Goal: Task Accomplishment & Management: Use online tool/utility

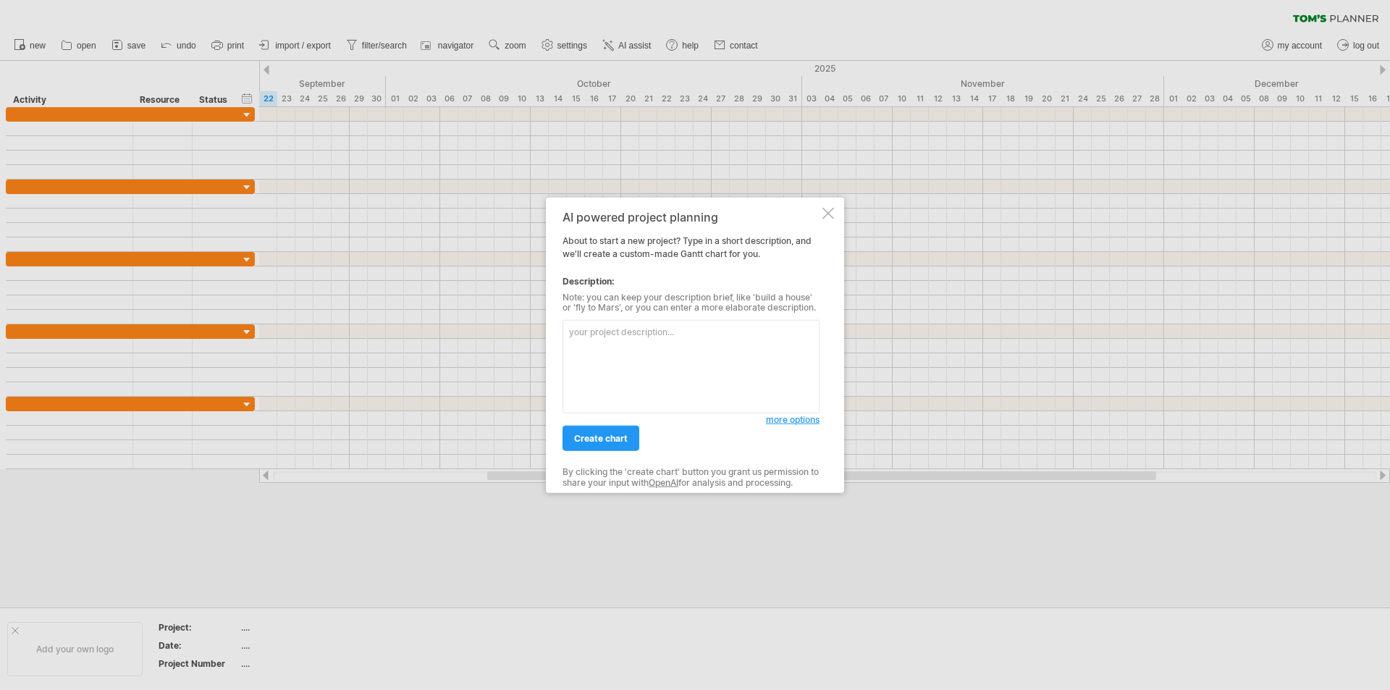
click at [623, 343] on textarea at bounding box center [691, 366] width 257 height 93
click at [591, 345] on textarea at bounding box center [691, 366] width 257 height 93
type textarea "building a LMS system for the university [DATE]"
drag, startPoint x: 597, startPoint y: 445, endPoint x: 586, endPoint y: 446, distance: 10.2
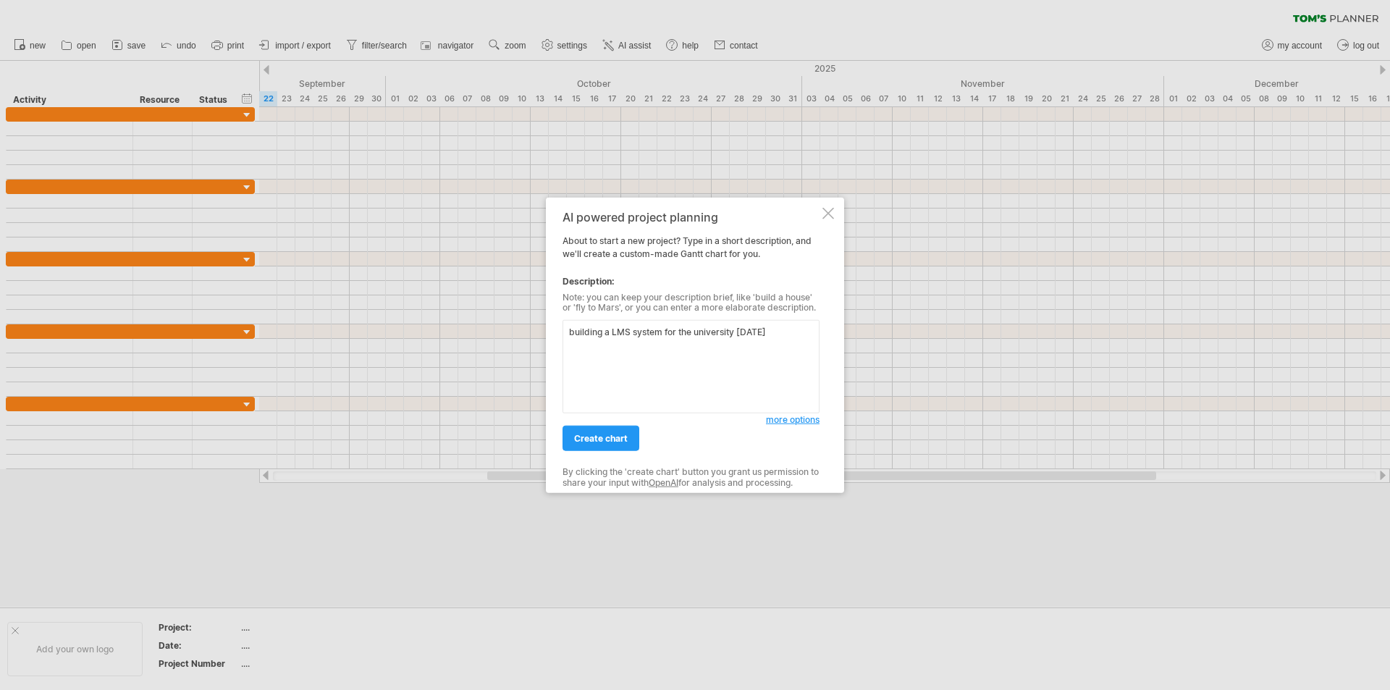
click at [596, 445] on link "create chart" at bounding box center [601, 438] width 77 height 25
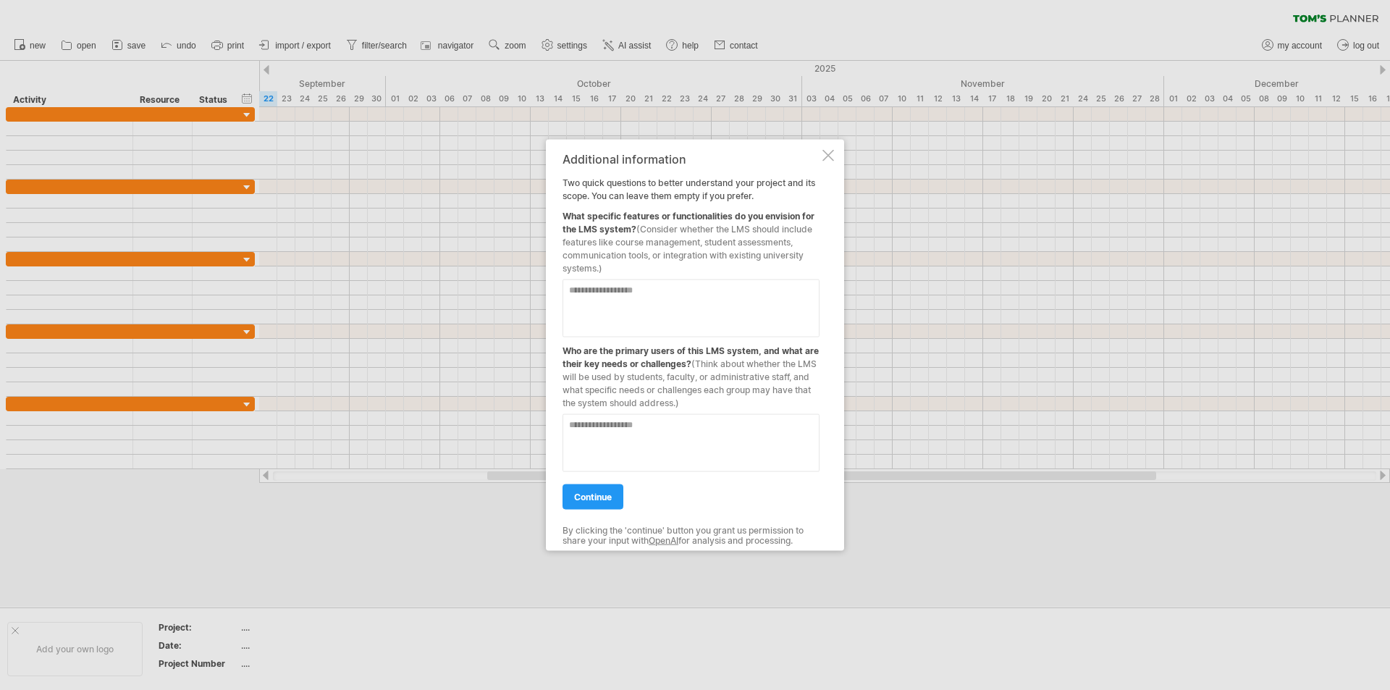
drag, startPoint x: 639, startPoint y: 225, endPoint x: 672, endPoint y: 228, distance: 33.4
click at [672, 228] on span "(Consider whether the LMS should include features like course management, stude…" at bounding box center [688, 248] width 250 height 50
click at [644, 231] on span "(Consider whether the LMS should include features like course management, stude…" at bounding box center [688, 248] width 250 height 50
drag, startPoint x: 639, startPoint y: 229, endPoint x: 716, endPoint y: 235, distance: 77.0
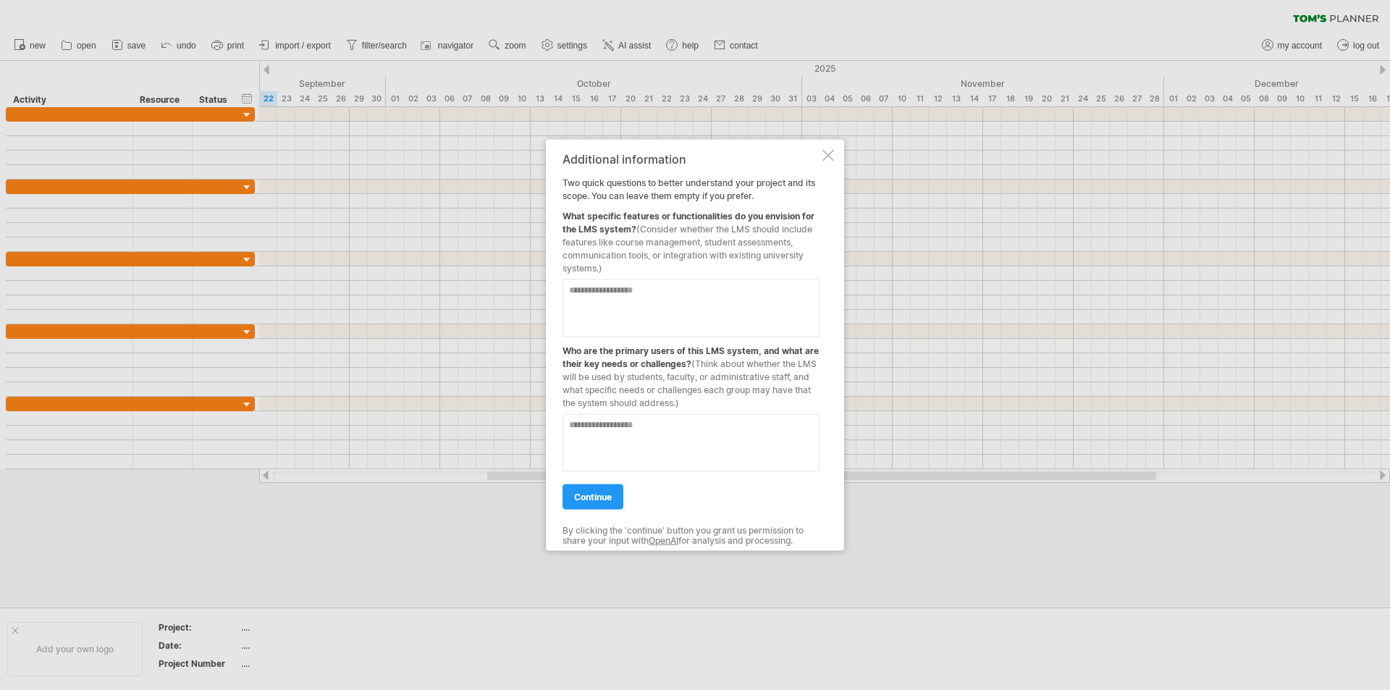
click at [716, 235] on div "What specific features or functionalities do you envision for the LMS system? (…" at bounding box center [691, 238] width 257 height 72
click at [622, 293] on textarea at bounding box center [691, 308] width 257 height 58
type textarea "**********"
drag, startPoint x: 697, startPoint y: 290, endPoint x: 553, endPoint y: 295, distance: 144.1
click at [553, 295] on div "**********" at bounding box center [695, 345] width 298 height 412
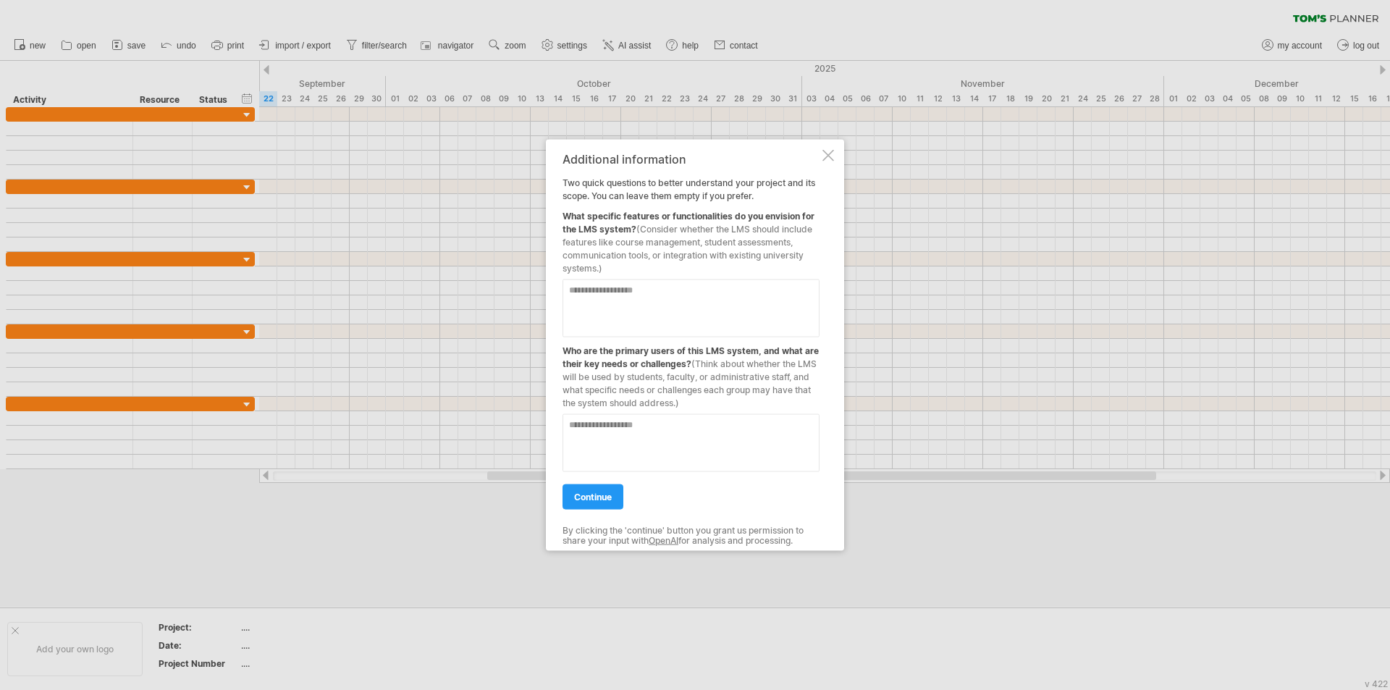
paste textarea "**********"
type textarea "**********"
click at [616, 416] on textarea at bounding box center [691, 442] width 257 height 58
drag, startPoint x: 715, startPoint y: 290, endPoint x: 598, endPoint y: 308, distance: 118.6
click at [598, 308] on textarea "**********" at bounding box center [691, 308] width 257 height 58
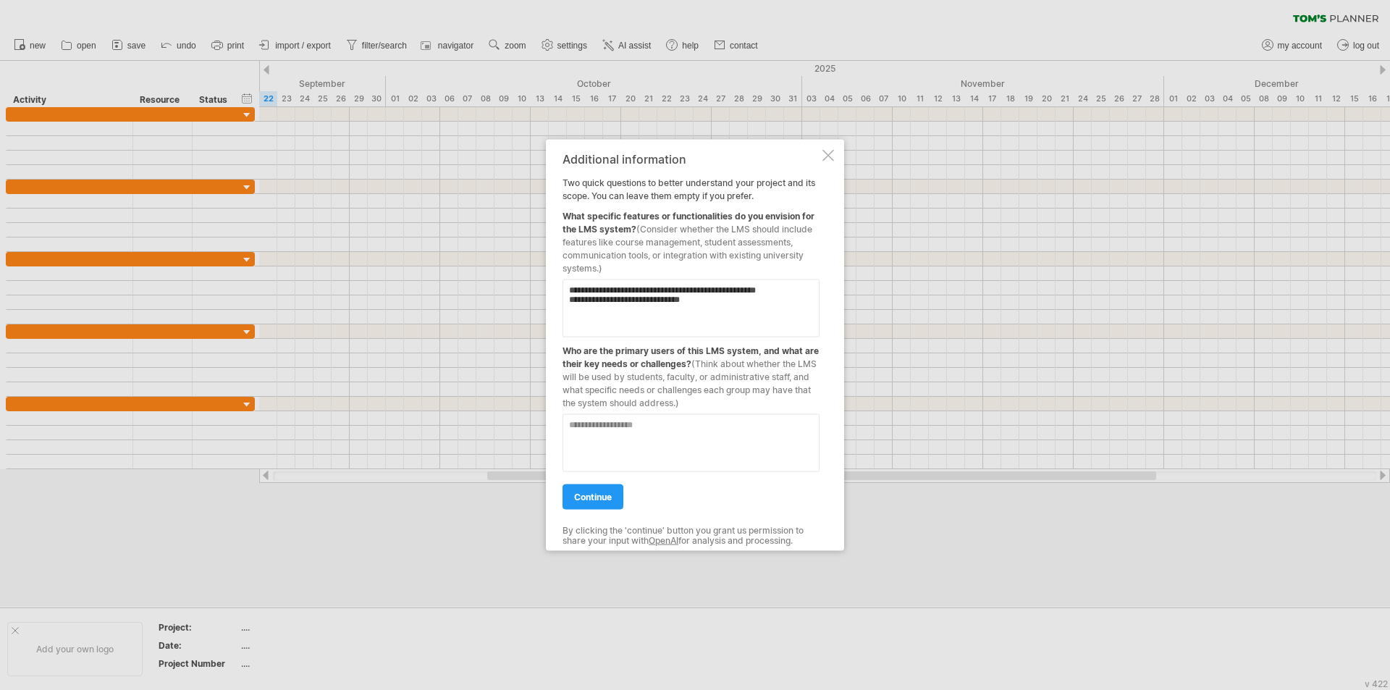
click at [602, 425] on textarea at bounding box center [691, 442] width 257 height 58
paste textarea "**********"
type textarea "**********"
click at [599, 500] on span "continue" at bounding box center [593, 496] width 38 height 11
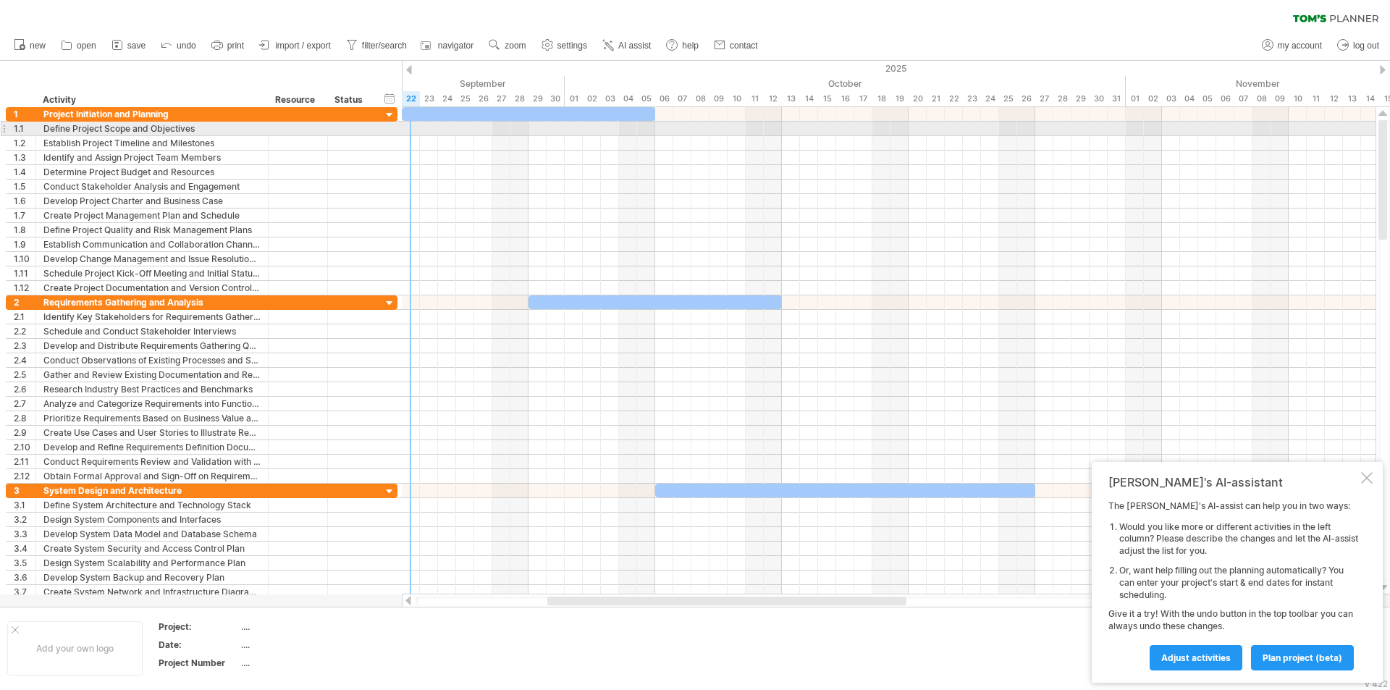
click at [413, 131] on div at bounding box center [889, 129] width 974 height 14
click at [416, 132] on div at bounding box center [889, 129] width 974 height 14
drag, startPoint x: 414, startPoint y: 130, endPoint x: 451, endPoint y: 127, distance: 37.0
click at [451, 127] on div at bounding box center [889, 129] width 974 height 14
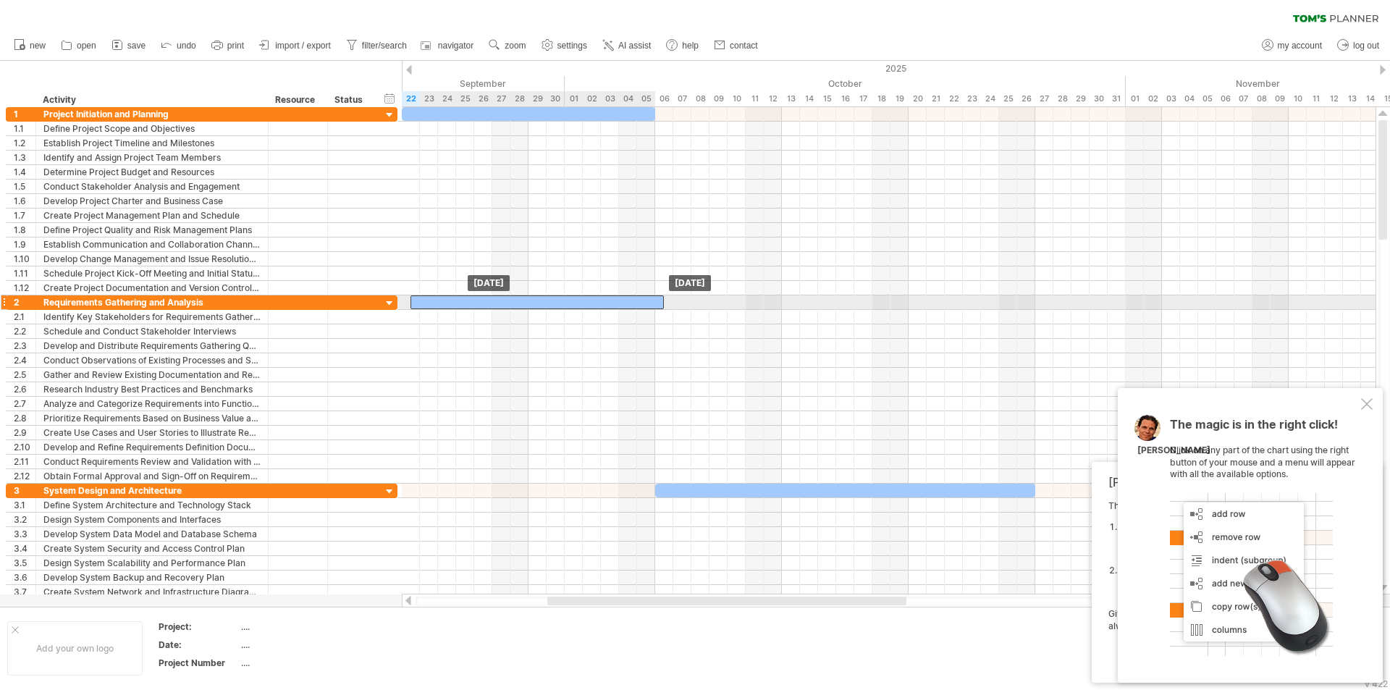
drag, startPoint x: 585, startPoint y: 299, endPoint x: 463, endPoint y: 297, distance: 121.6
click at [463, 297] on div at bounding box center [536, 302] width 253 height 14
drag, startPoint x: 657, startPoint y: 303, endPoint x: 519, endPoint y: 301, distance: 138.3
click at [519, 301] on div at bounding box center [401, 302] width 253 height 14
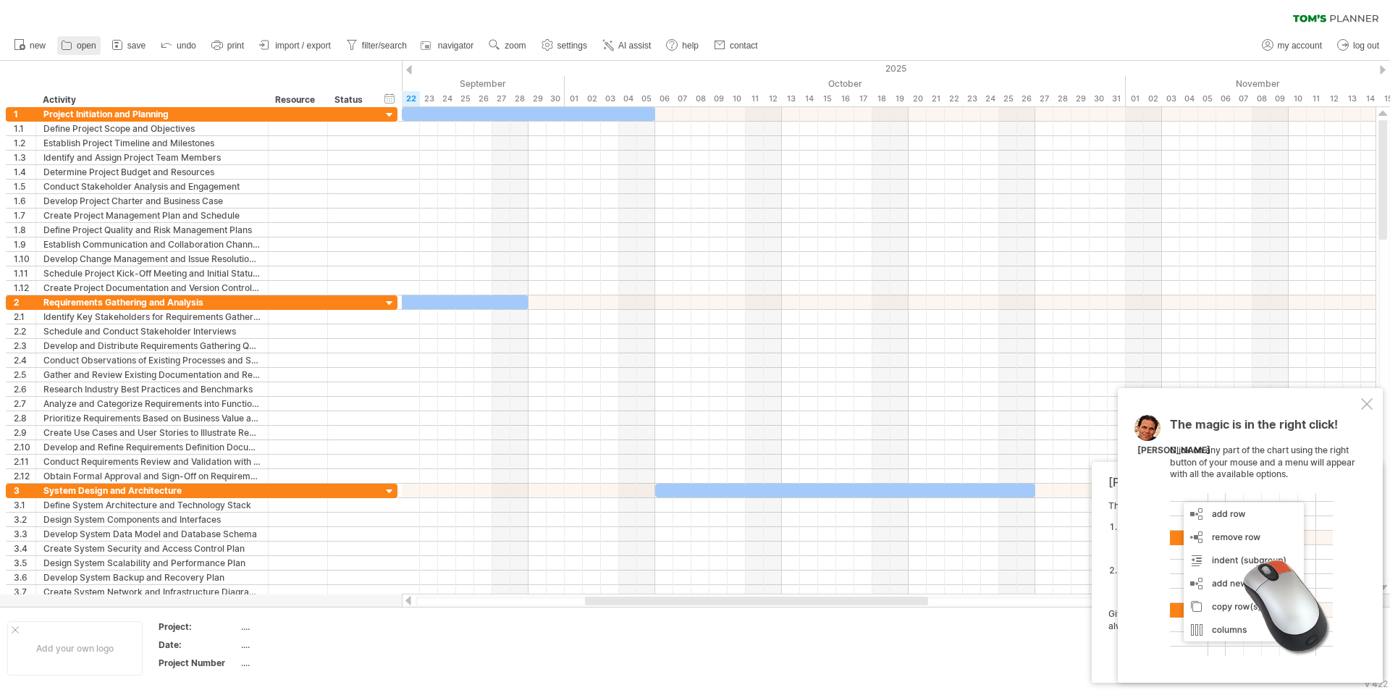
click at [76, 47] on link "open" at bounding box center [78, 45] width 43 height 19
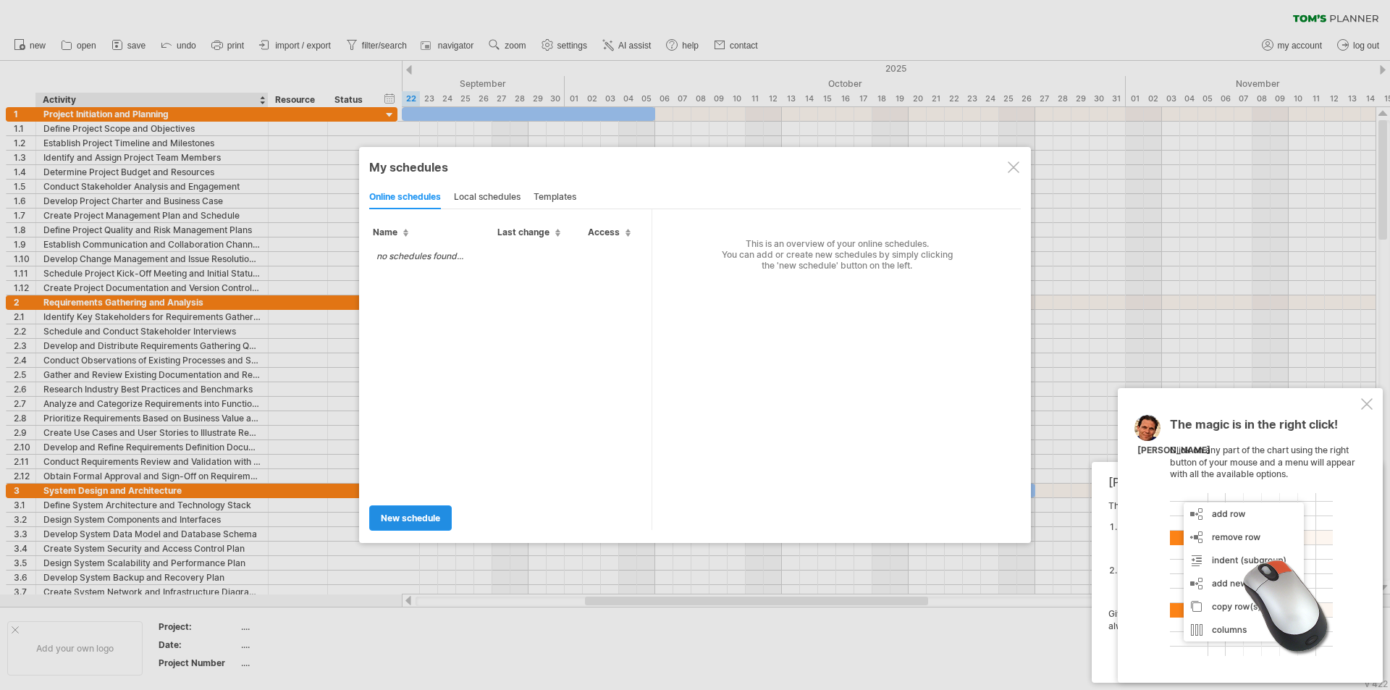
click at [418, 517] on span "new schedule" at bounding box center [410, 518] width 59 height 11
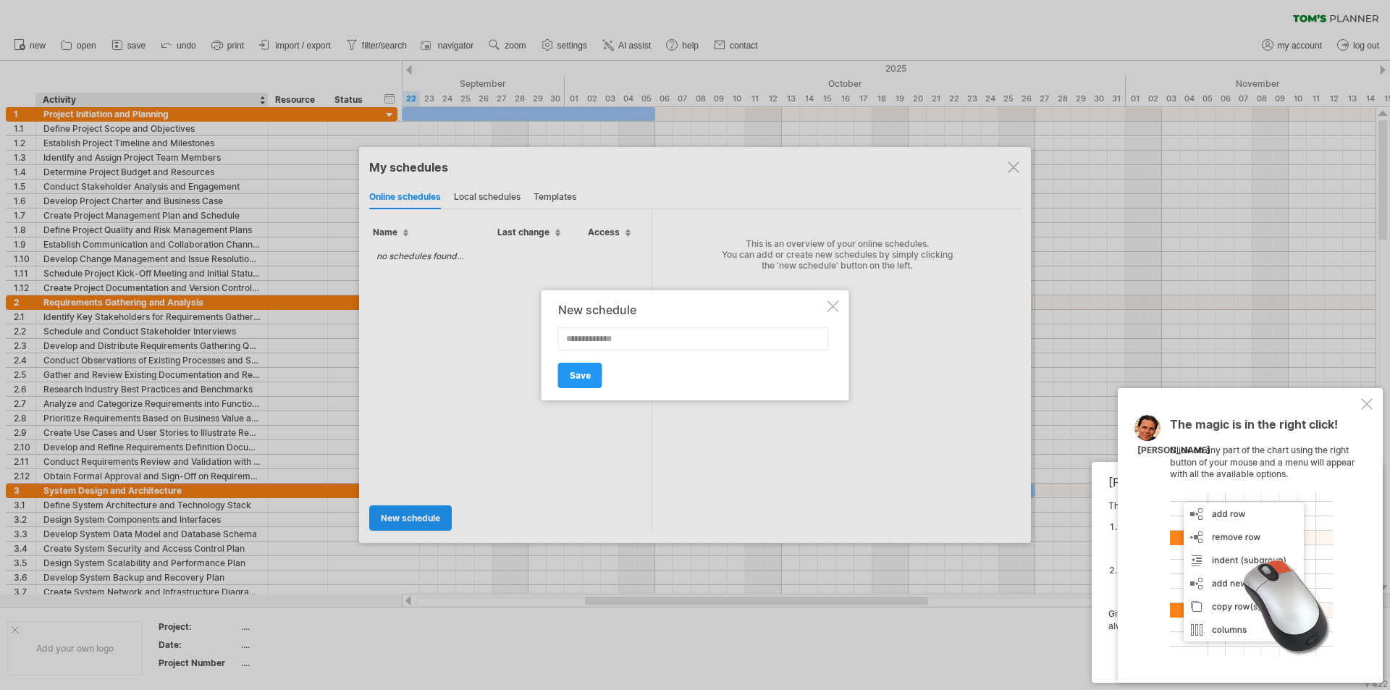
click at [605, 342] on input "text" at bounding box center [693, 338] width 271 height 23
click at [635, 348] on input "text" at bounding box center [693, 338] width 271 height 23
type input "*******"
click at [589, 372] on span "Save" at bounding box center [580, 375] width 21 height 11
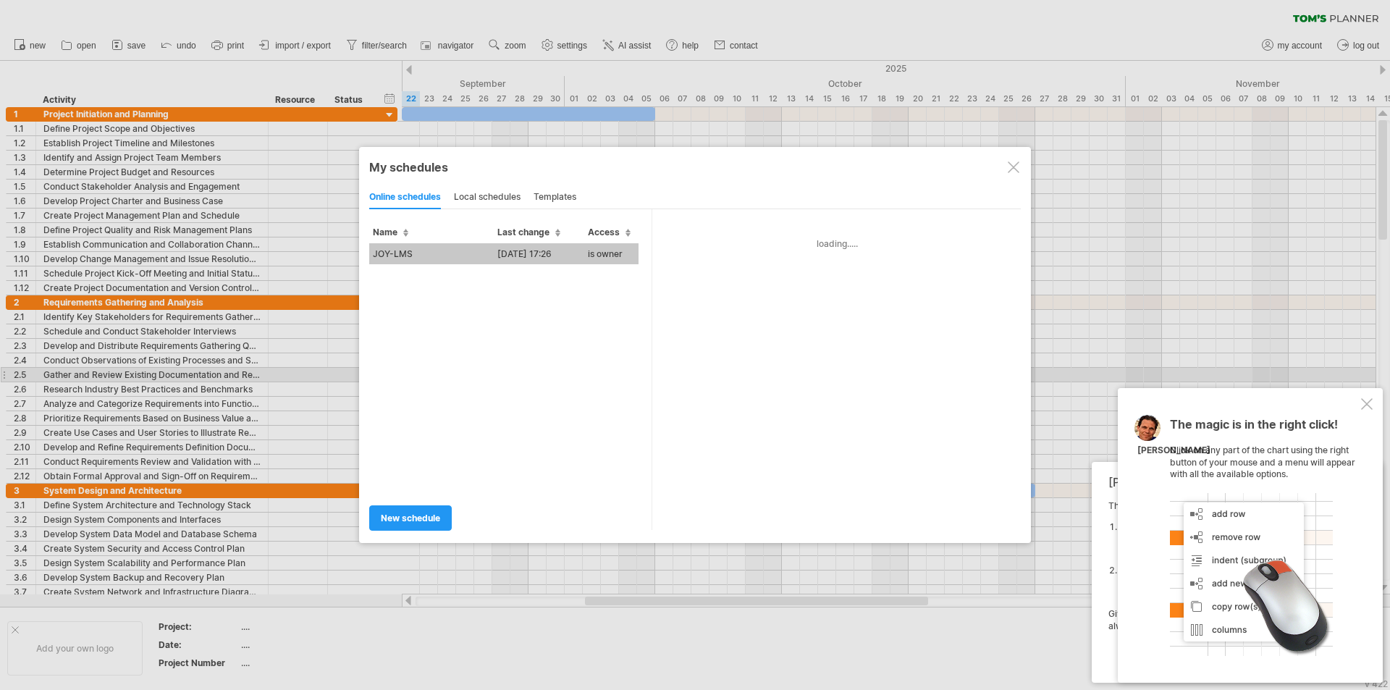
type input "*******"
type input "**********"
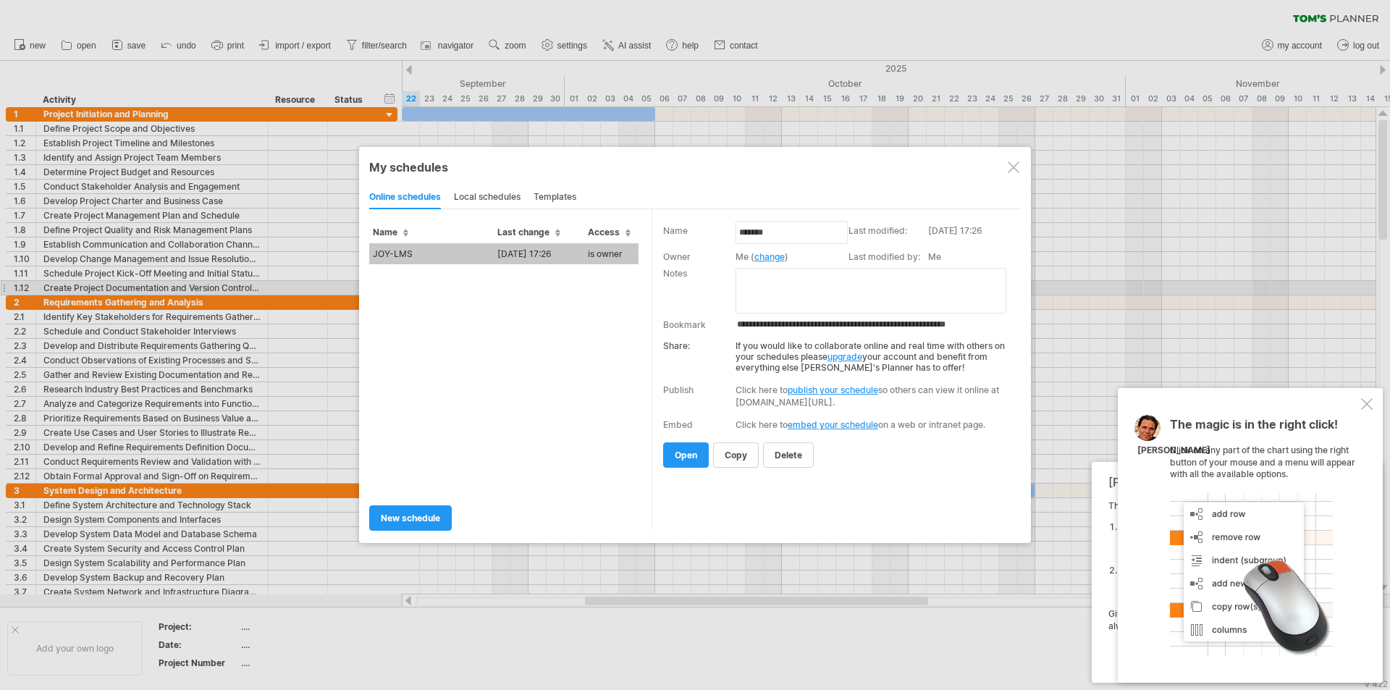
click at [764, 285] on textarea at bounding box center [871, 291] width 271 height 46
click at [686, 452] on span "open" at bounding box center [686, 455] width 22 height 11
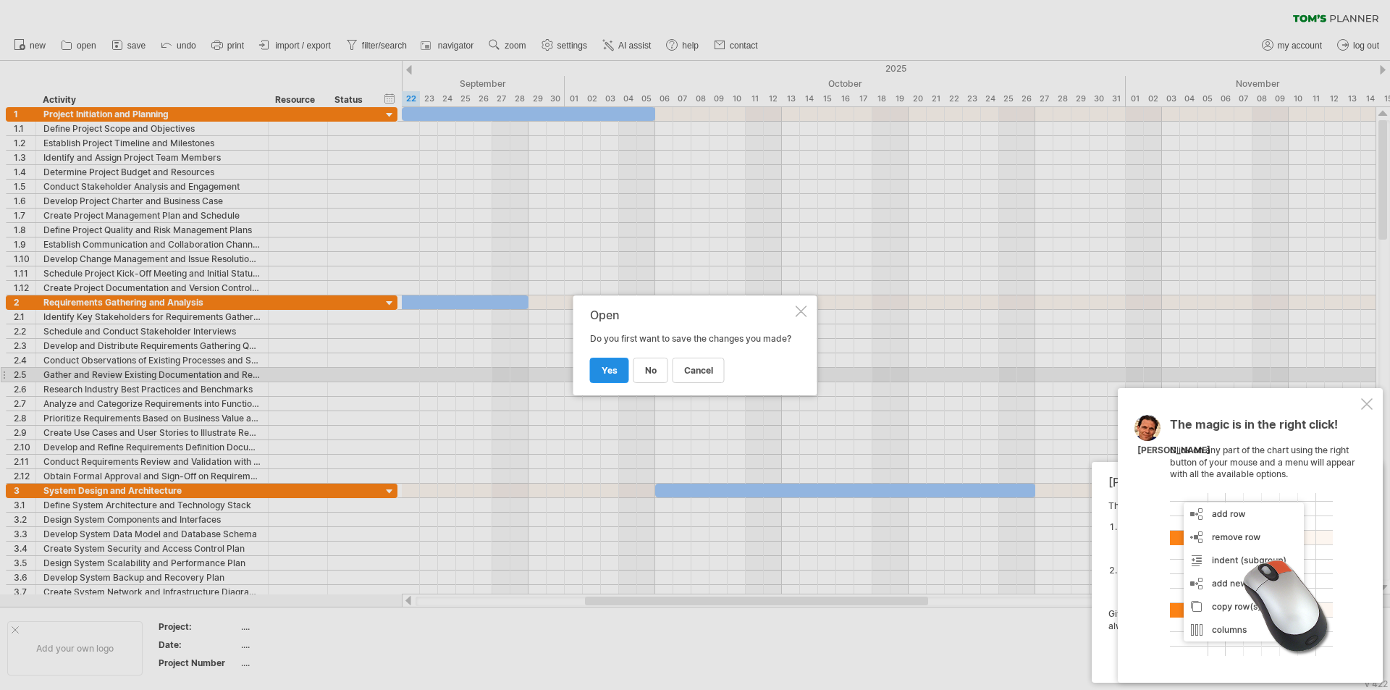
click at [606, 376] on span "yes" at bounding box center [610, 370] width 16 height 11
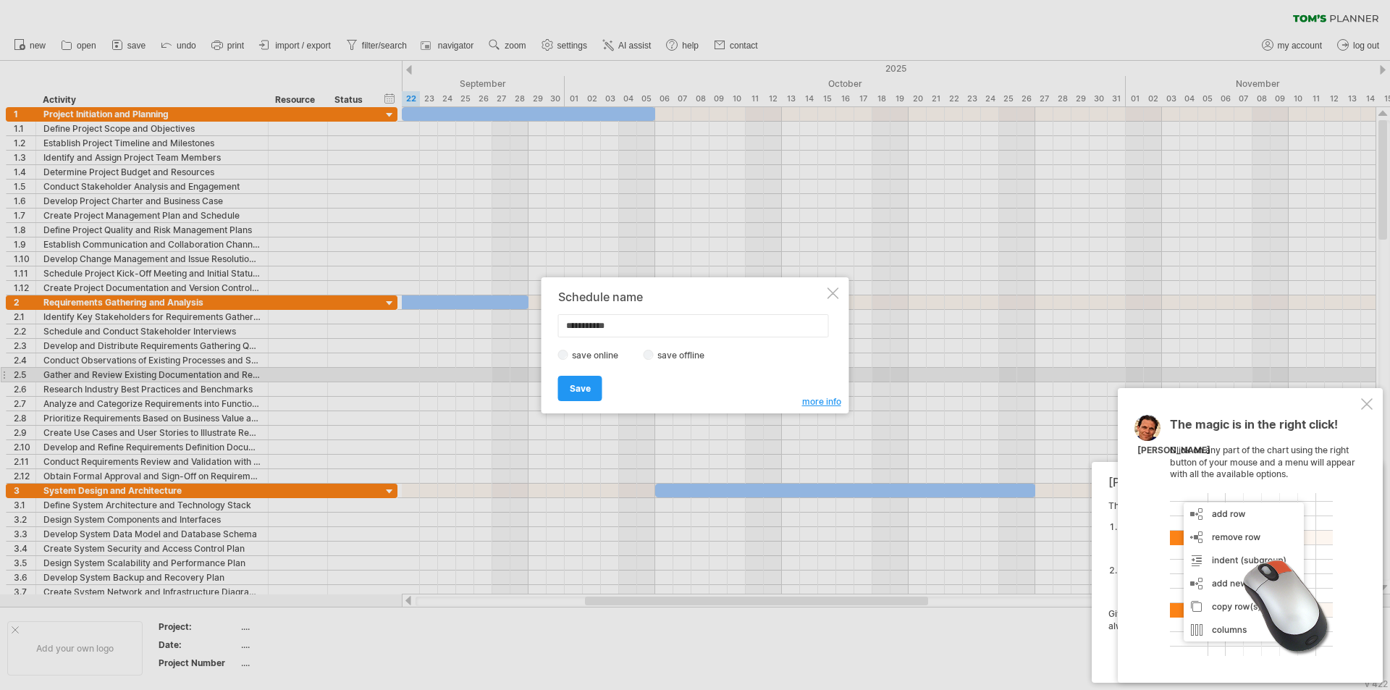
drag, startPoint x: 623, startPoint y: 332, endPoint x: 565, endPoint y: 337, distance: 58.9
click at [565, 337] on div "**********" at bounding box center [691, 345] width 266 height 110
type input "*********"
click at [586, 383] on span "Save" at bounding box center [580, 388] width 21 height 11
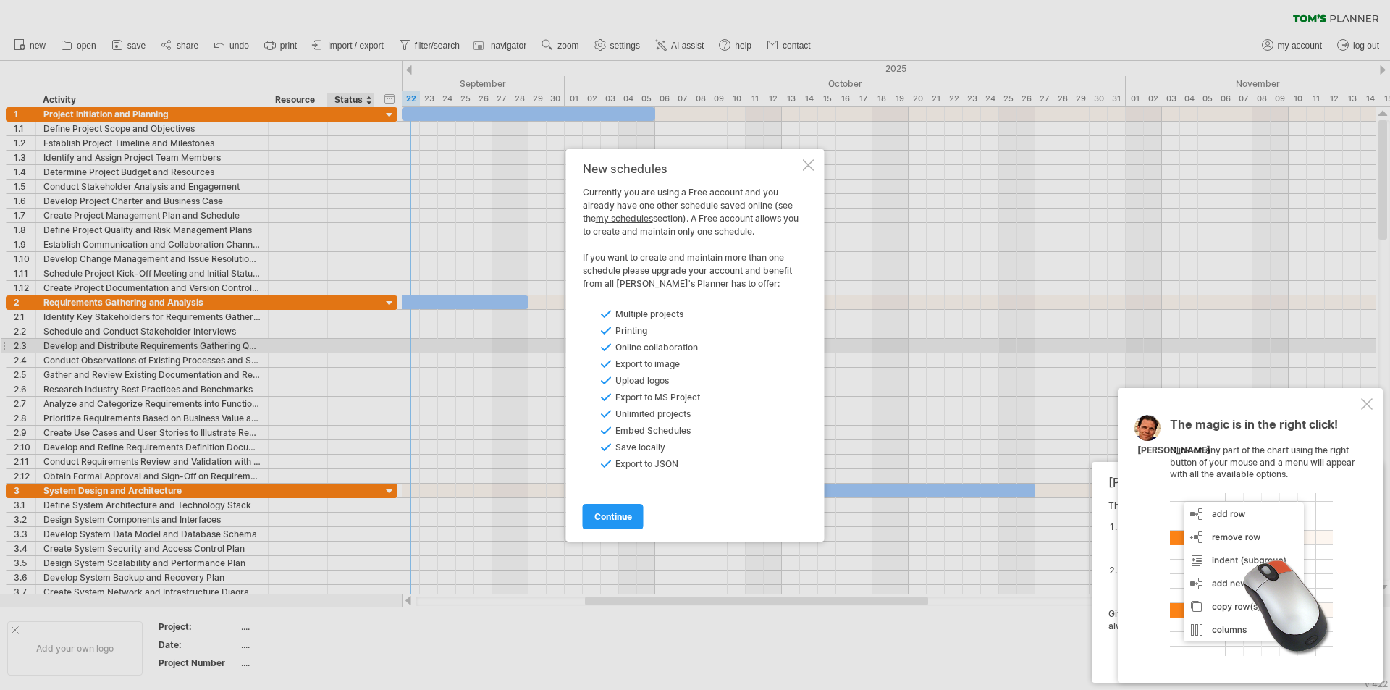
click at [628, 512] on span "continue" at bounding box center [613, 516] width 38 height 11
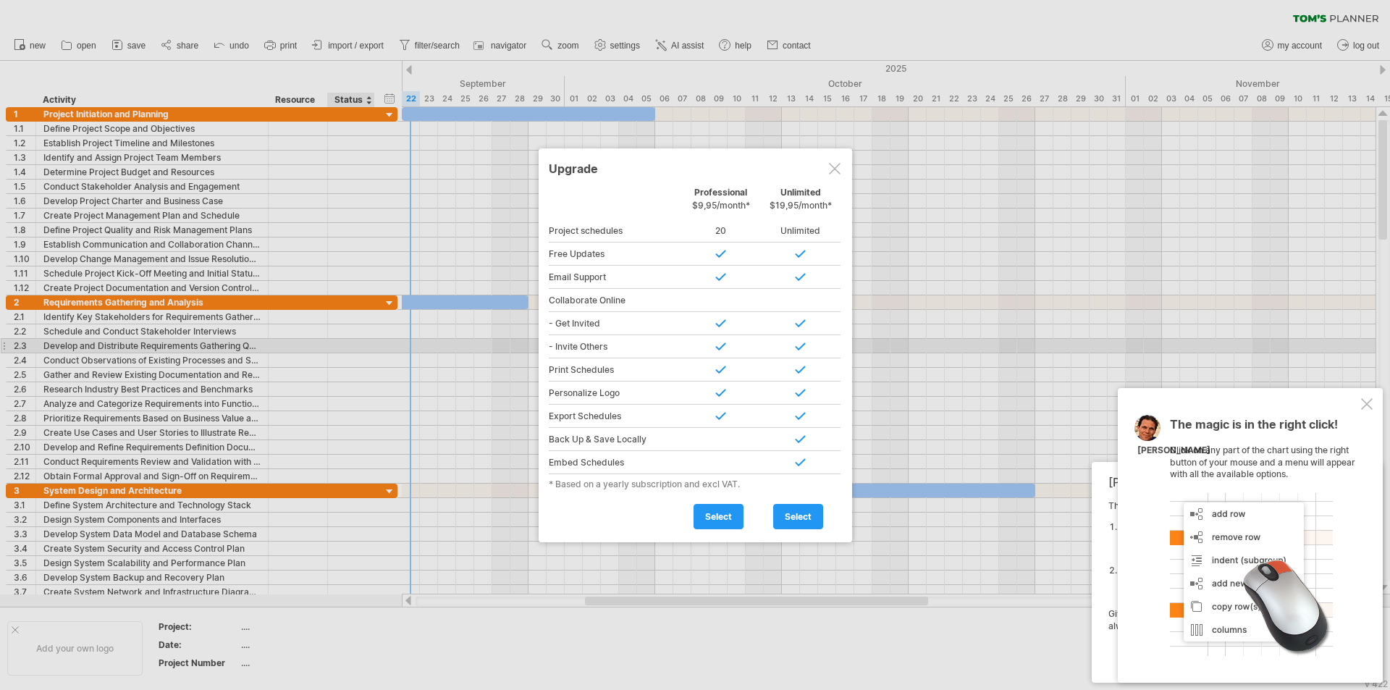
click at [834, 163] on div at bounding box center [835, 169] width 12 height 12
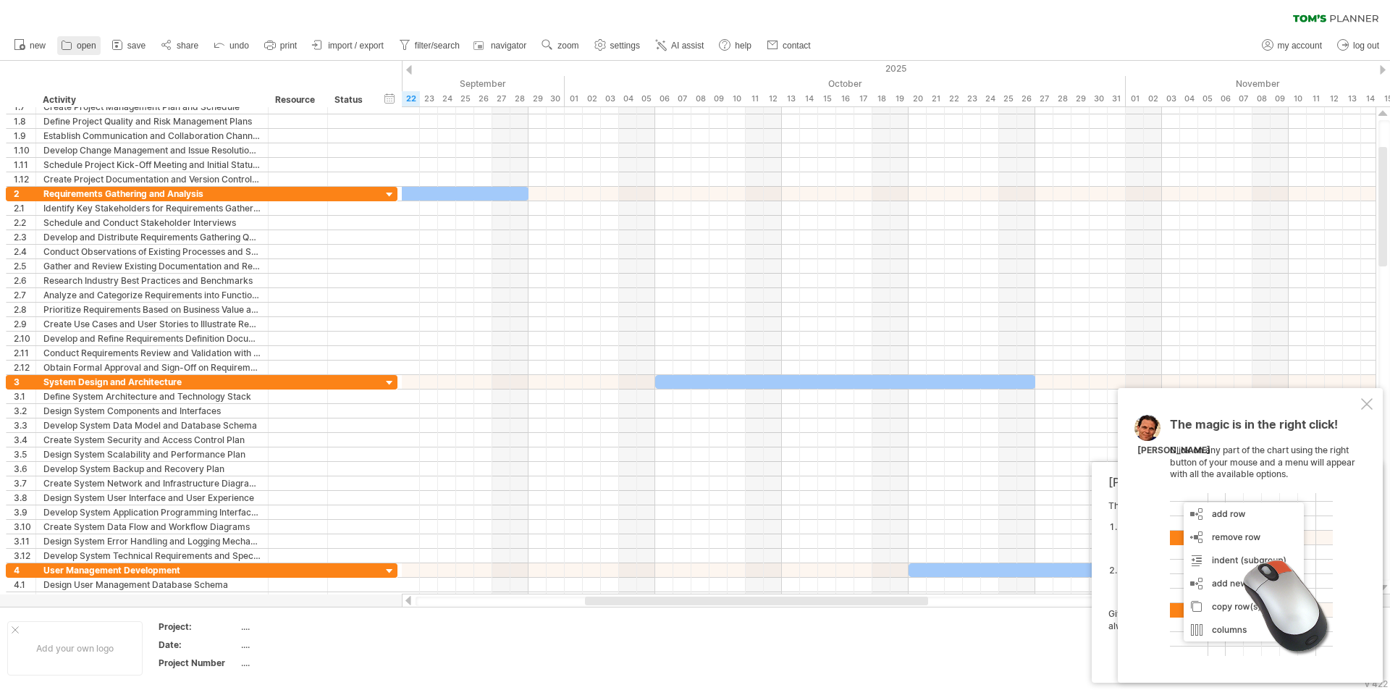
click at [82, 47] on span "open" at bounding box center [87, 46] width 20 height 10
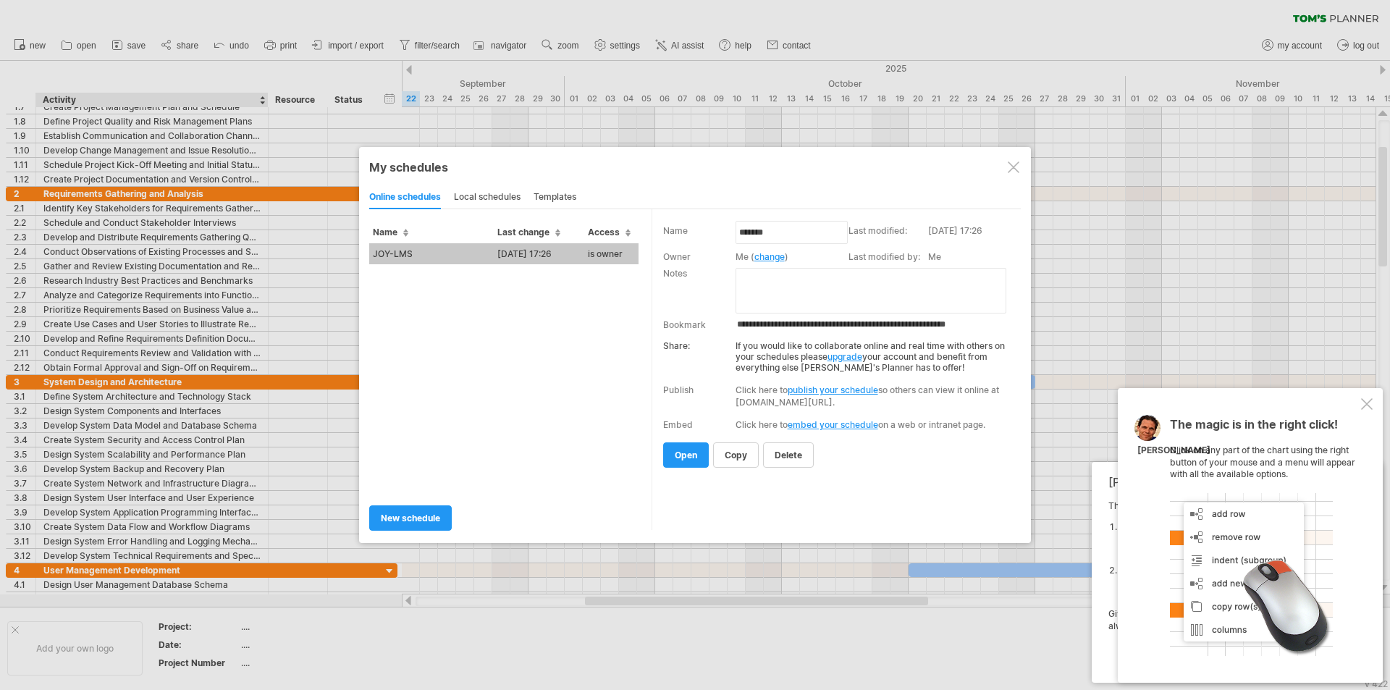
click at [433, 254] on td "JOY-LMS" at bounding box center [431, 253] width 125 height 21
click at [433, 254] on div "Trying to reach [DOMAIN_NAME] Connected again... 0% clear filter new 1" at bounding box center [695, 345] width 1390 height 690
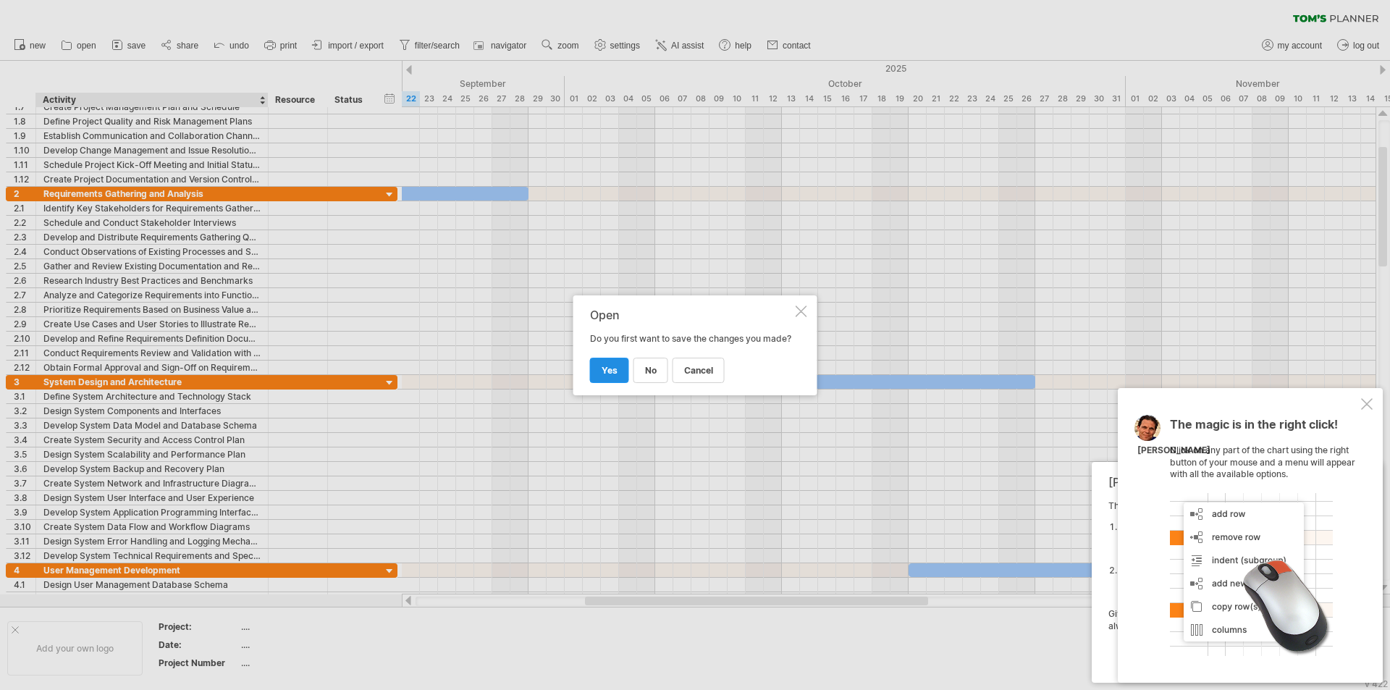
click at [617, 377] on link "yes" at bounding box center [609, 370] width 39 height 25
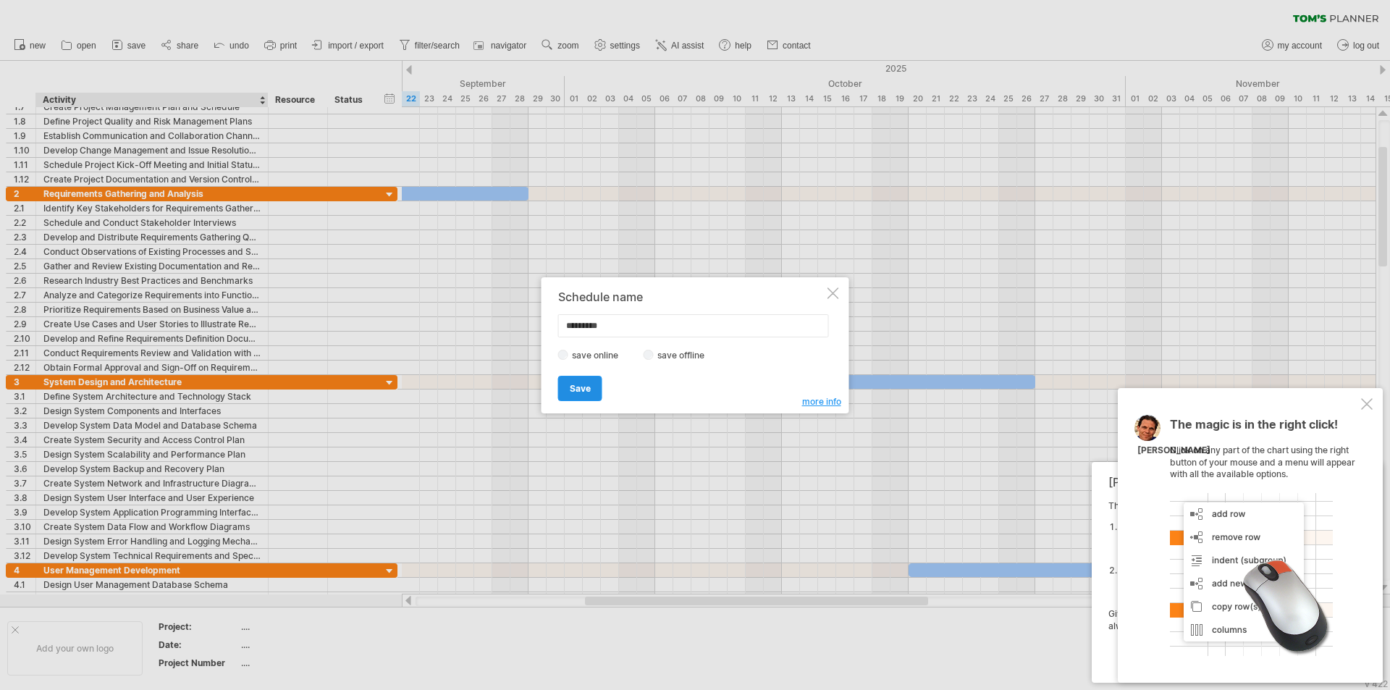
click at [589, 389] on span "Save" at bounding box center [580, 388] width 21 height 11
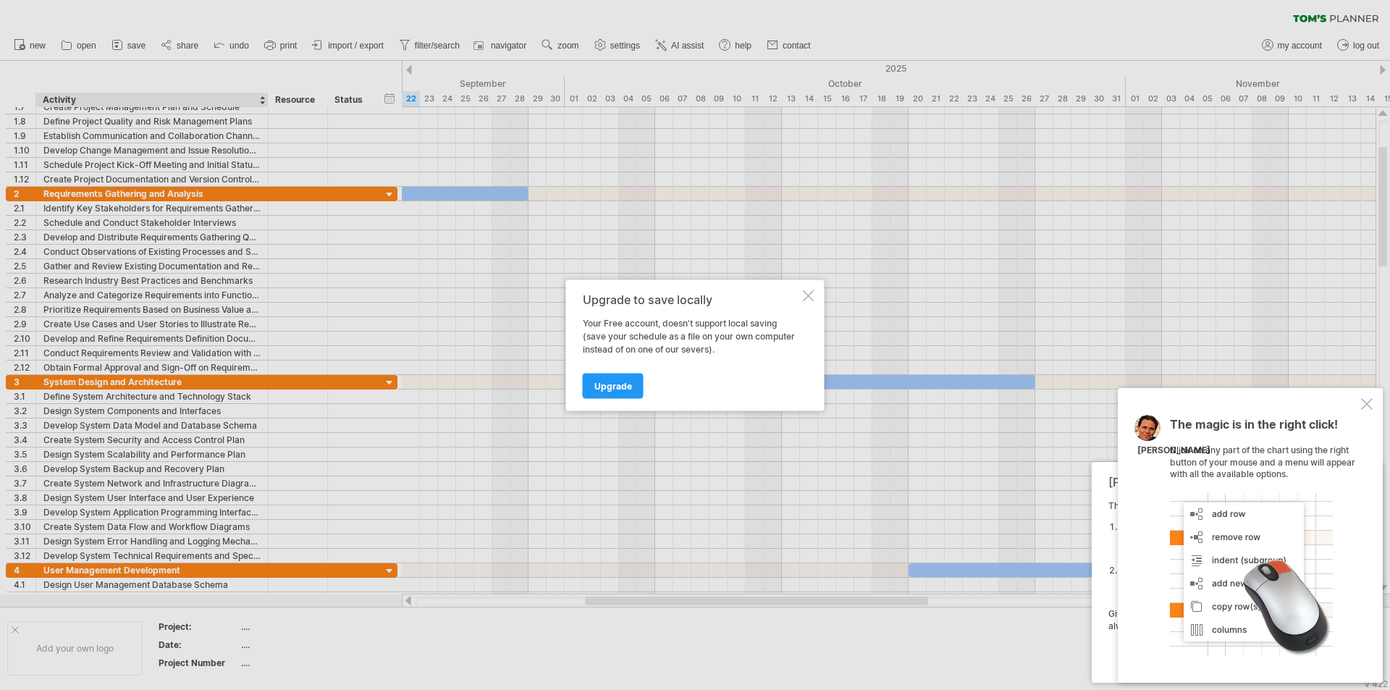
click at [816, 299] on div "Upgrade to save locally Your Free account, doesn't support local saving (save y…" at bounding box center [695, 344] width 258 height 131
click at [814, 295] on div "Upgrade to save locally Your Free account, doesn't support local saving (save y…" at bounding box center [695, 344] width 258 height 131
click at [814, 295] on div at bounding box center [809, 296] width 12 height 12
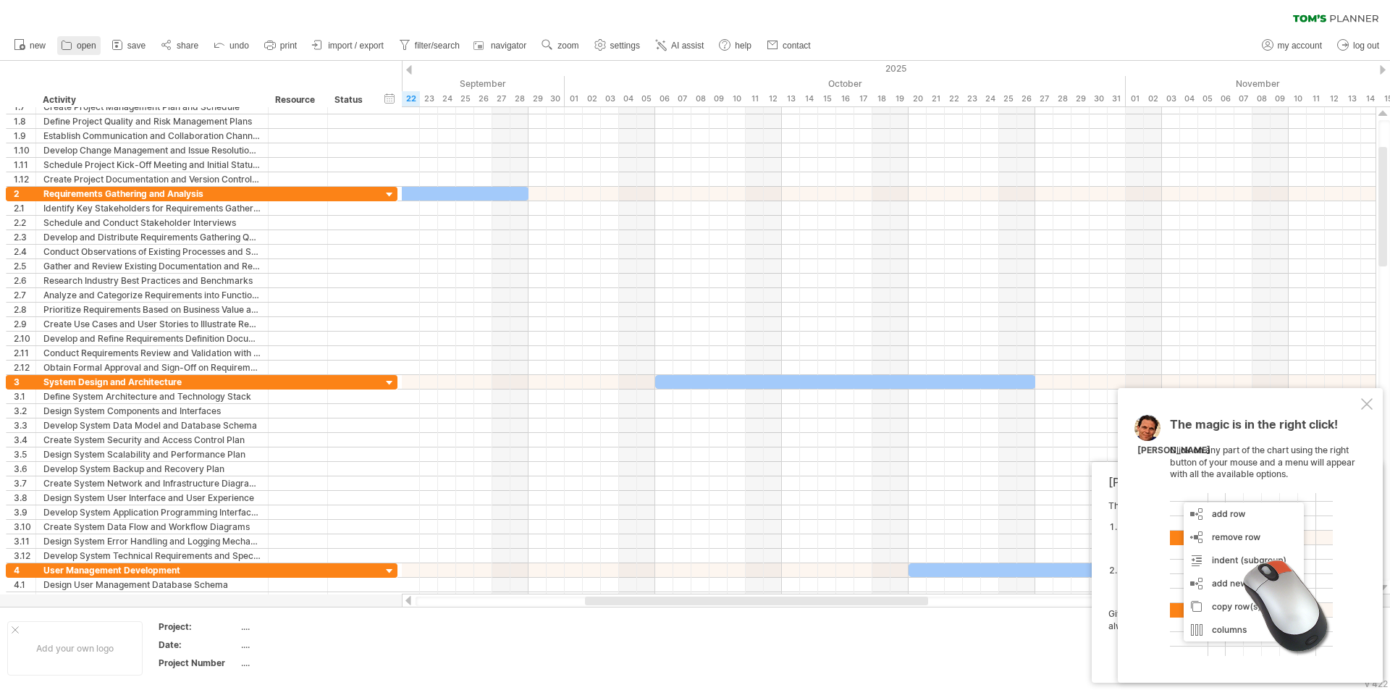
click at [70, 44] on icon at bounding box center [66, 45] width 14 height 14
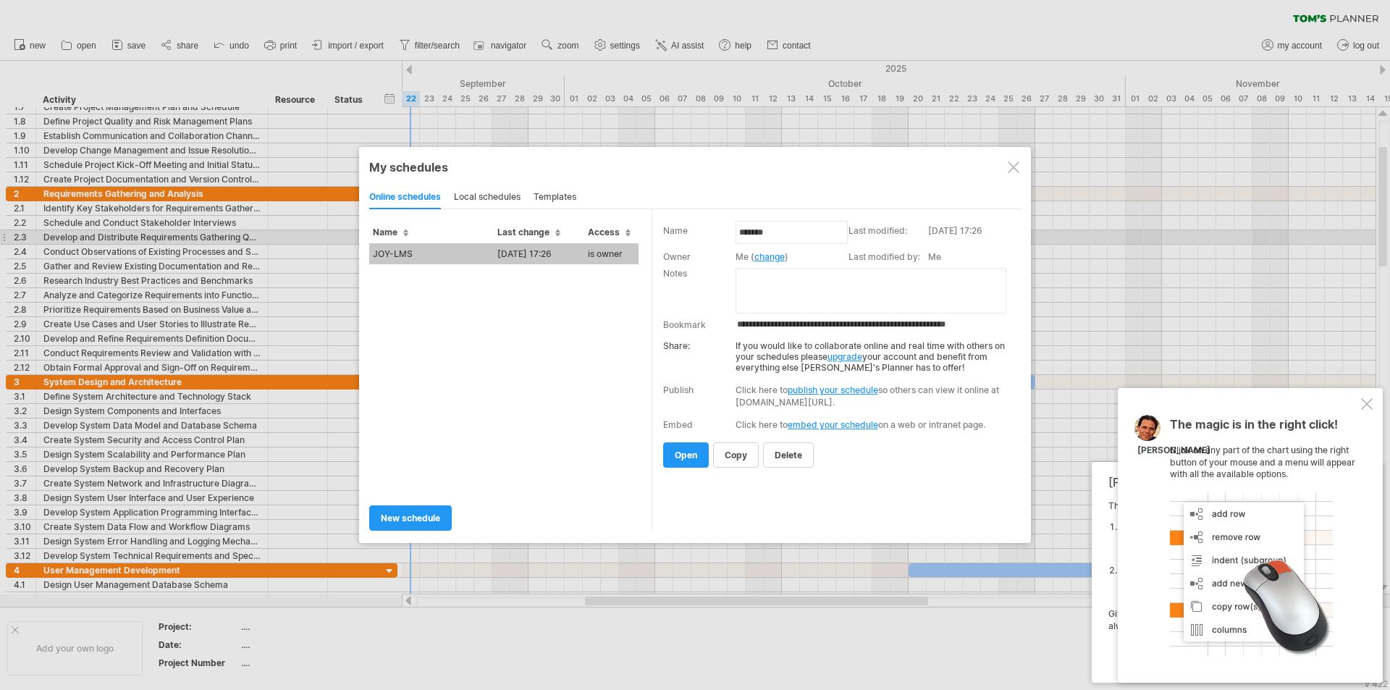
click at [481, 254] on td "JOY-LMS" at bounding box center [431, 253] width 125 height 21
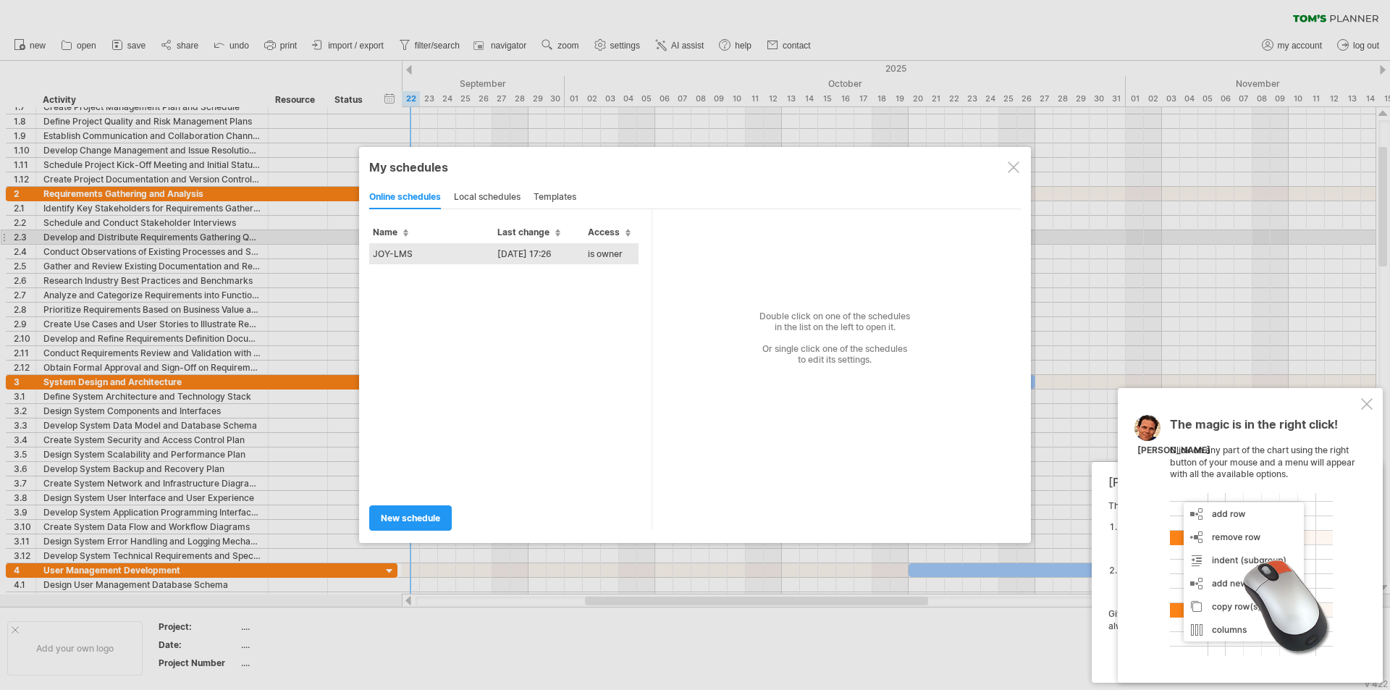
click at [484, 254] on td "JOY-LMS" at bounding box center [431, 253] width 125 height 21
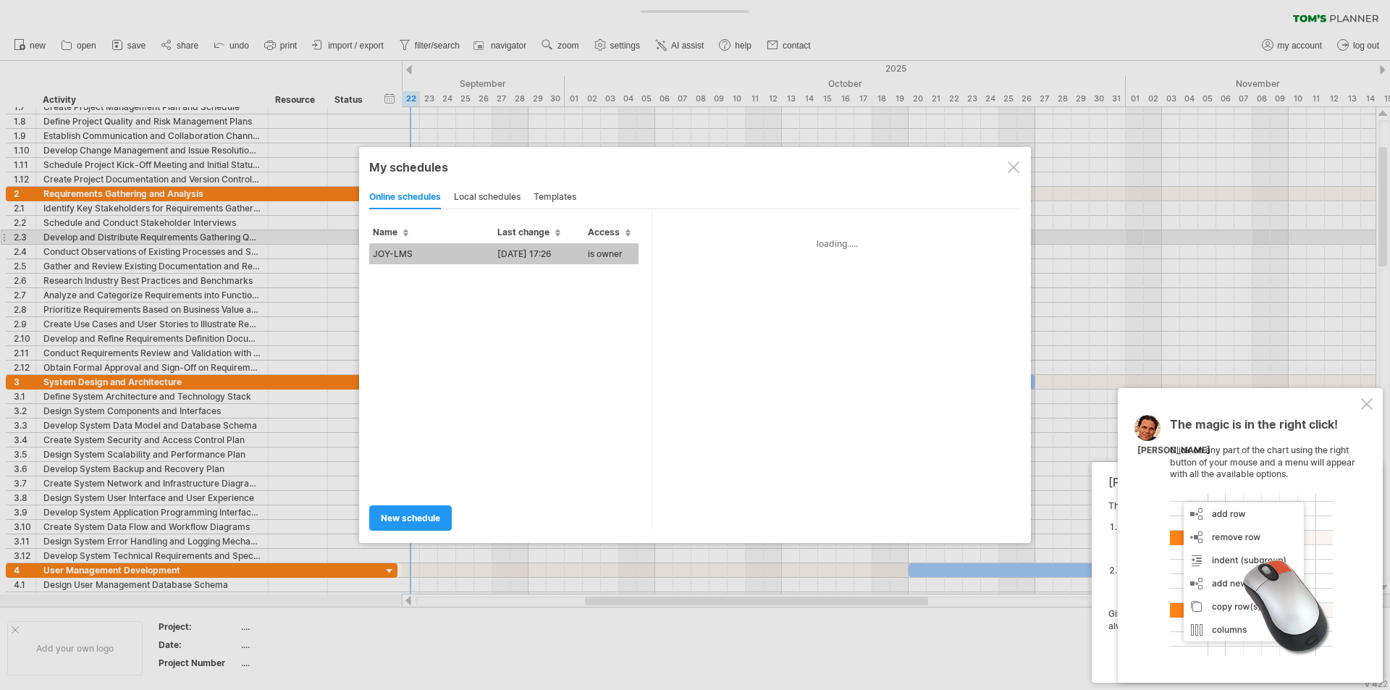
click at [484, 253] on td "JOY-LMS" at bounding box center [431, 253] width 125 height 21
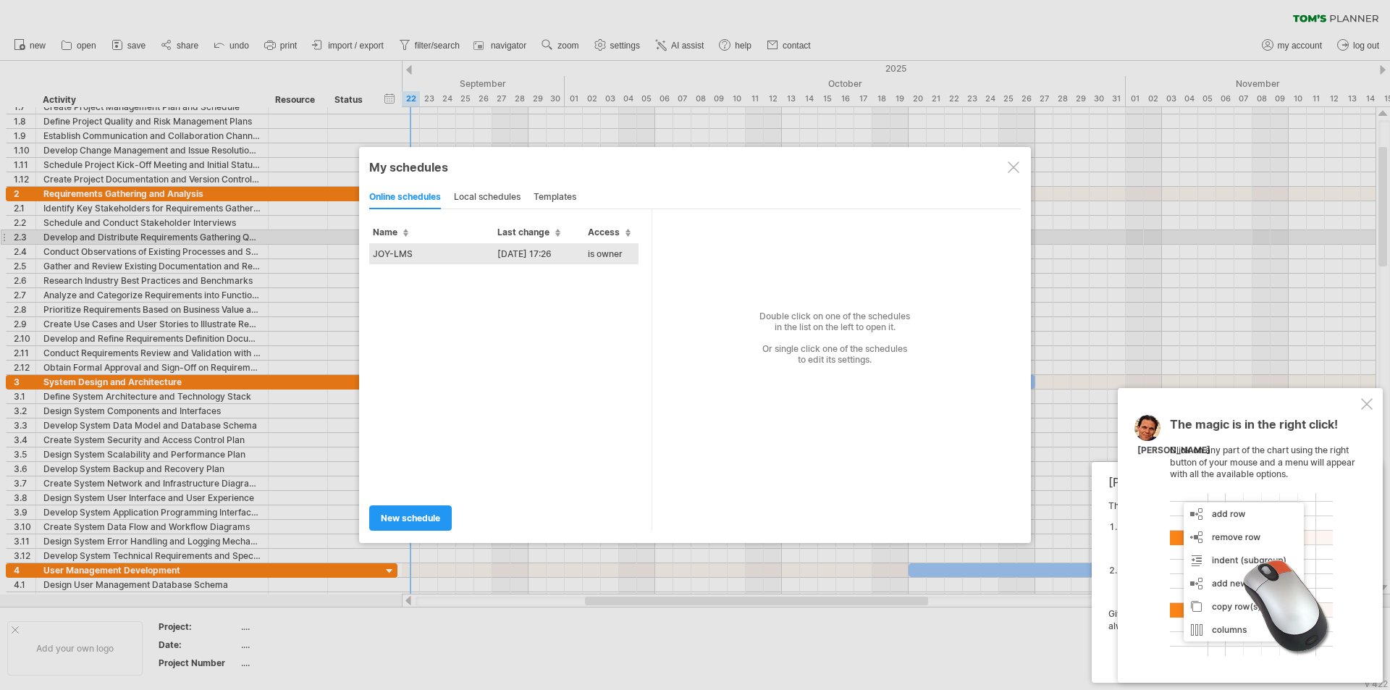
click at [556, 253] on td "[DATE] 17:26" at bounding box center [539, 253] width 90 height 21
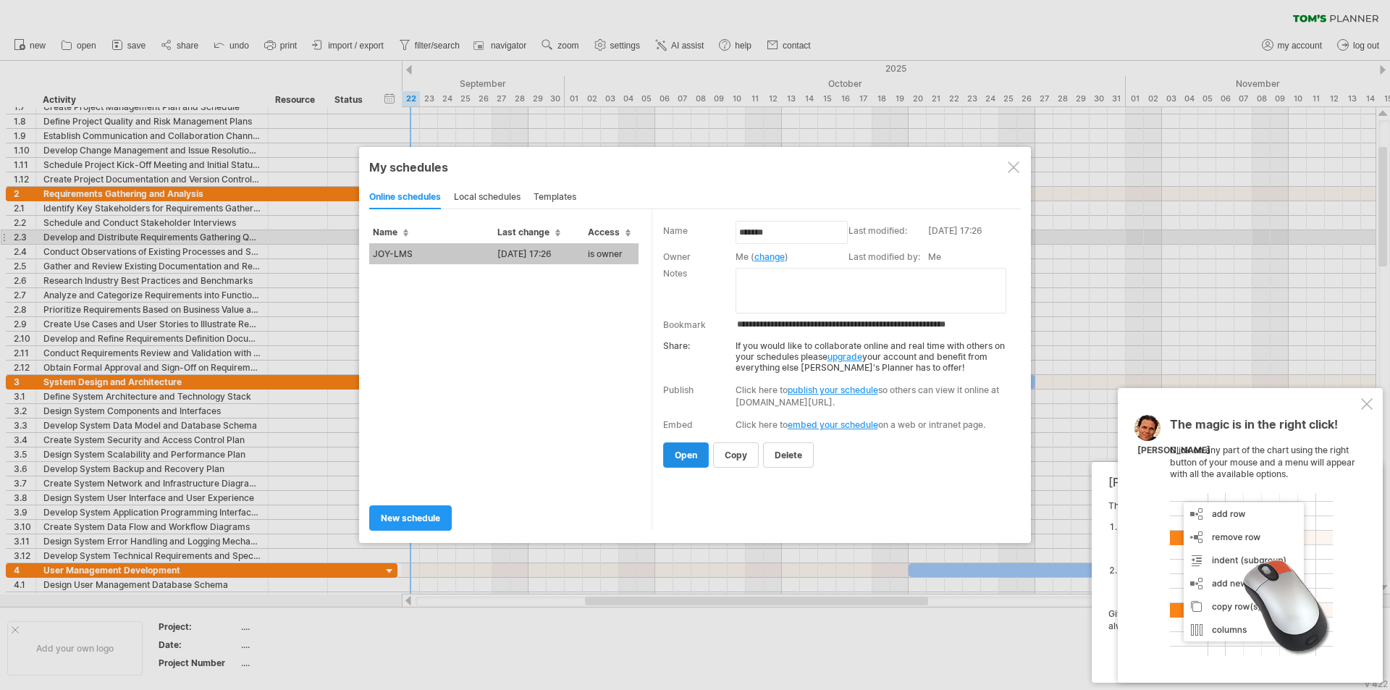
click at [696, 460] on link "open" at bounding box center [686, 454] width 46 height 25
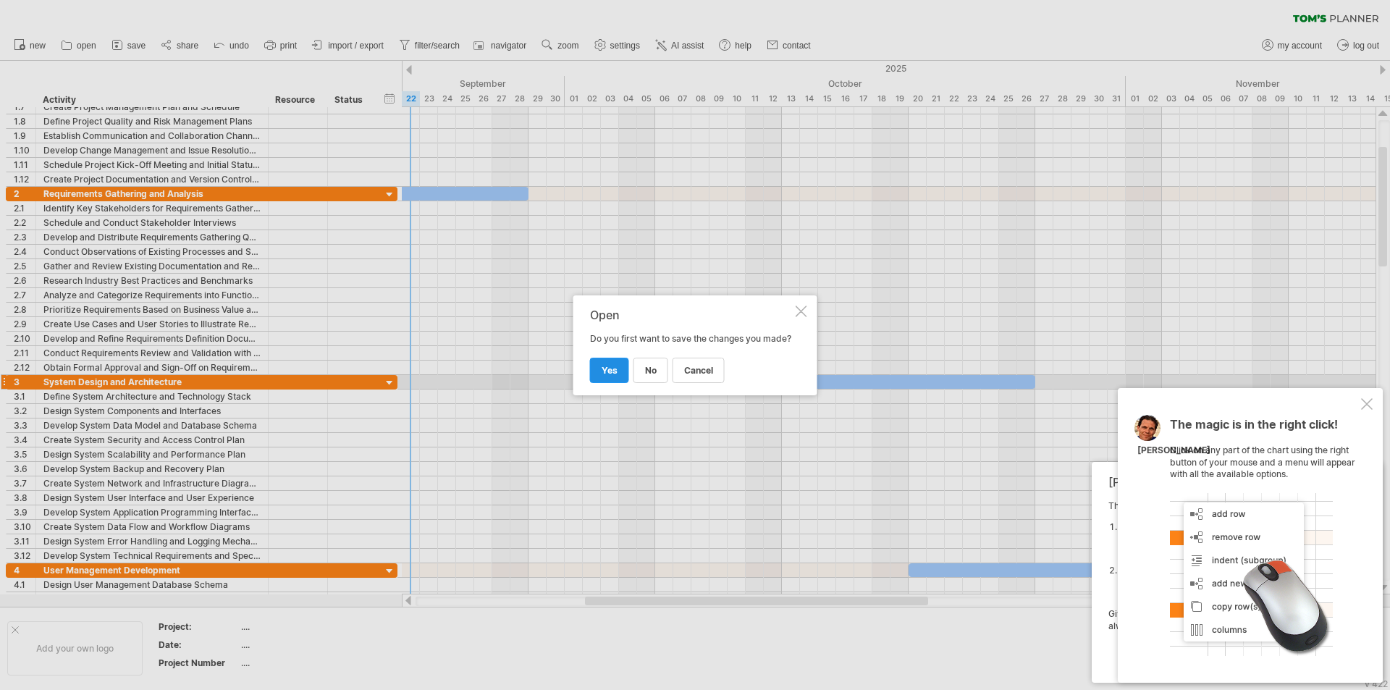
click at [614, 376] on span "yes" at bounding box center [610, 370] width 16 height 11
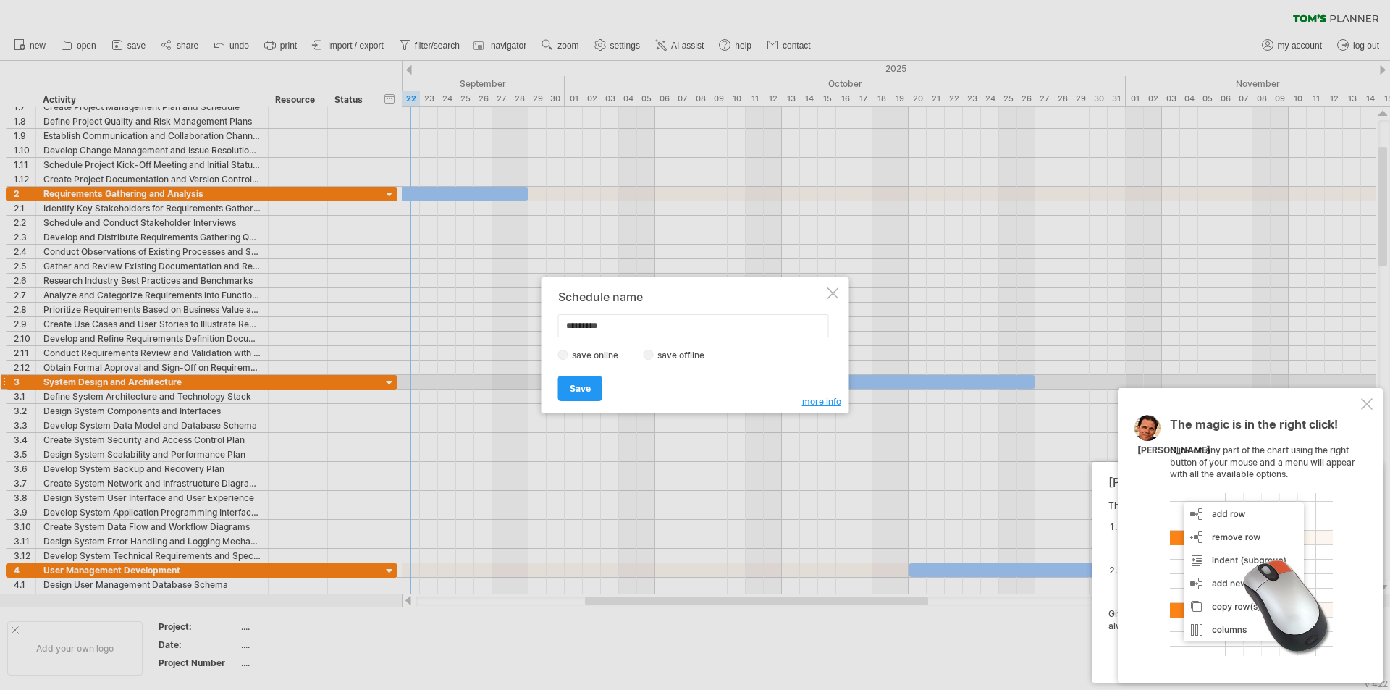
click at [841, 287] on div "Schedule name ********* save online save offline more info Save Save Save sched…" at bounding box center [696, 345] width 308 height 136
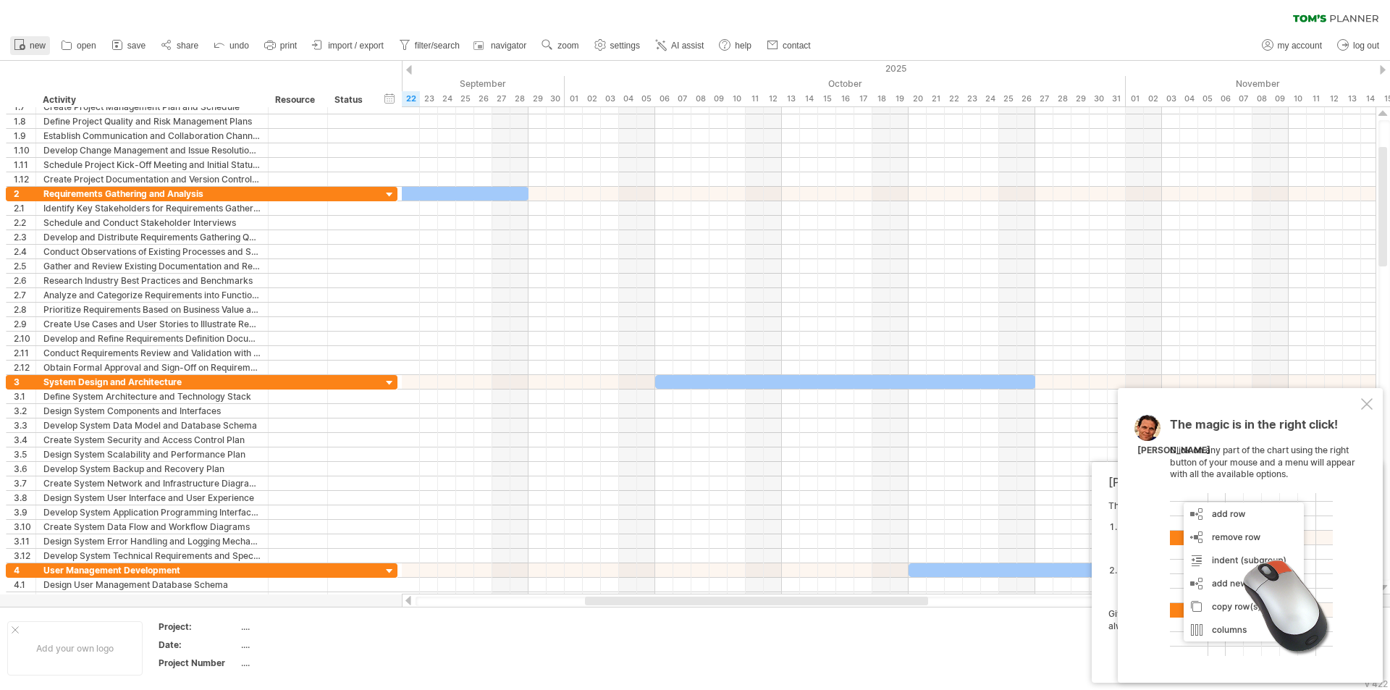
click at [23, 49] on circle at bounding box center [23, 47] width 6 height 6
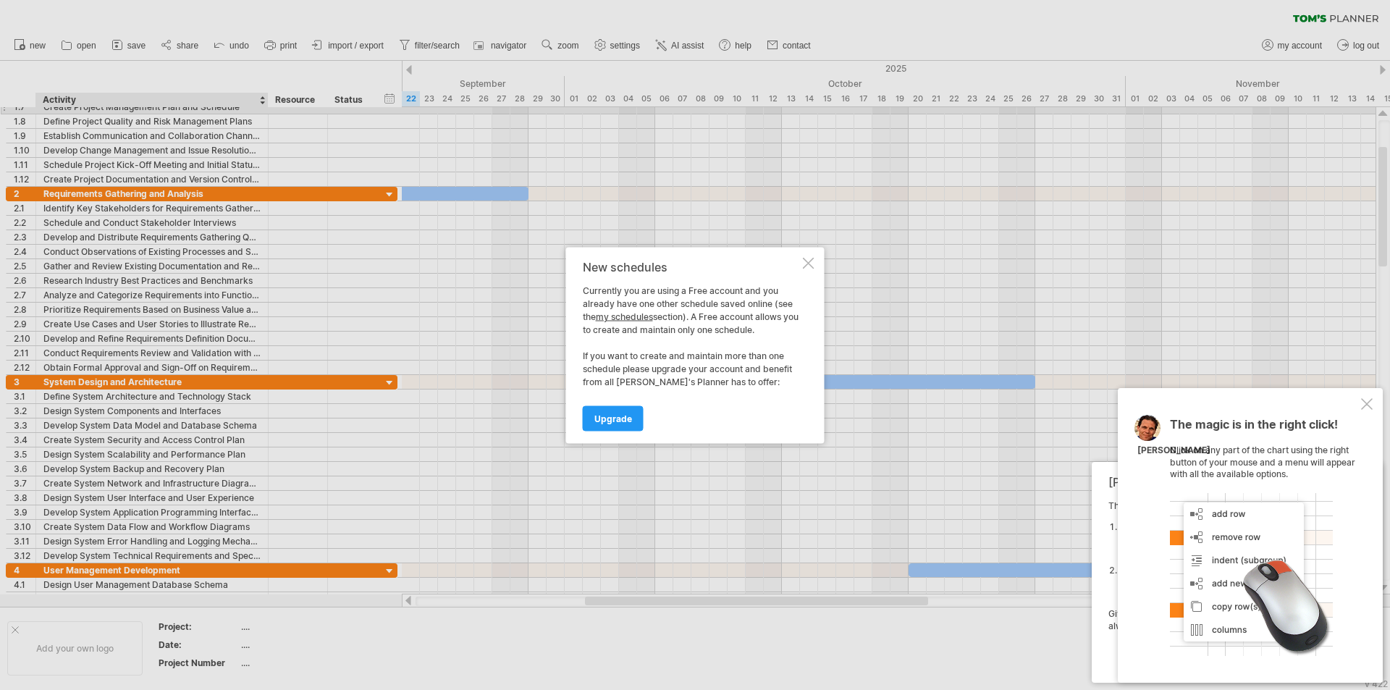
click at [811, 261] on div at bounding box center [809, 263] width 12 height 12
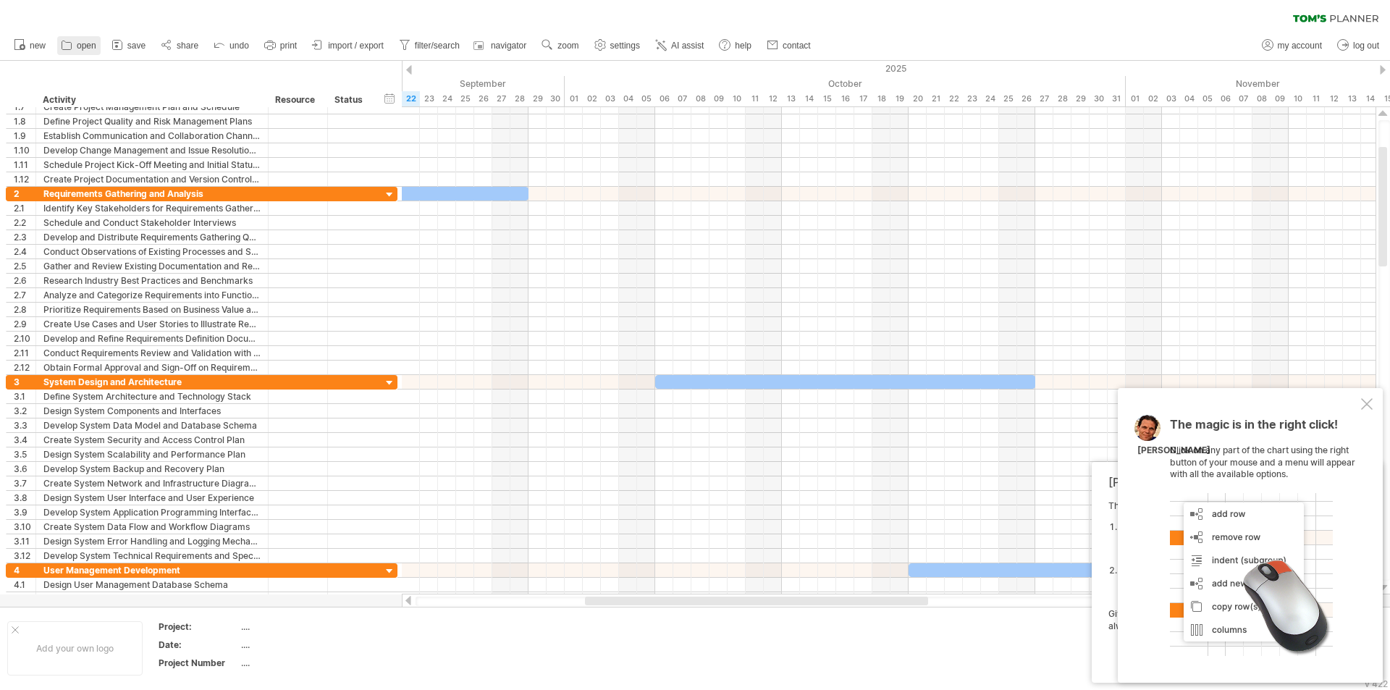
click at [71, 45] on icon at bounding box center [66, 45] width 14 height 14
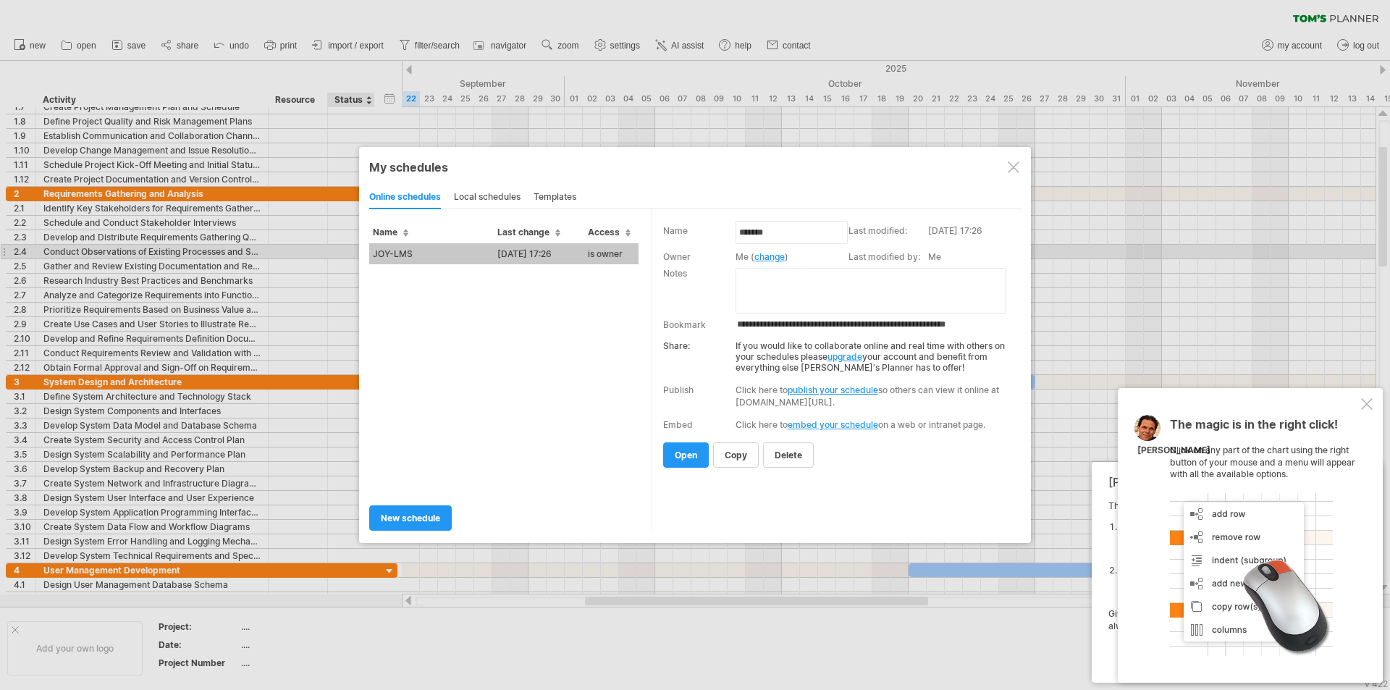
click at [497, 255] on td "[DATE] 17:26" at bounding box center [539, 253] width 90 height 21
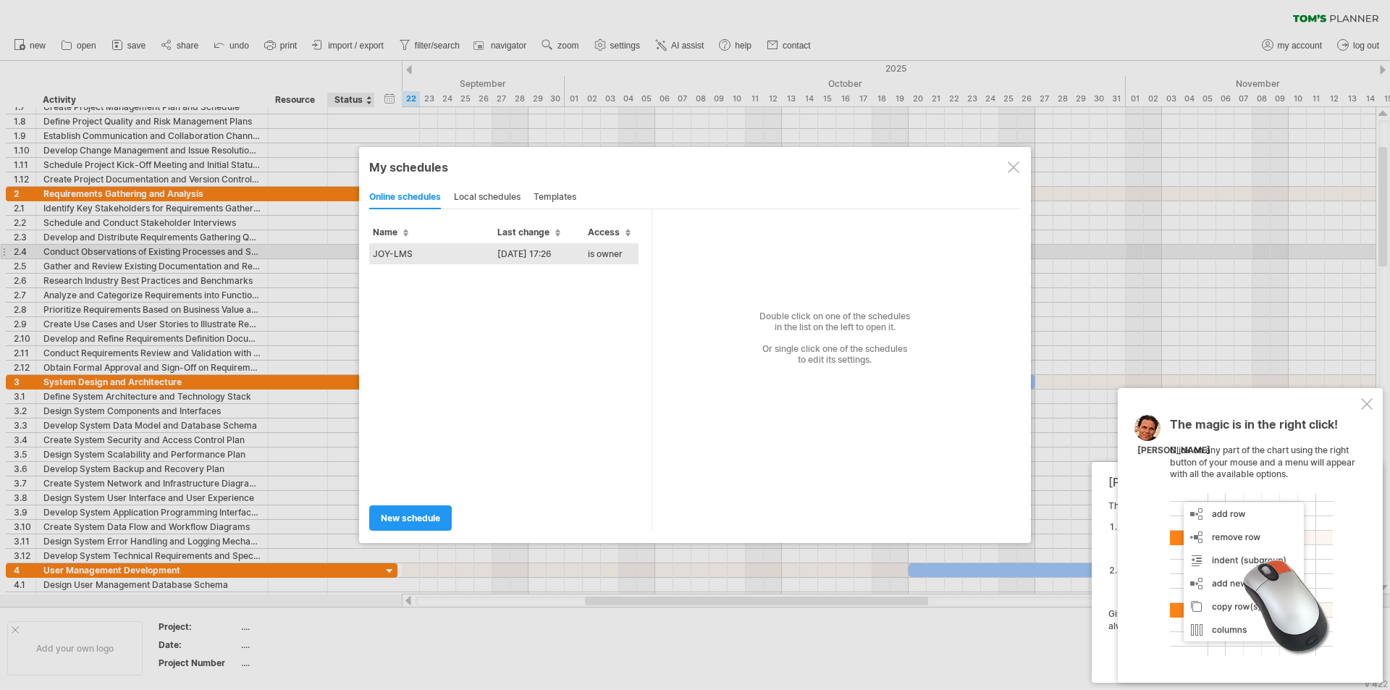
click at [544, 253] on td "[DATE] 17:26" at bounding box center [539, 253] width 90 height 21
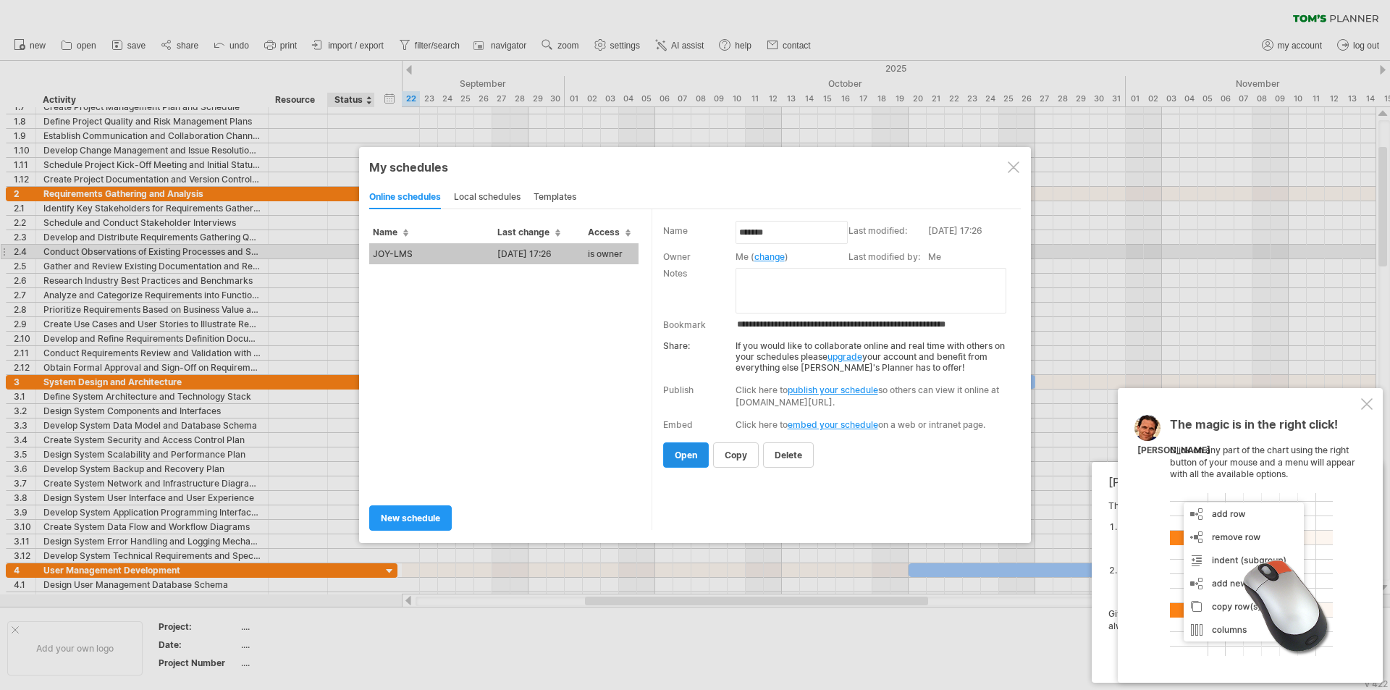
click at [695, 455] on span "open" at bounding box center [686, 455] width 22 height 11
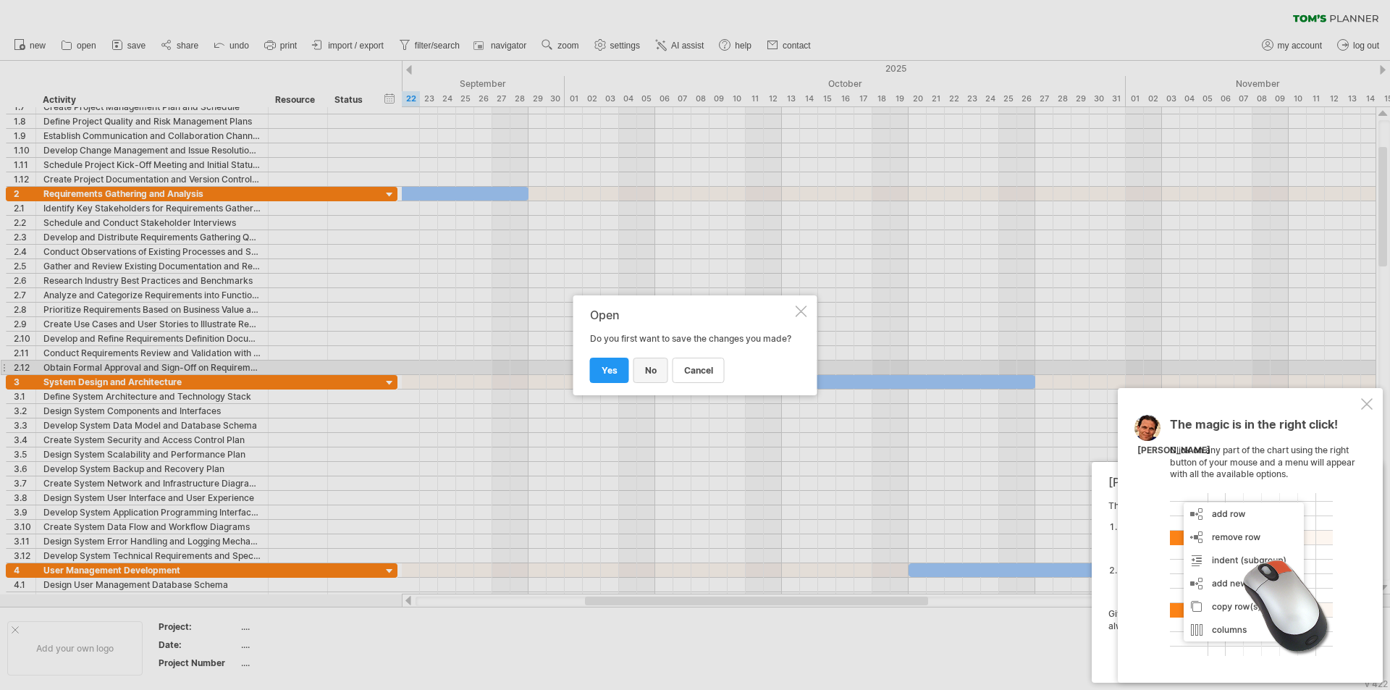
click at [645, 371] on span "no" at bounding box center [651, 370] width 12 height 11
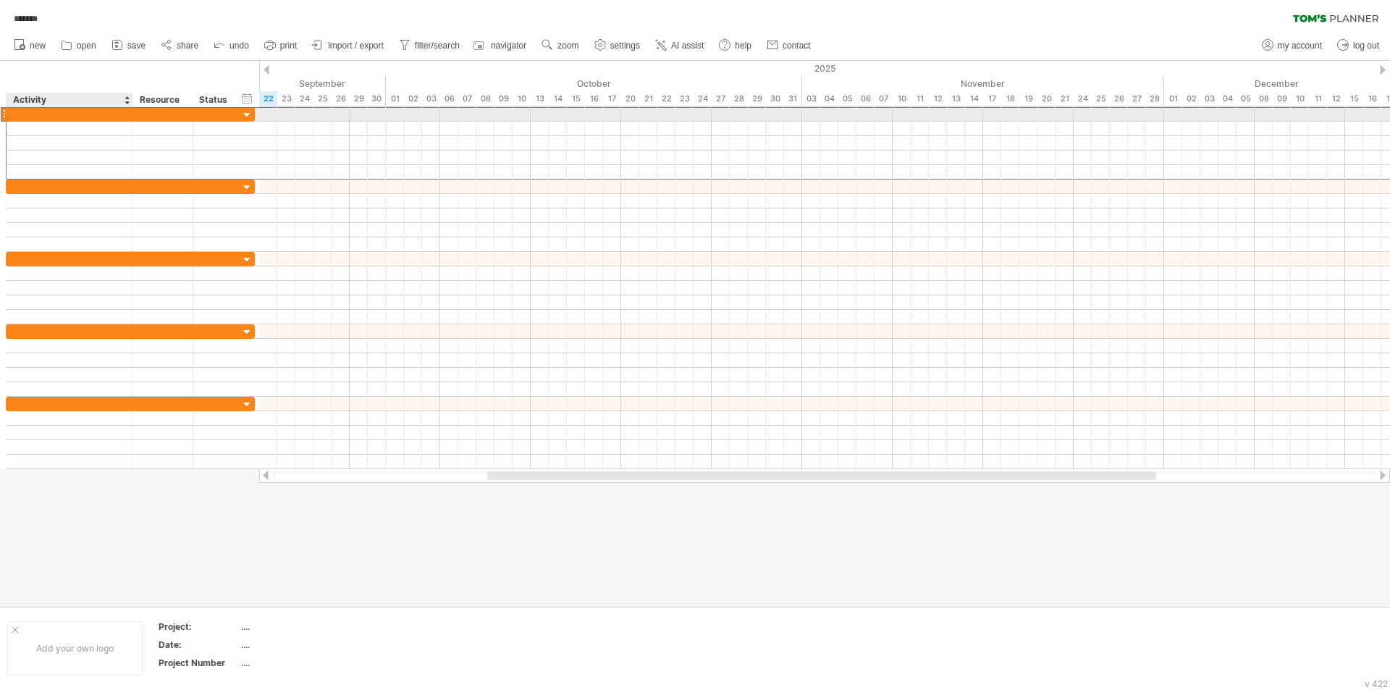
click at [49, 115] on div at bounding box center [69, 114] width 111 height 14
click at [0, 0] on input "text" at bounding box center [0, 0] width 0 height 0
type input "*"
type input "**********"
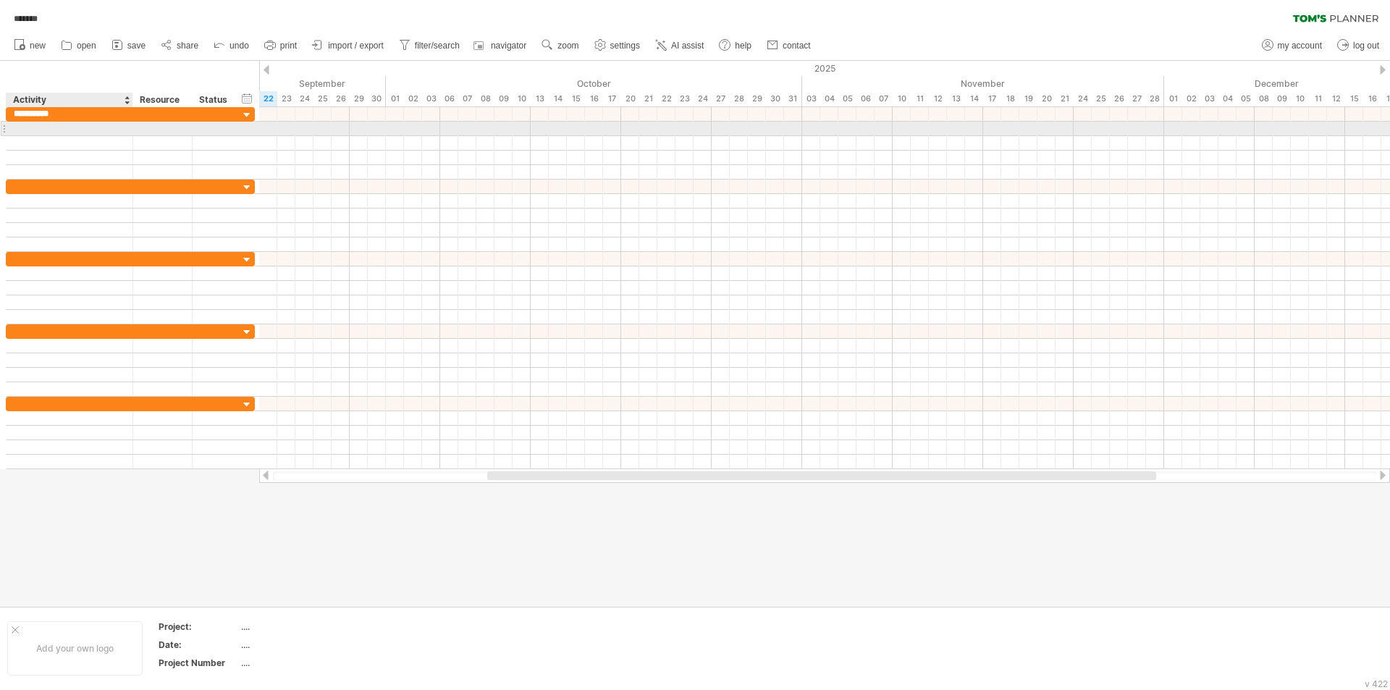
click at [69, 130] on div at bounding box center [69, 129] width 111 height 14
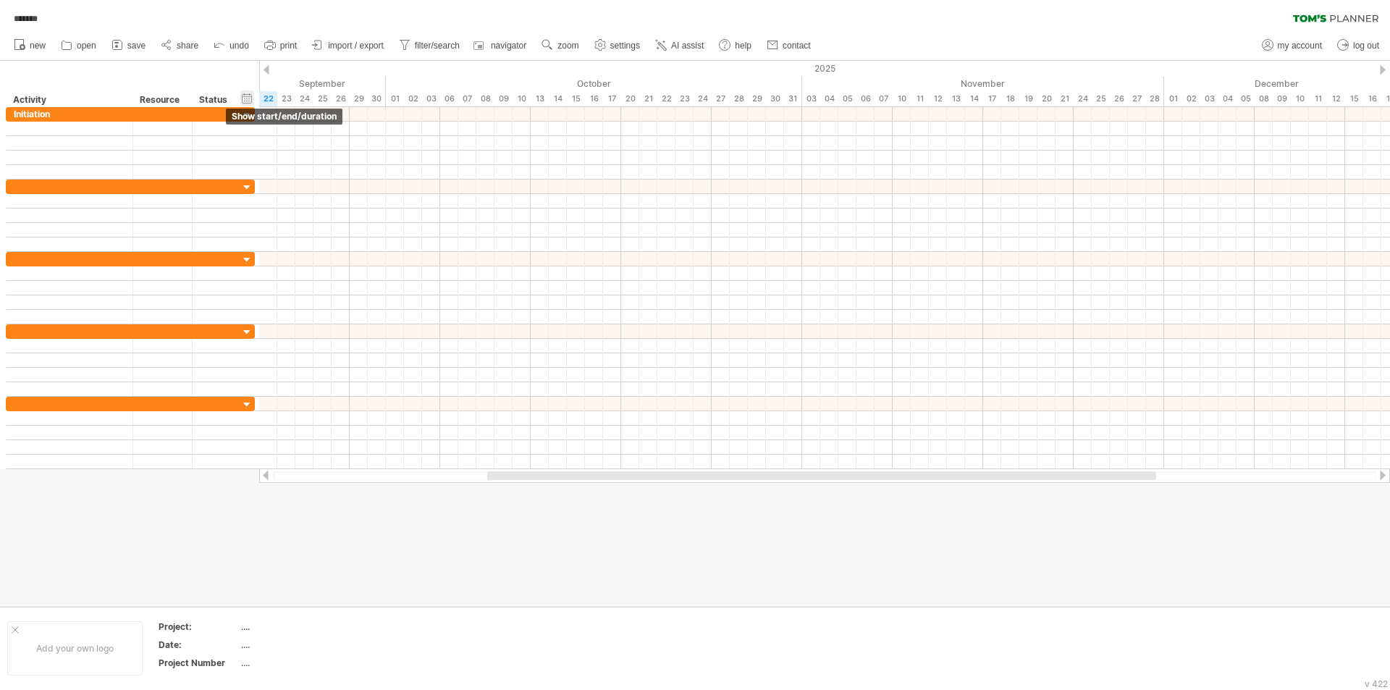
click at [243, 96] on div "hide start/end/duration show start/end/duration" at bounding box center [247, 97] width 14 height 15
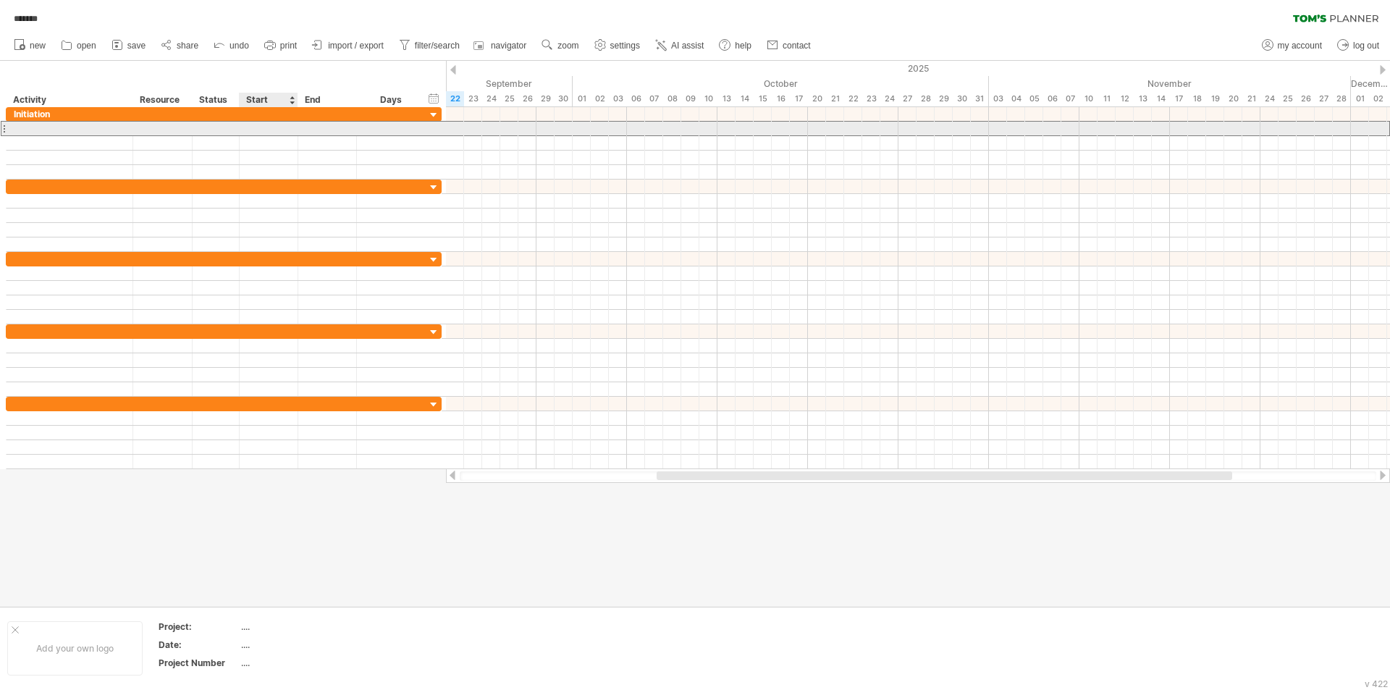
click at [269, 127] on div at bounding box center [269, 129] width 59 height 14
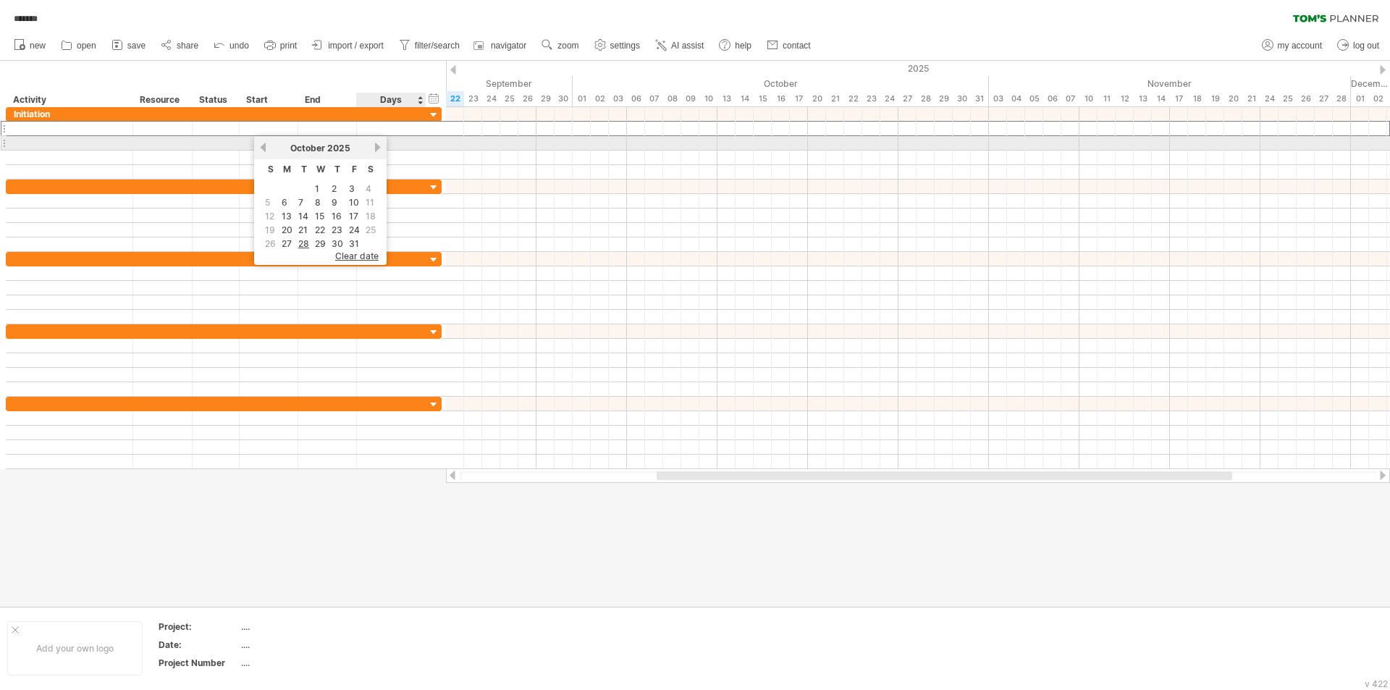
click at [376, 146] on link "next" at bounding box center [377, 147] width 11 height 11
click at [376, 146] on link "next" at bounding box center [376, 147] width 11 height 11
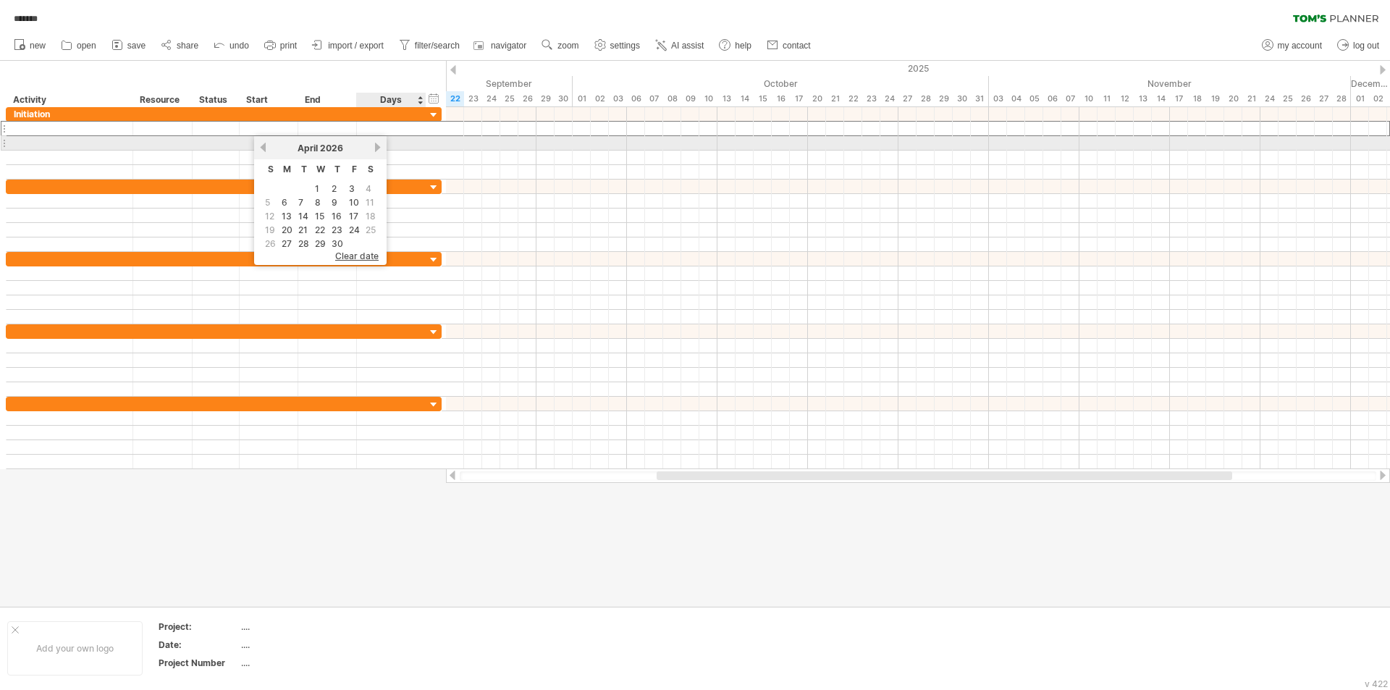
click at [376, 146] on link "next" at bounding box center [377, 147] width 11 height 11
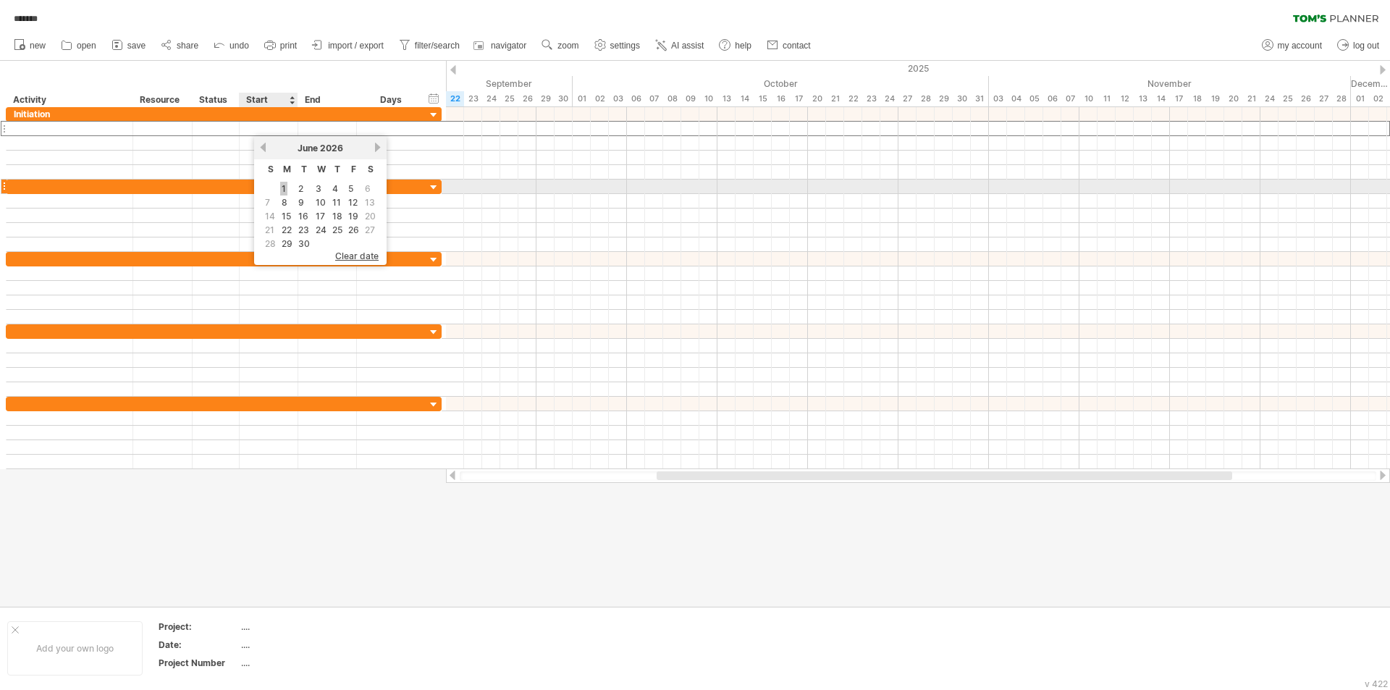
click at [284, 185] on link "1" at bounding box center [283, 189] width 7 height 14
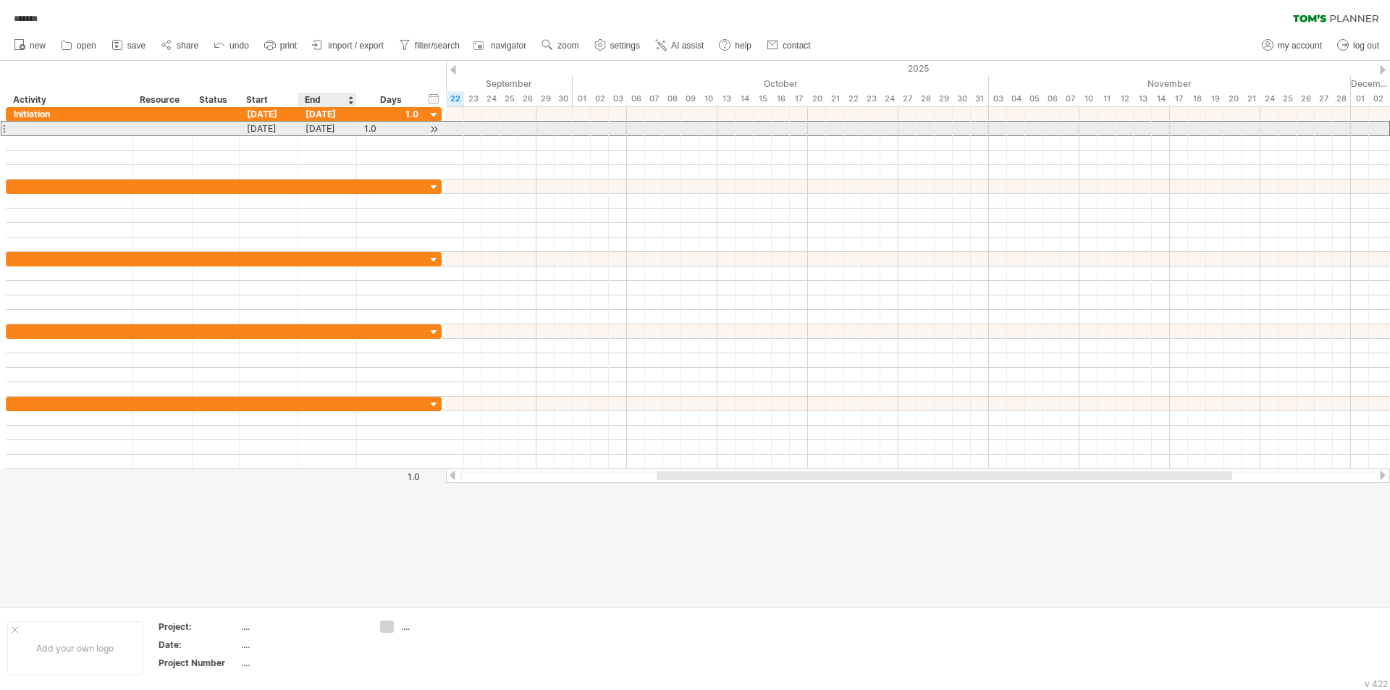
click at [334, 131] on div "[DATE]" at bounding box center [327, 129] width 59 height 14
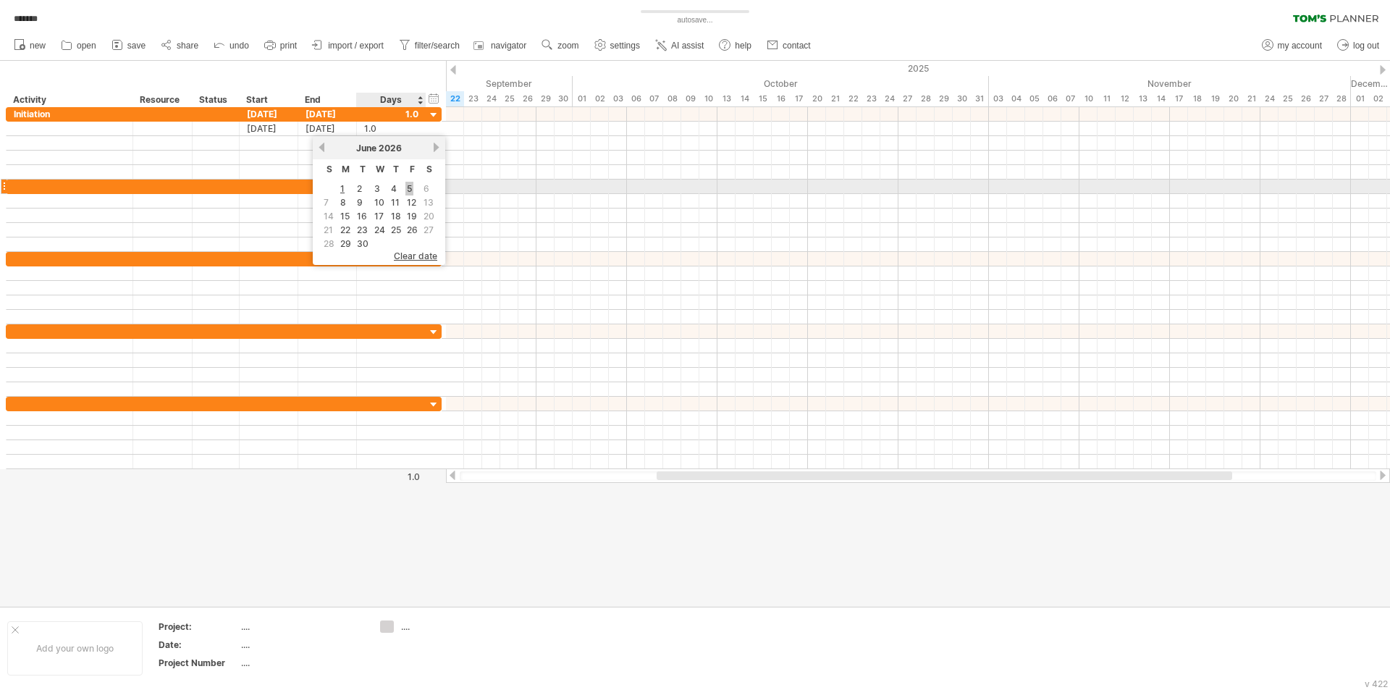
click at [408, 192] on link "5" at bounding box center [409, 189] width 8 height 14
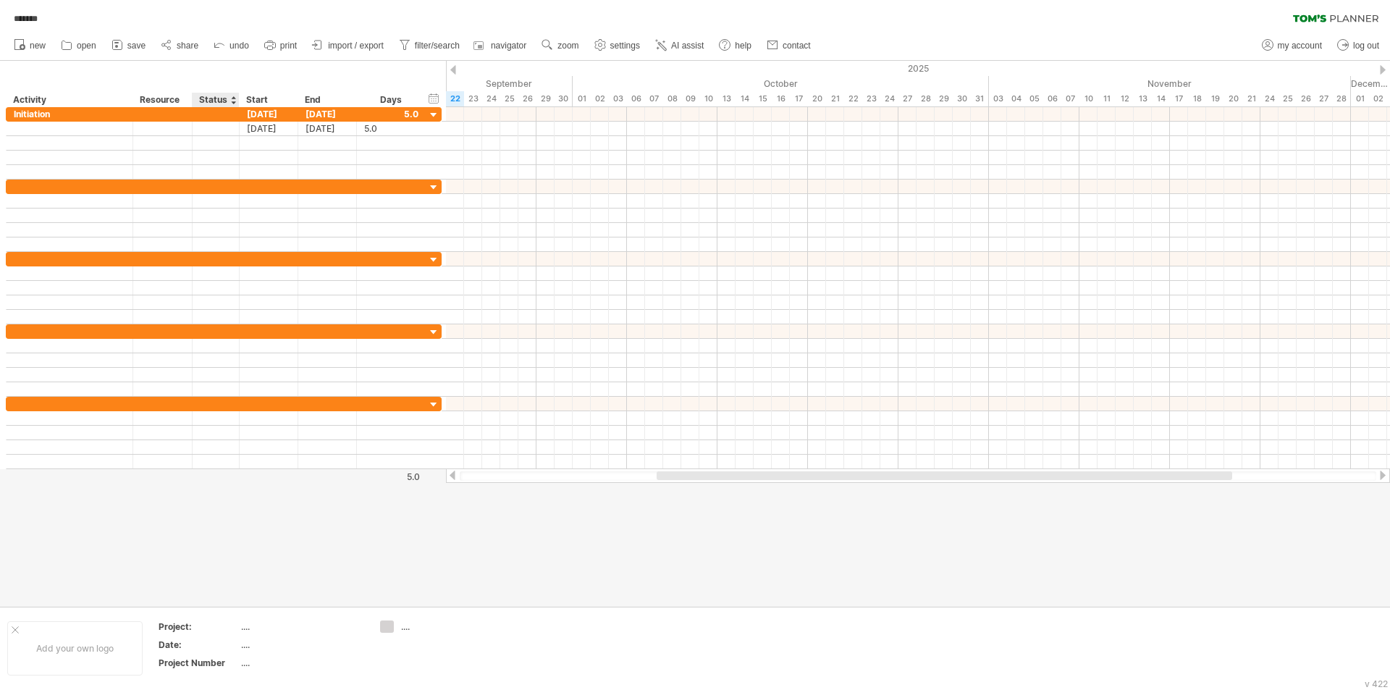
click at [209, 101] on div "Status" at bounding box center [215, 100] width 32 height 14
click at [224, 96] on input "******" at bounding box center [215, 100] width 32 height 14
click at [234, 104] on div at bounding box center [233, 100] width 6 height 14
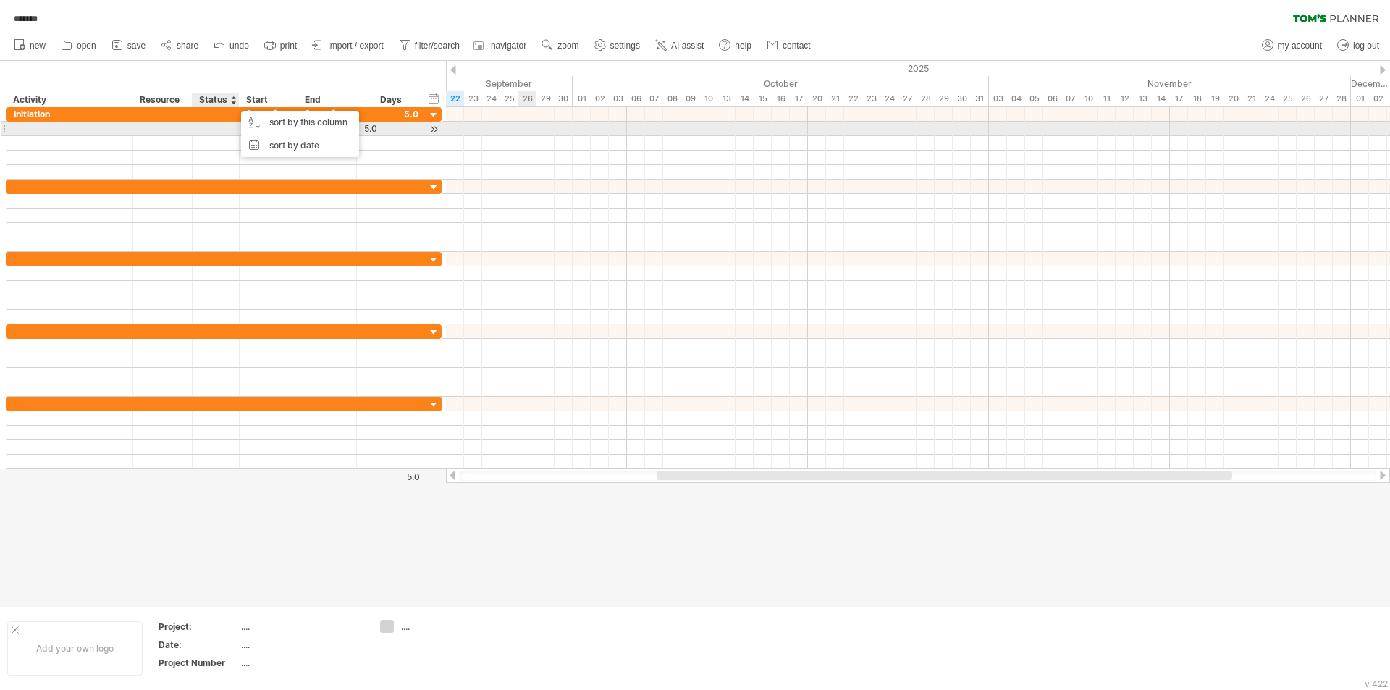
click at [521, 123] on div at bounding box center [918, 129] width 944 height 14
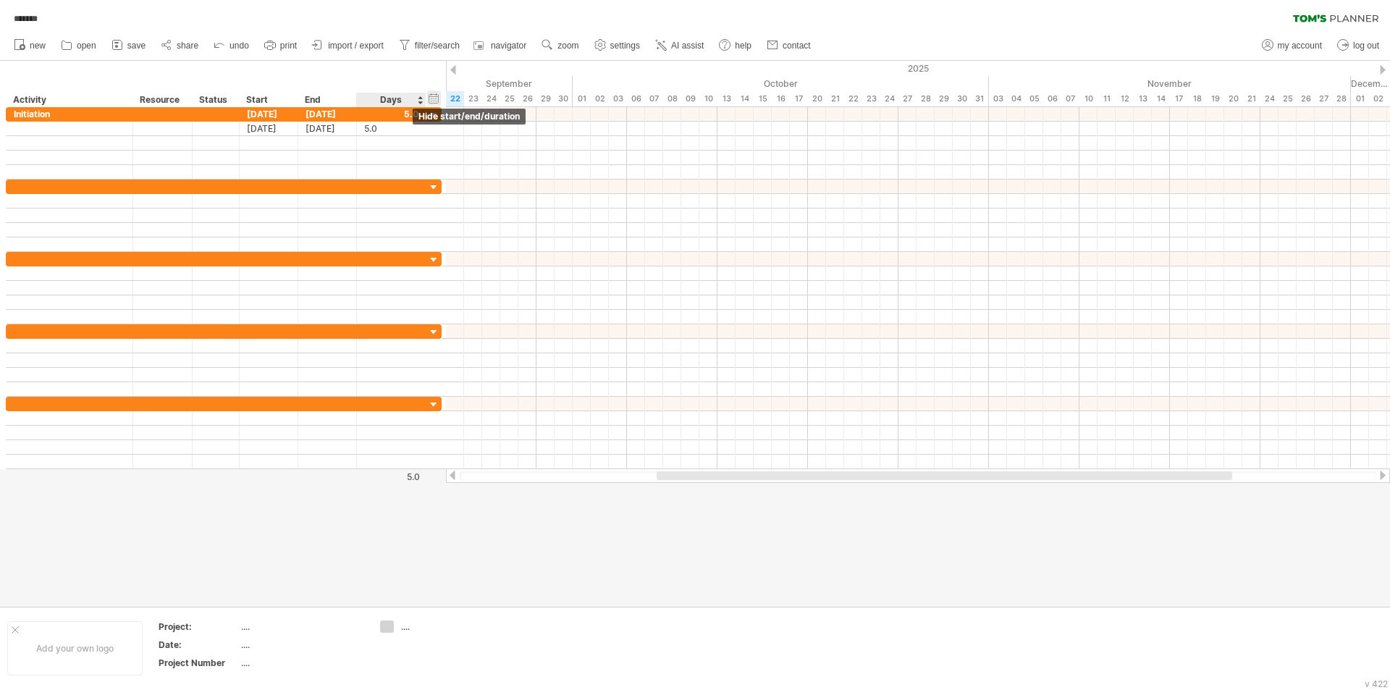
click at [434, 100] on div "hide start/end/duration show start/end/duration" at bounding box center [434, 97] width 14 height 15
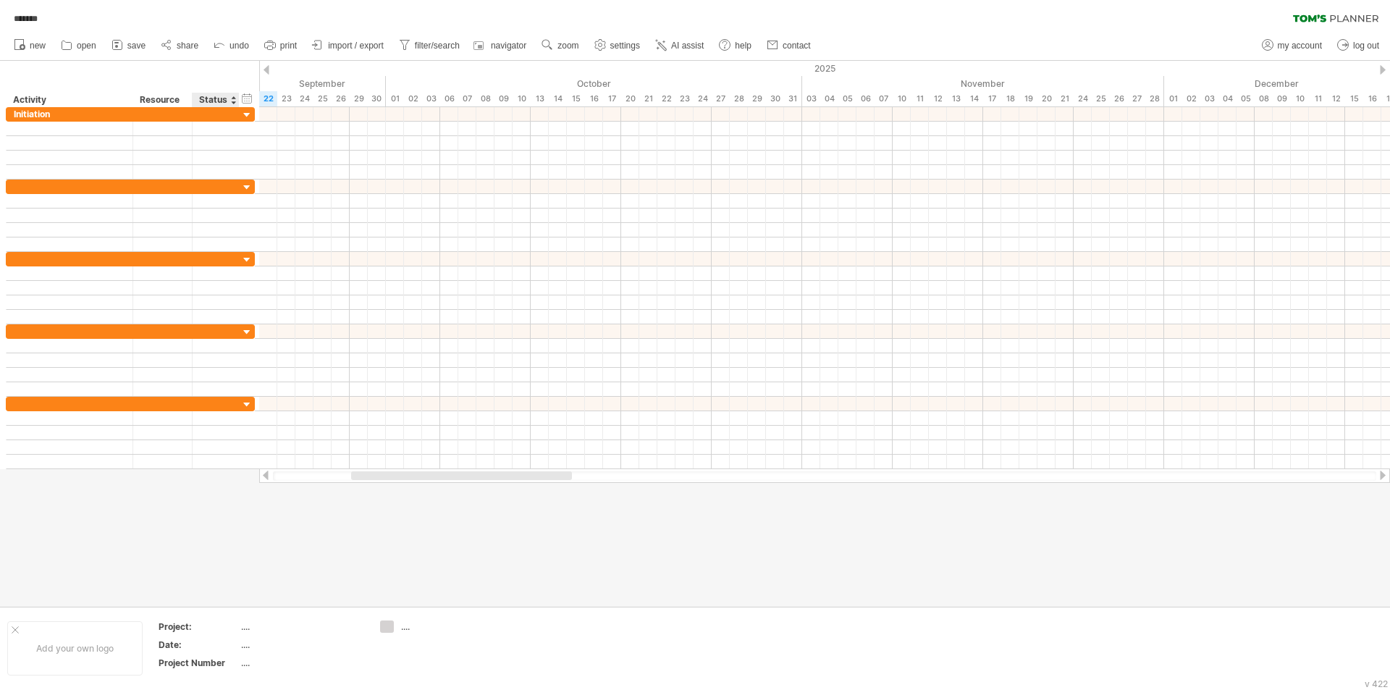
click at [222, 100] on div "Status" at bounding box center [215, 100] width 32 height 14
click at [251, 101] on div "hide start/end/duration show start/end/duration" at bounding box center [247, 97] width 14 height 15
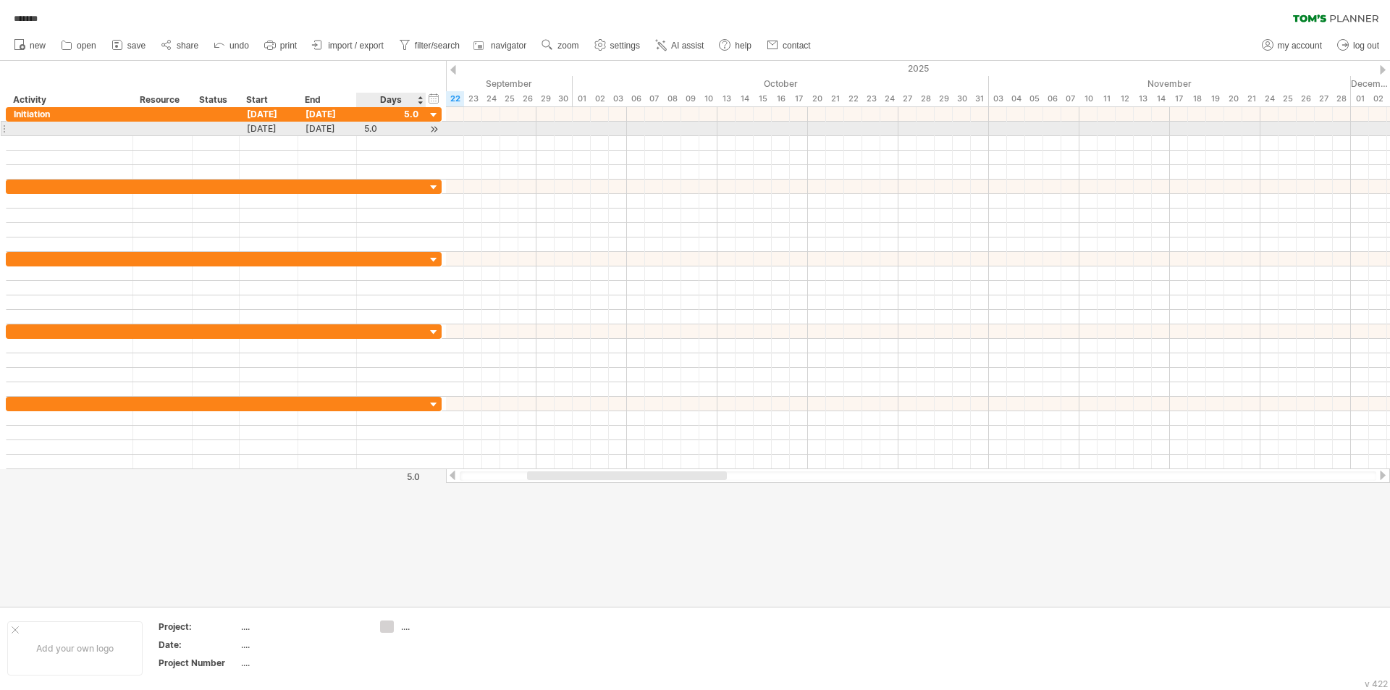
click at [431, 130] on div at bounding box center [434, 129] width 14 height 15
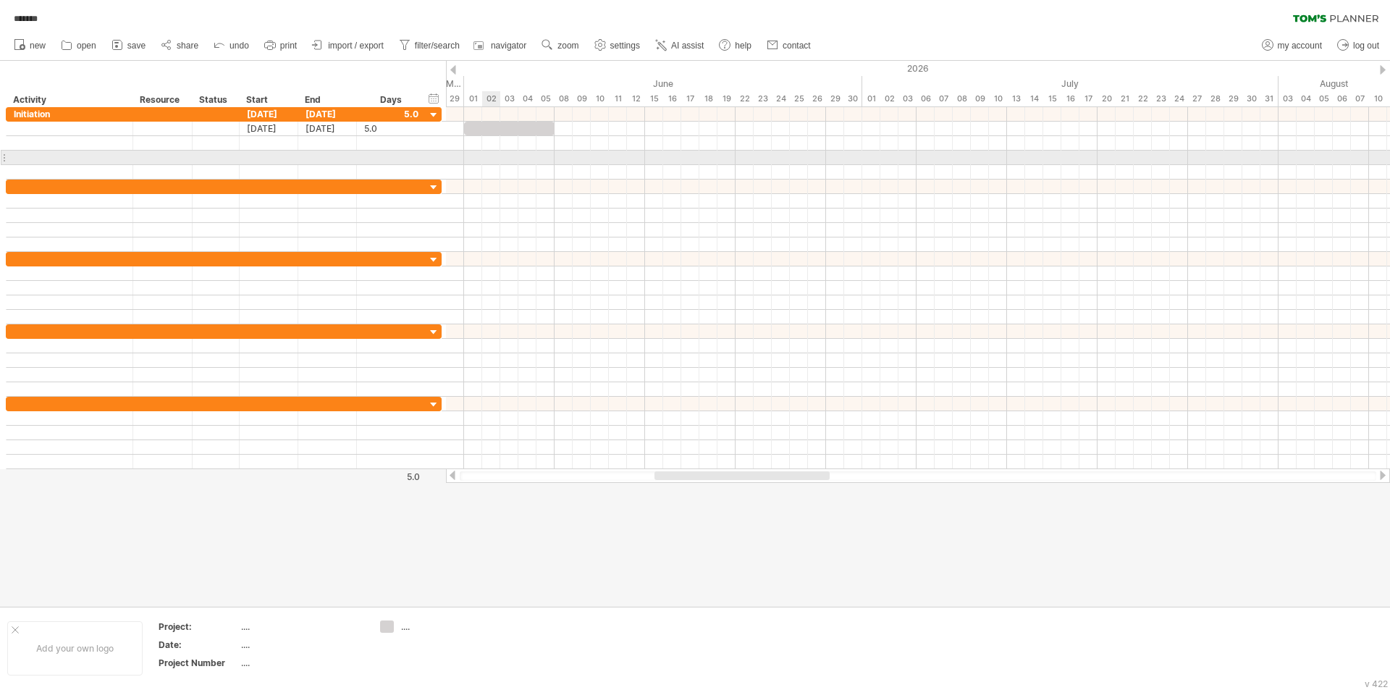
click at [491, 152] on div at bounding box center [918, 158] width 944 height 14
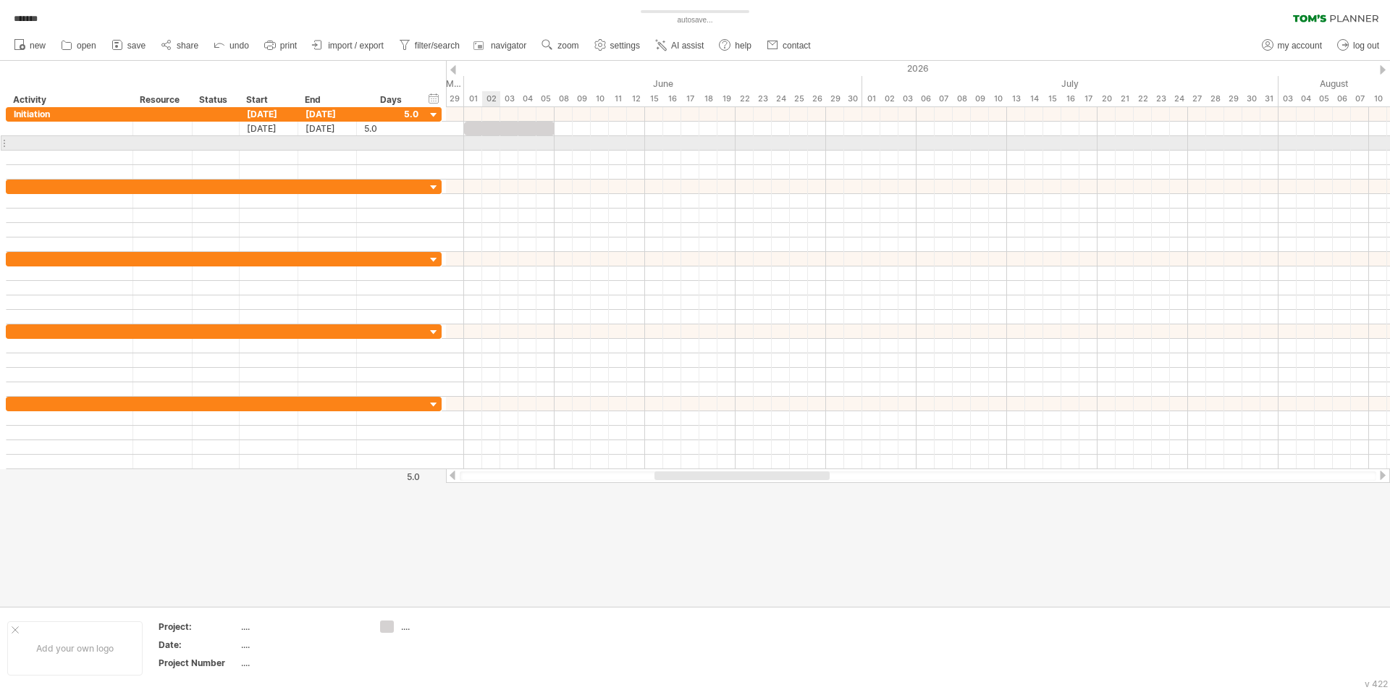
click at [488, 132] on div at bounding box center [509, 129] width 90 height 14
click at [597, 146] on div at bounding box center [918, 143] width 944 height 14
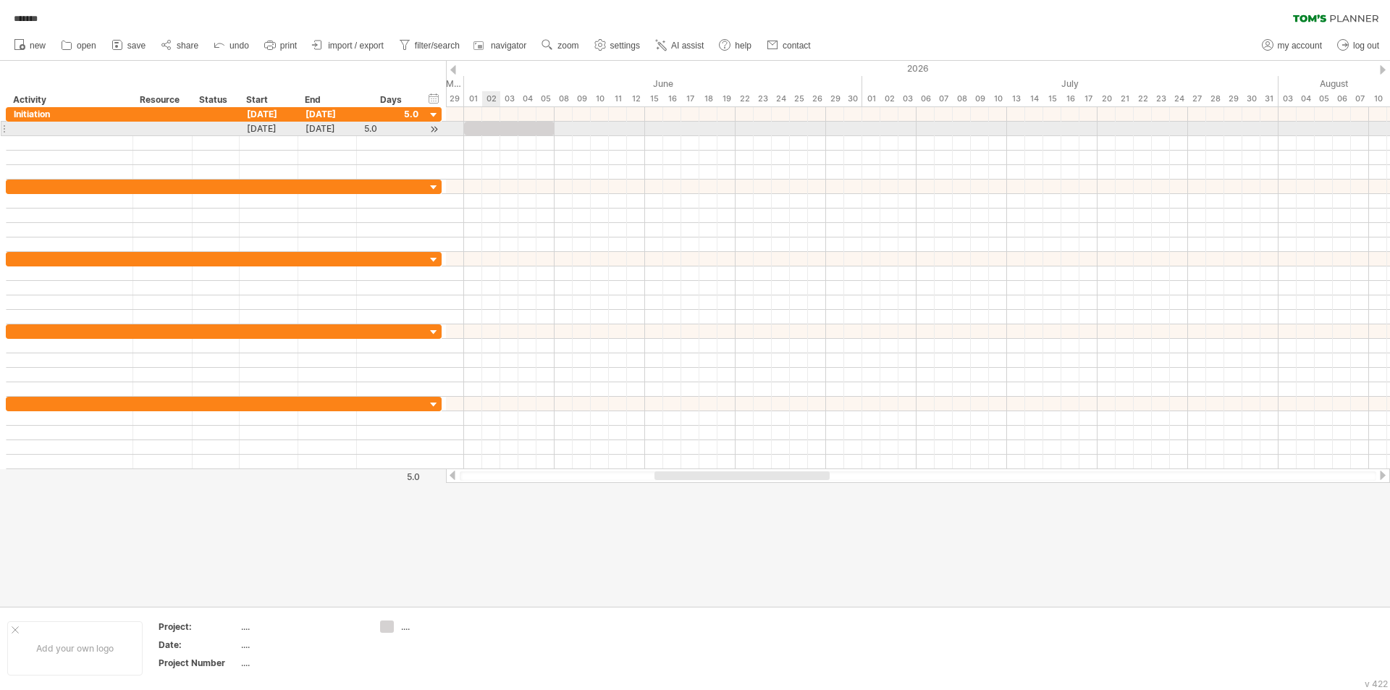
click at [487, 128] on div at bounding box center [509, 129] width 90 height 14
click at [502, 122] on div at bounding box center [509, 129] width 90 height 14
click at [498, 127] on div at bounding box center [509, 129] width 90 height 14
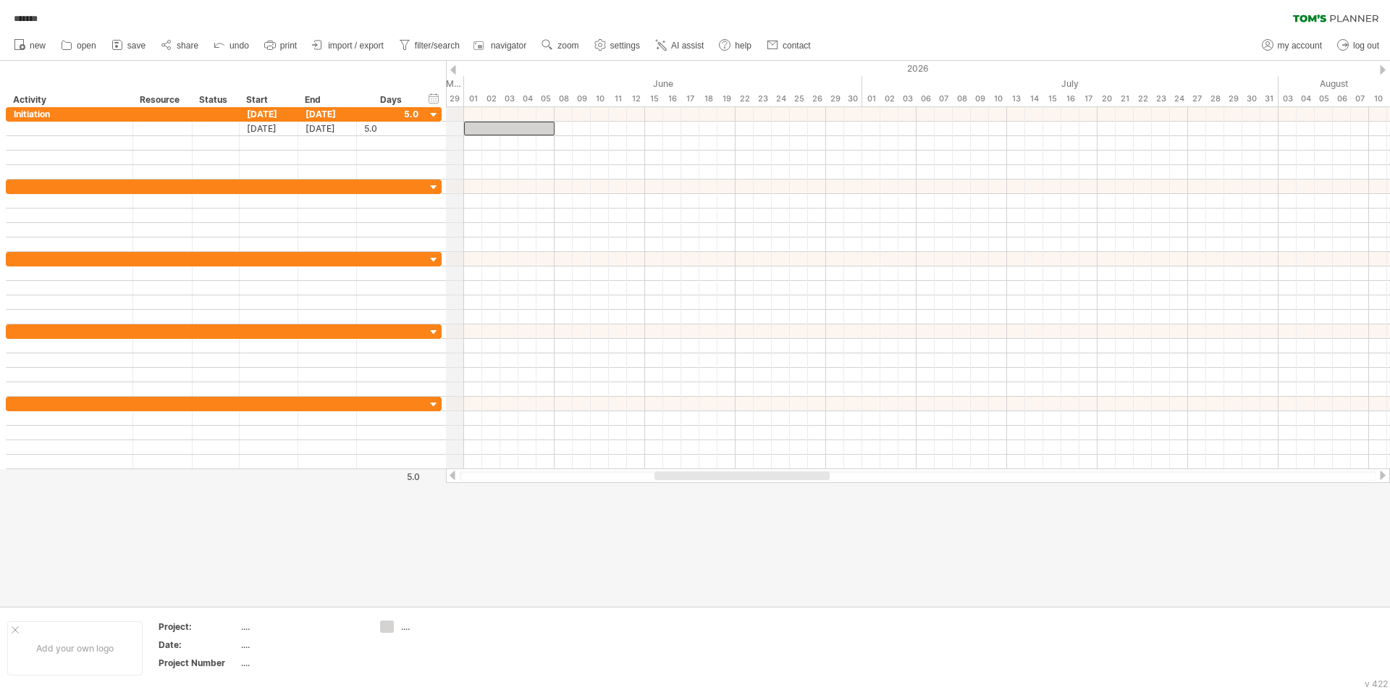
click at [455, 71] on div at bounding box center [453, 69] width 6 height 9
click at [454, 70] on div at bounding box center [453, 69] width 6 height 9
click at [1384, 70] on div at bounding box center [1383, 69] width 6 height 9
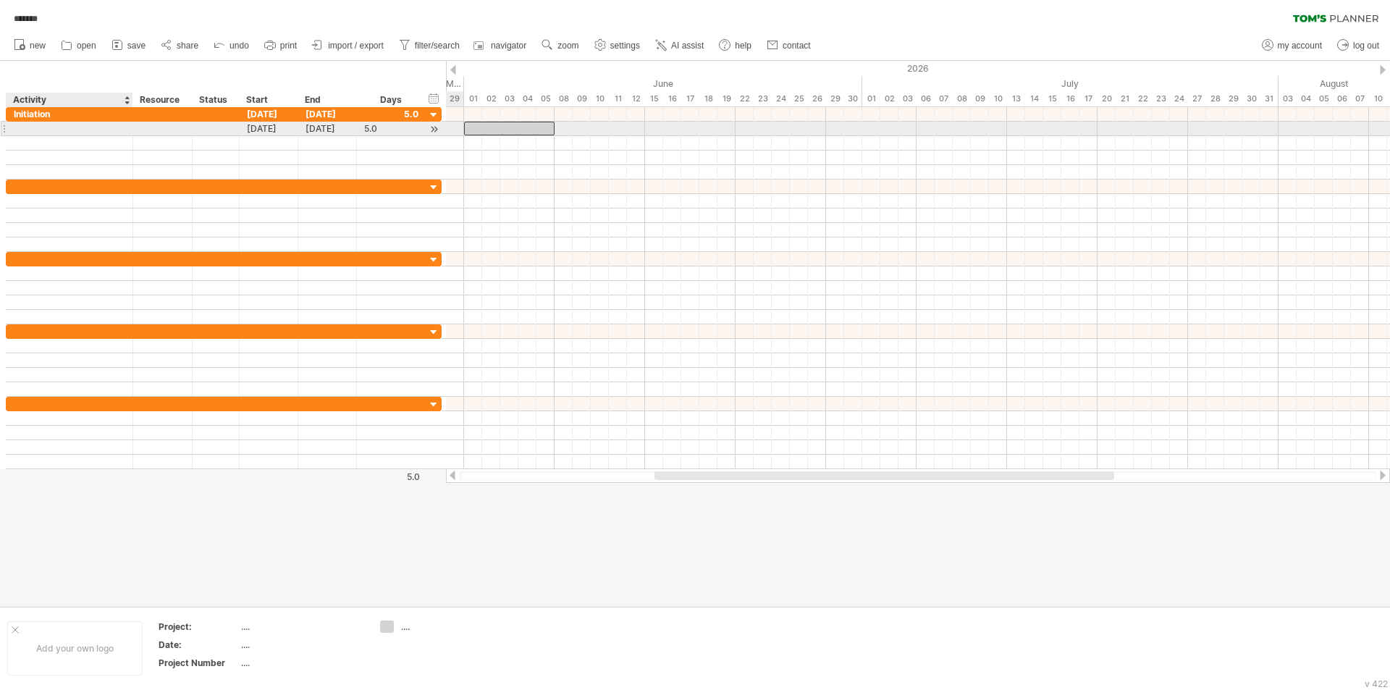
click at [45, 126] on div at bounding box center [69, 129] width 111 height 14
click at [22, 125] on div at bounding box center [69, 129] width 111 height 14
click at [62, 128] on input "text" at bounding box center [69, 129] width 111 height 14
type input "**********"
click at [77, 139] on div at bounding box center [69, 143] width 111 height 14
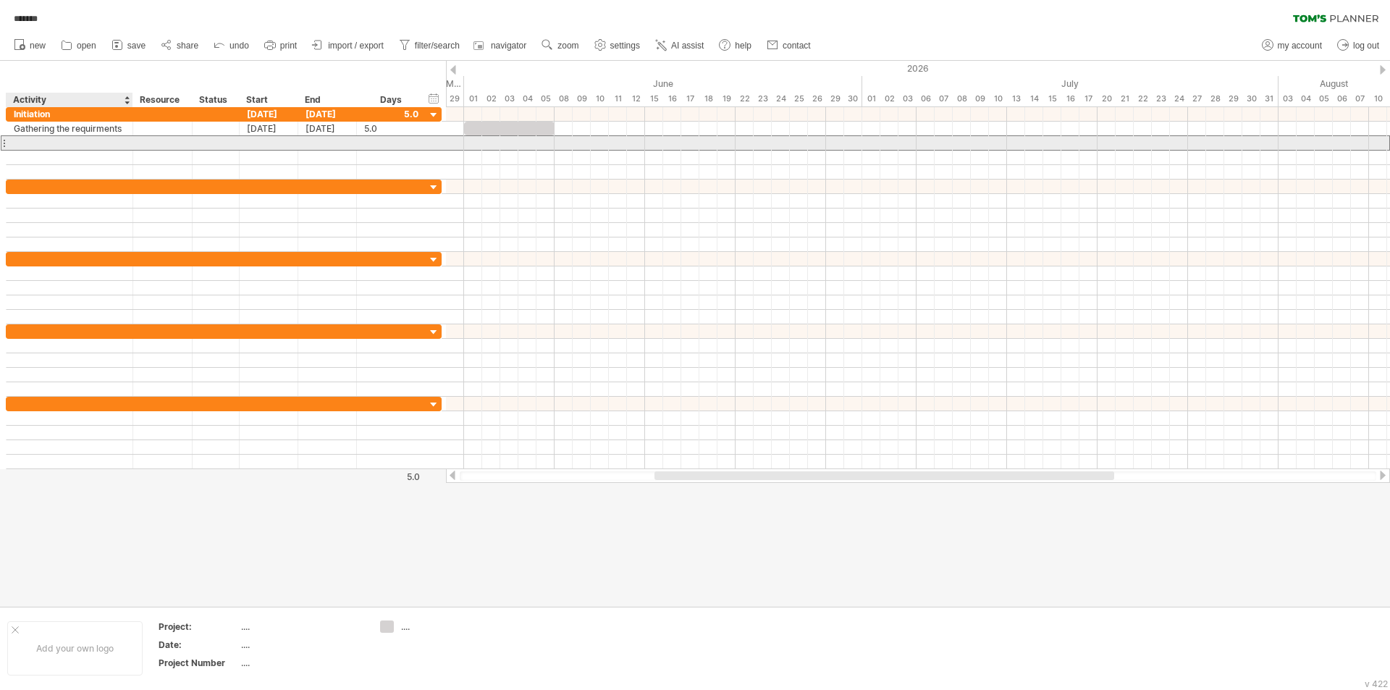
click at [42, 141] on div at bounding box center [69, 143] width 111 height 14
click at [0, 0] on input "text" at bounding box center [0, 0] width 0 height 0
type input "**********"
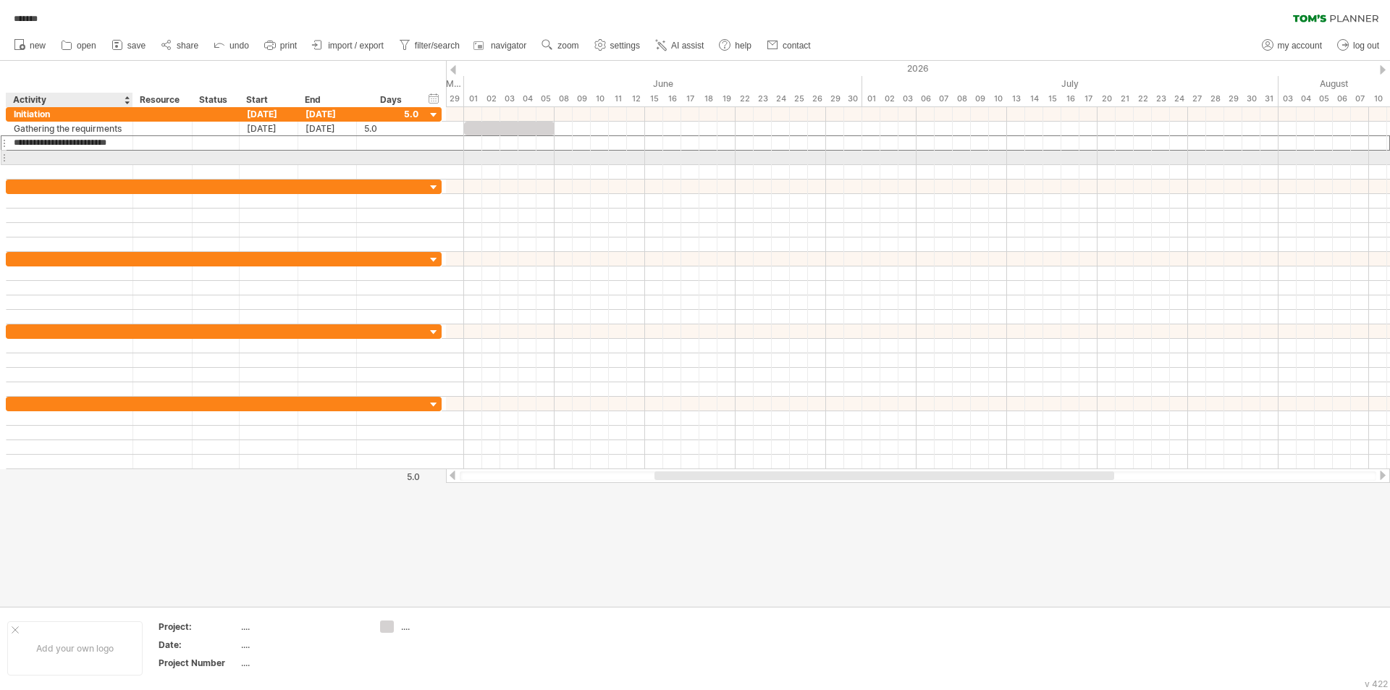
click at [49, 159] on div at bounding box center [69, 158] width 111 height 14
click at [40, 159] on div at bounding box center [69, 158] width 111 height 14
type input "**********"
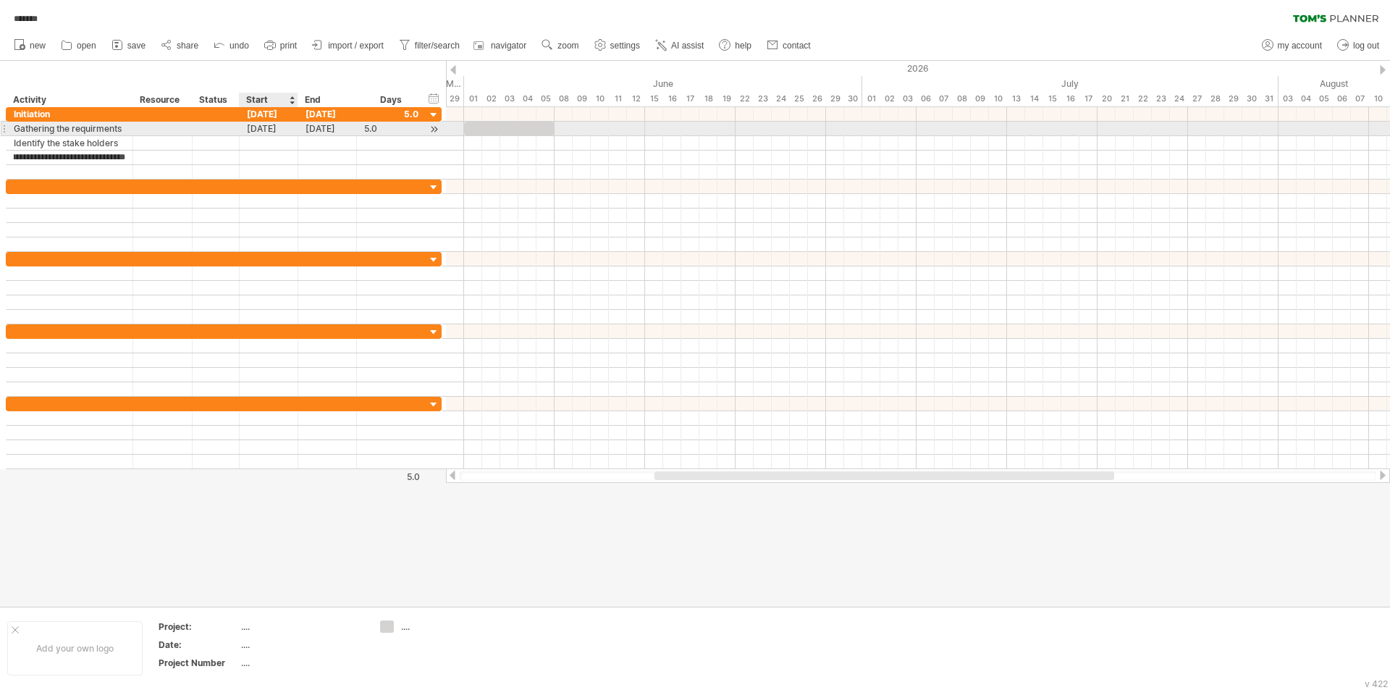
click at [274, 130] on div "[DATE]" at bounding box center [269, 129] width 59 height 14
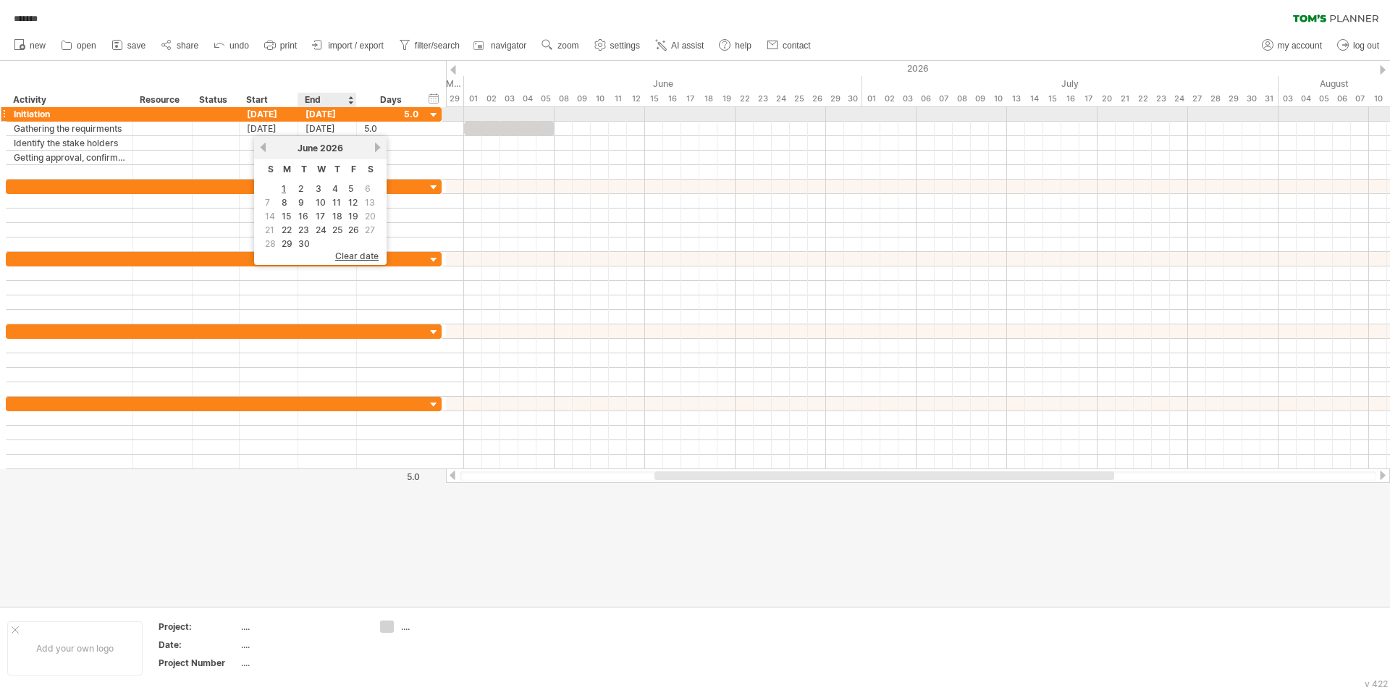
click at [326, 116] on div "[DATE]" at bounding box center [327, 114] width 59 height 14
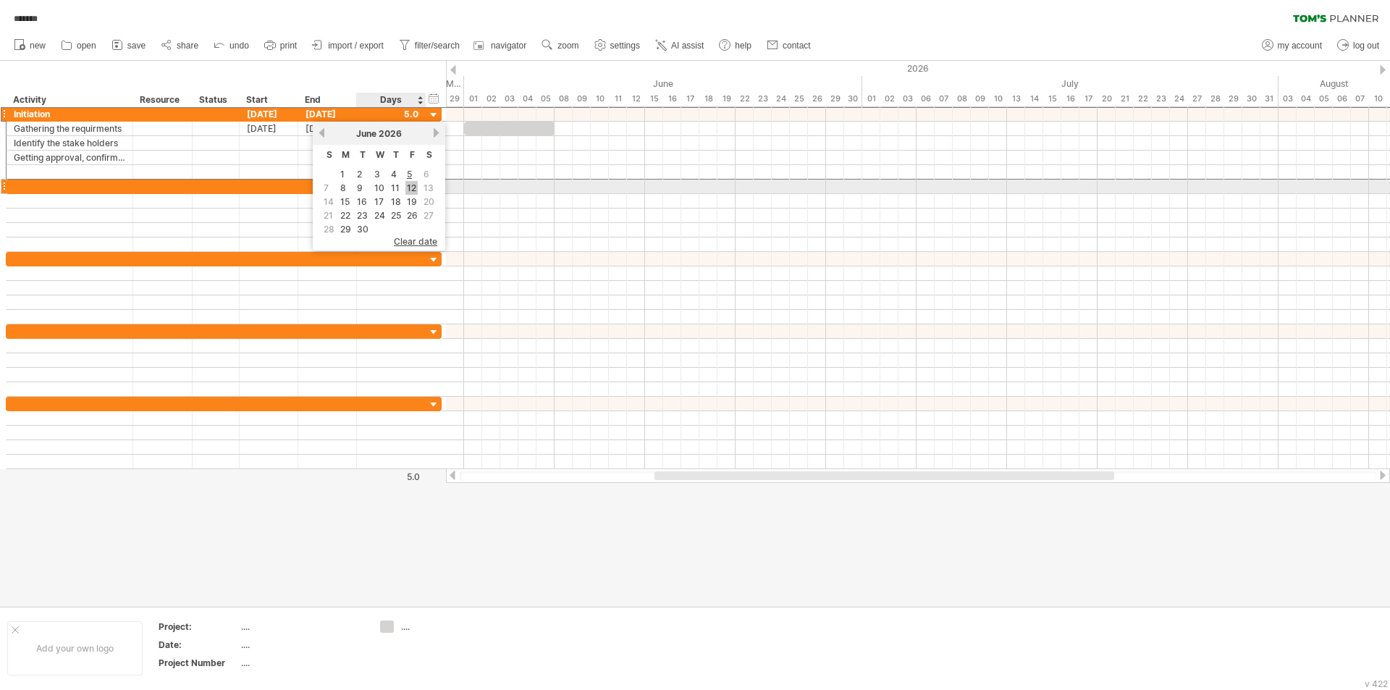
click at [414, 186] on link "12" at bounding box center [411, 188] width 12 height 14
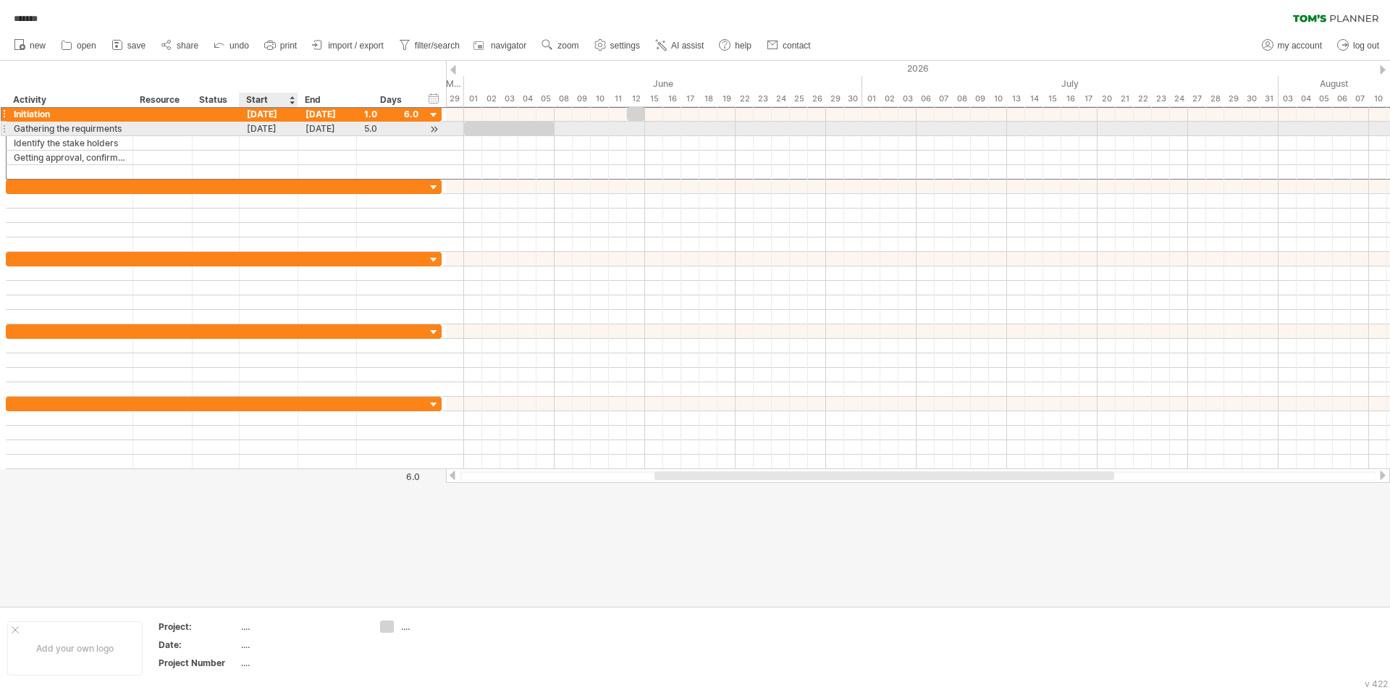
click at [271, 130] on div "[DATE]" at bounding box center [269, 129] width 59 height 14
click at [337, 127] on div "[DATE]" at bounding box center [327, 129] width 59 height 14
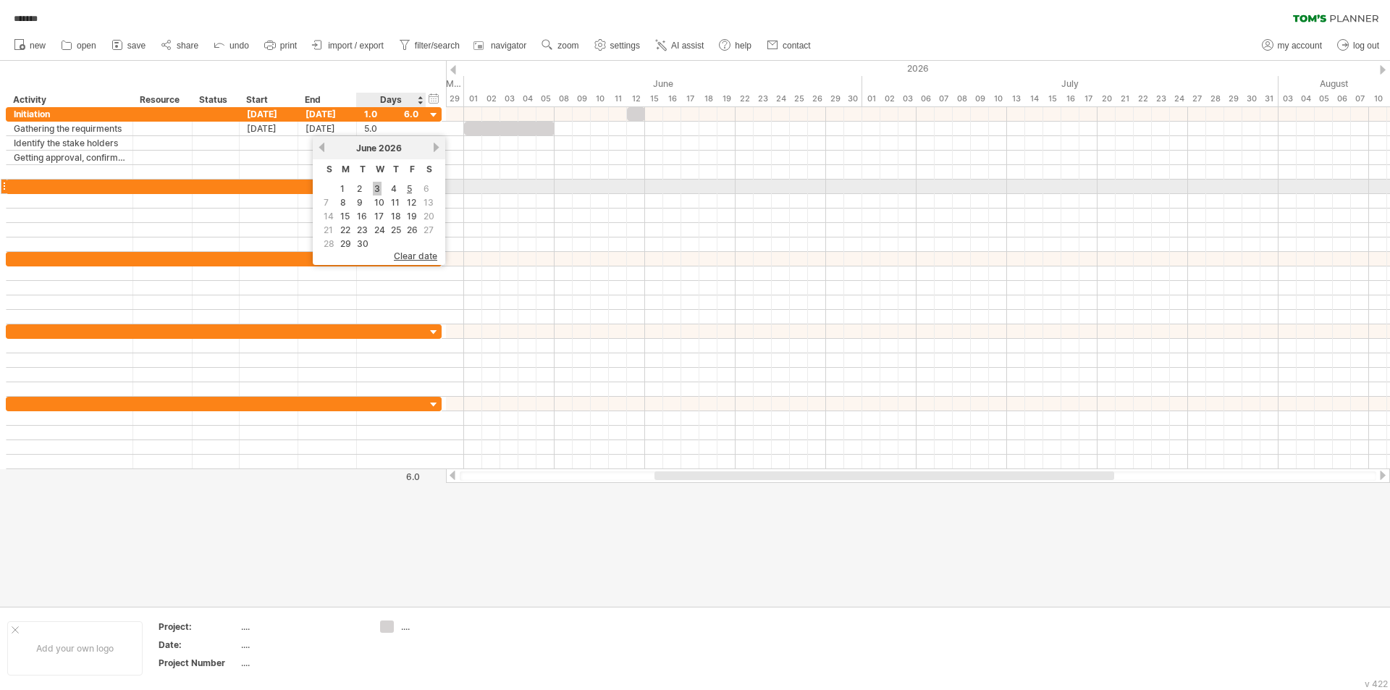
click at [378, 186] on link "3" at bounding box center [377, 189] width 9 height 14
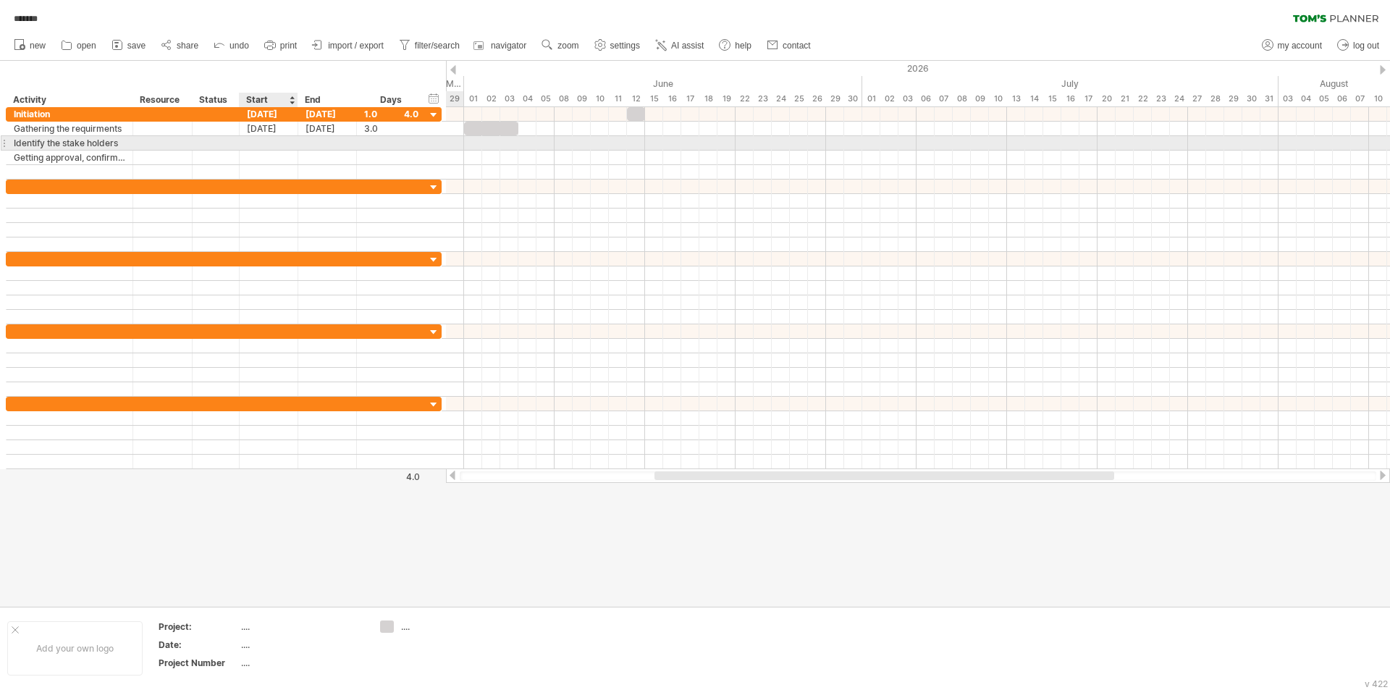
click at [252, 142] on div at bounding box center [269, 143] width 59 height 14
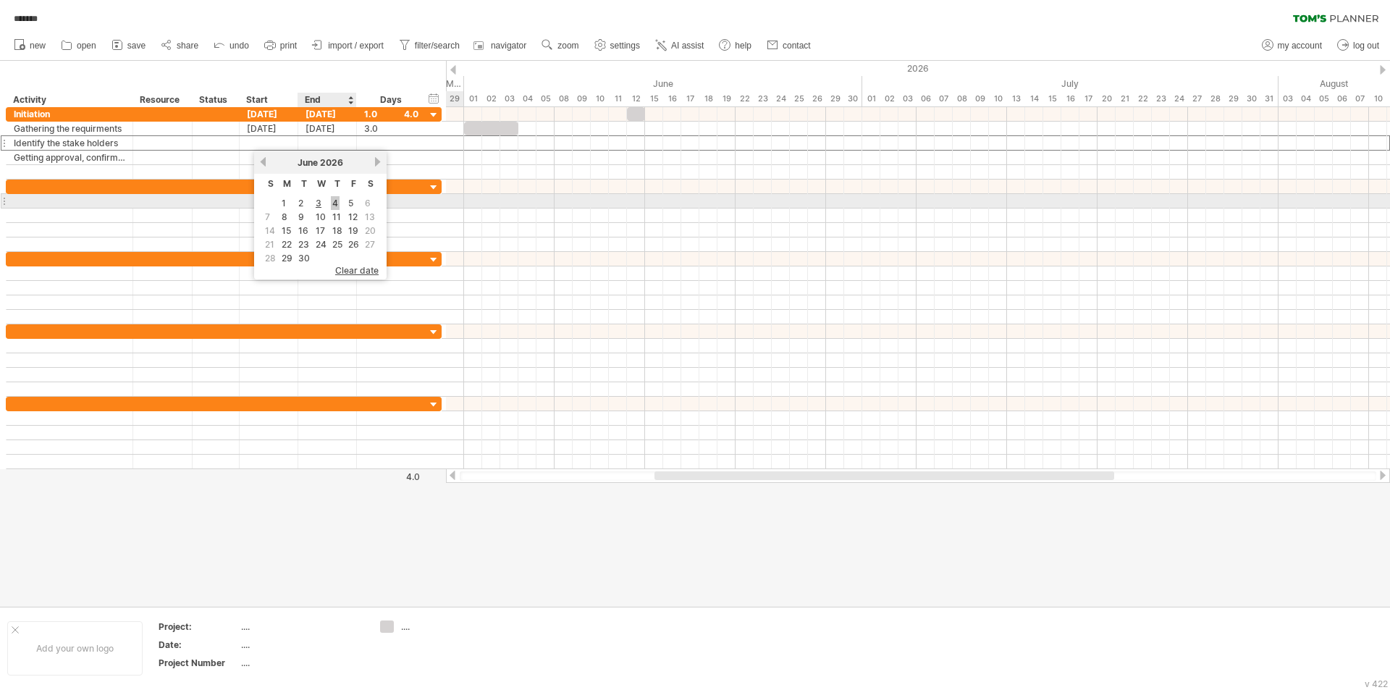
click at [331, 203] on link "4" at bounding box center [335, 203] width 9 height 14
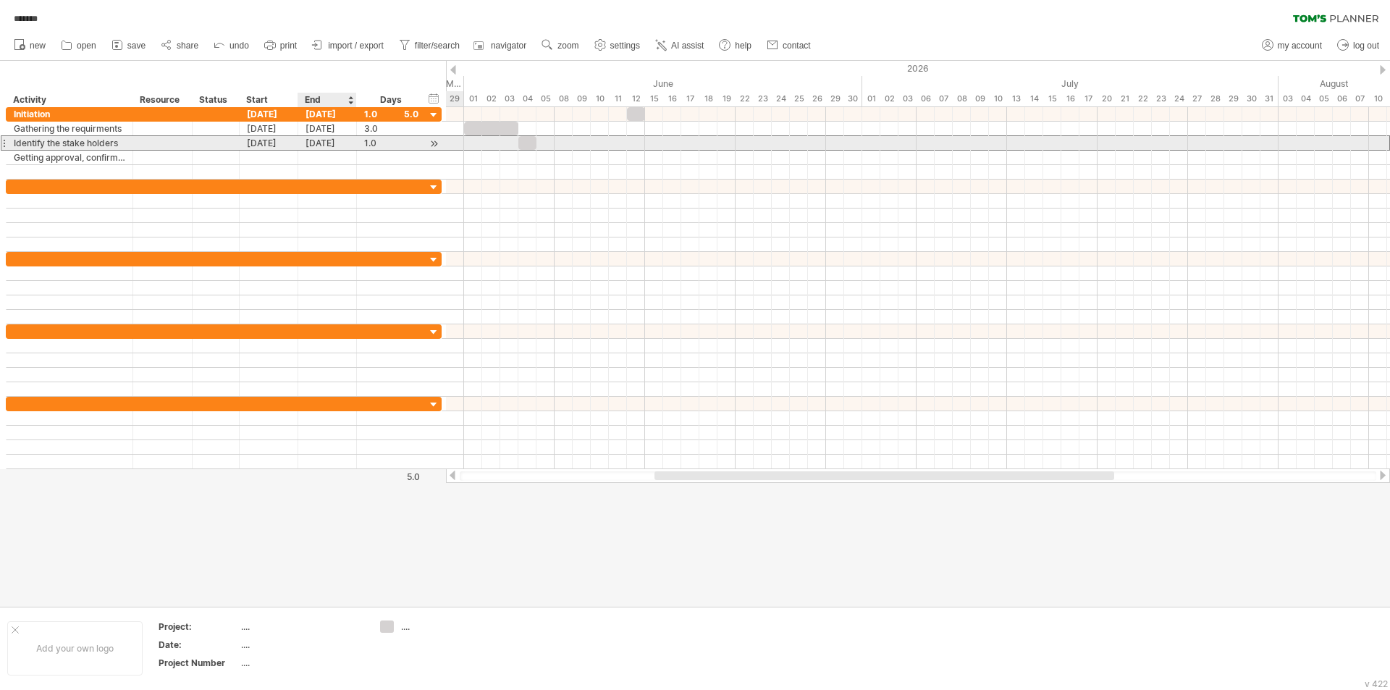
click at [323, 137] on div "[DATE]" at bounding box center [327, 143] width 59 height 14
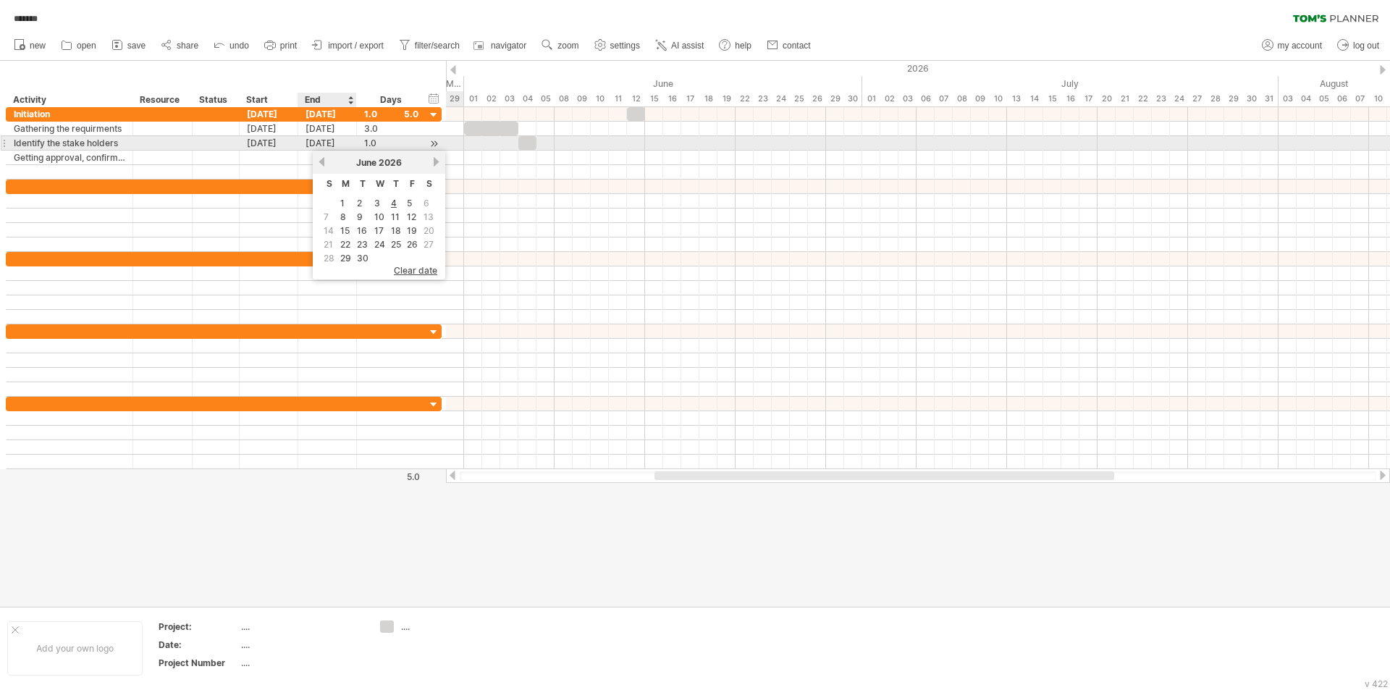
click at [331, 143] on div "[DATE]" at bounding box center [327, 143] width 59 height 14
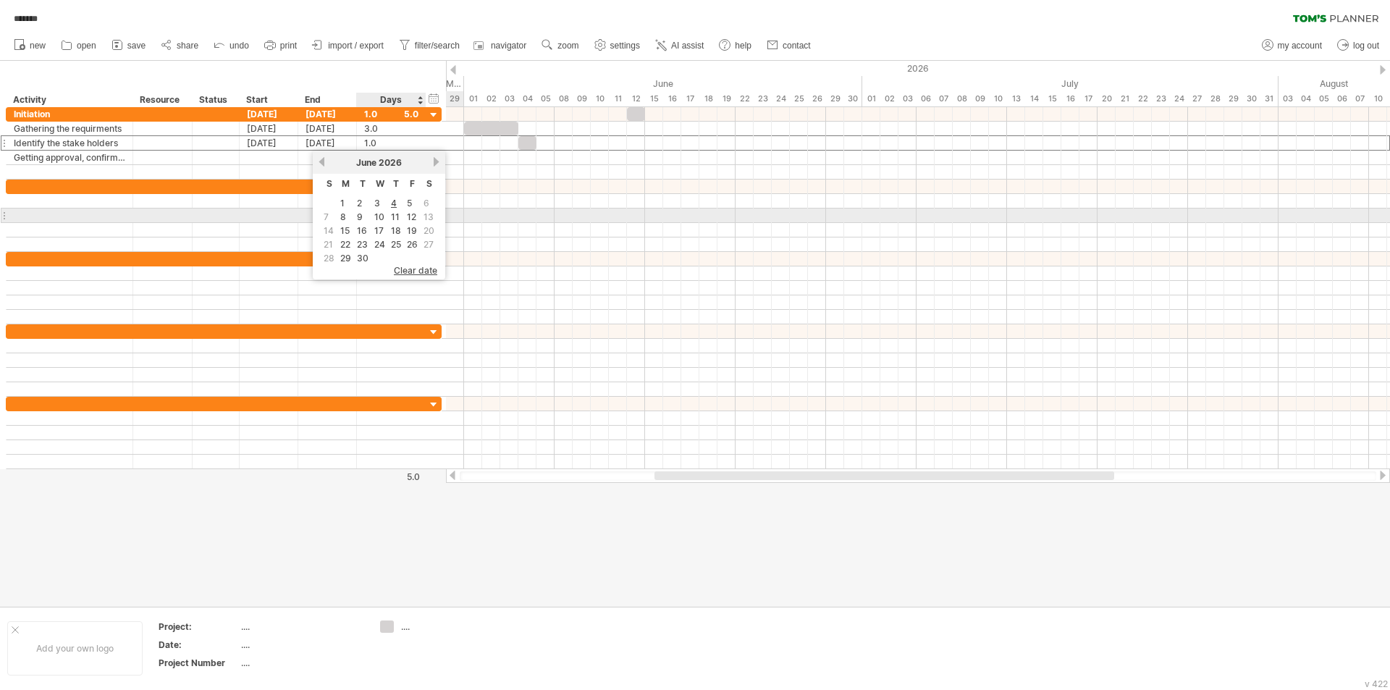
click at [412, 214] on link "12" at bounding box center [411, 217] width 12 height 14
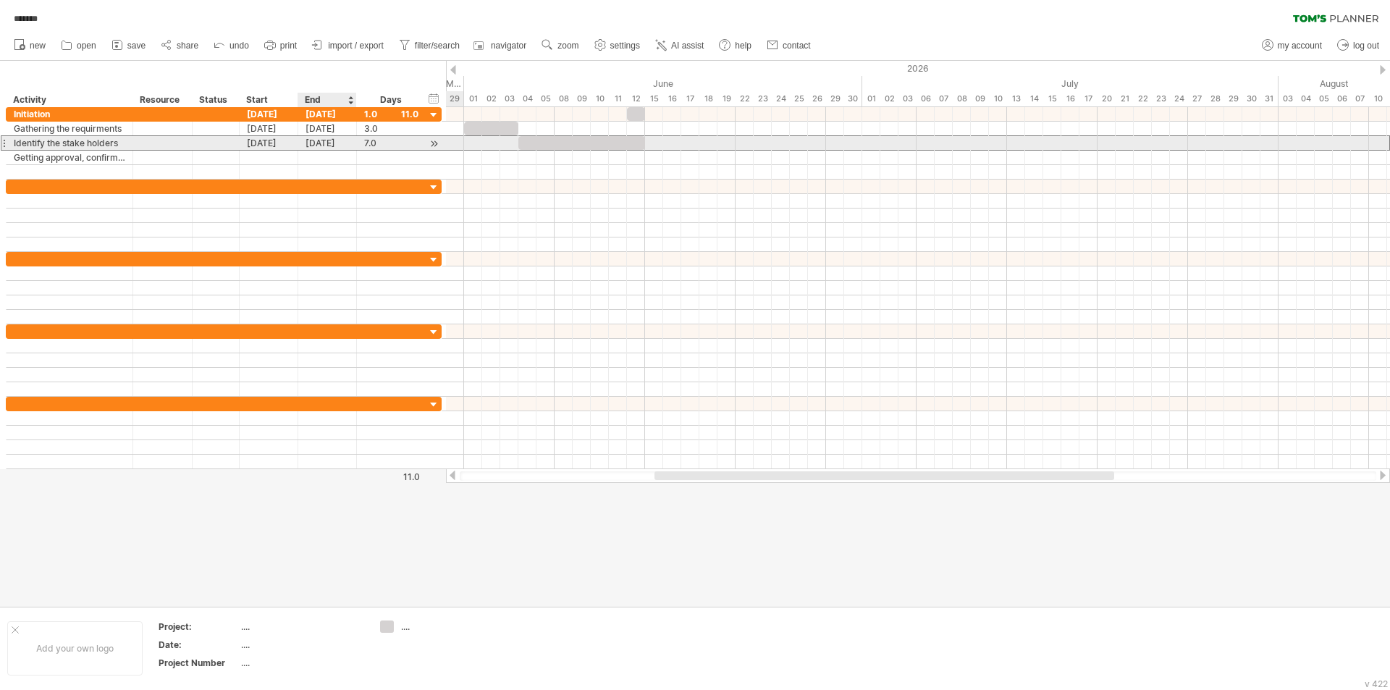
click at [344, 140] on div "[DATE]" at bounding box center [327, 143] width 59 height 14
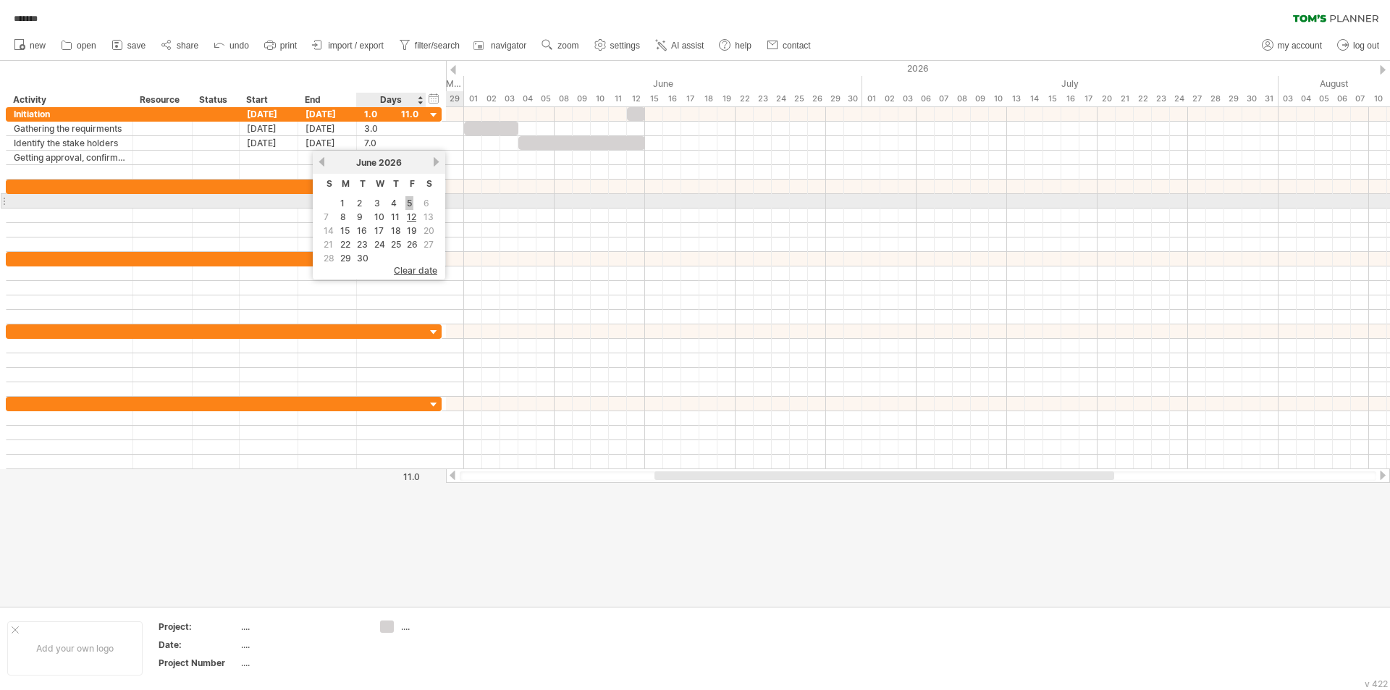
click at [407, 202] on link "5" at bounding box center [409, 203] width 8 height 14
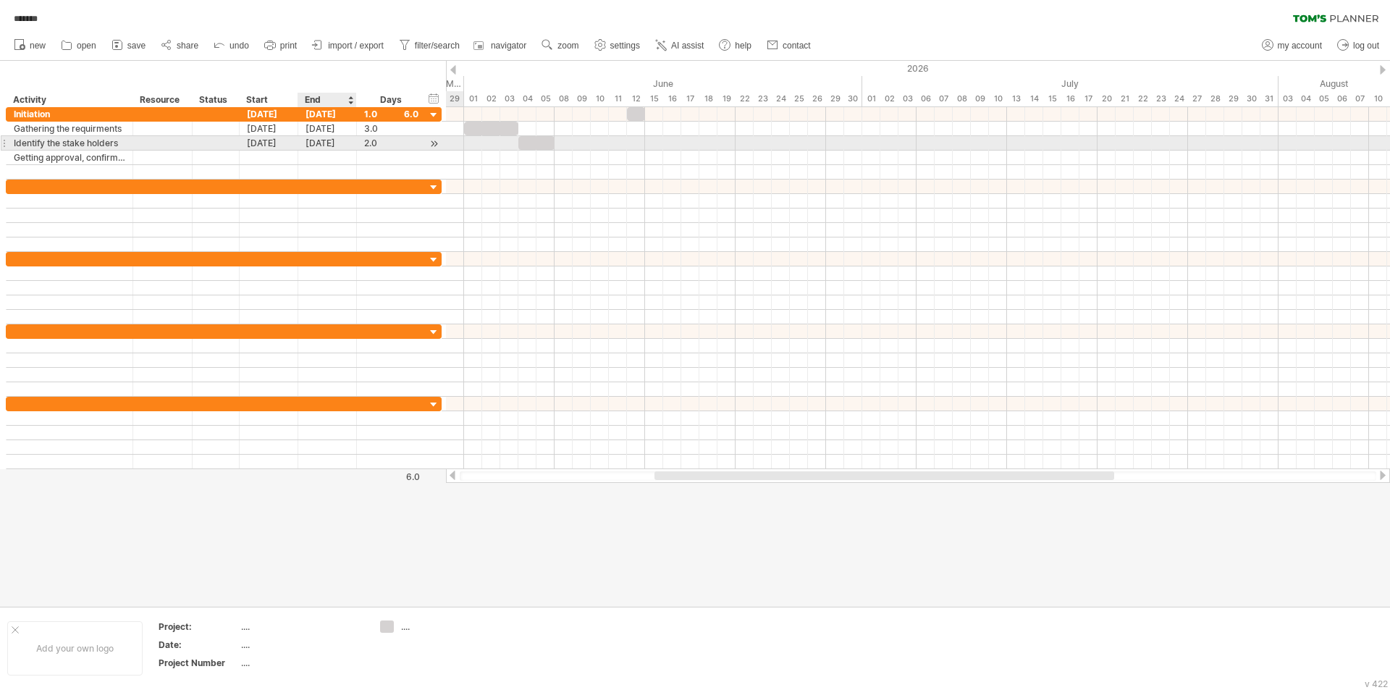
click at [317, 143] on div "[DATE]" at bounding box center [327, 143] width 59 height 14
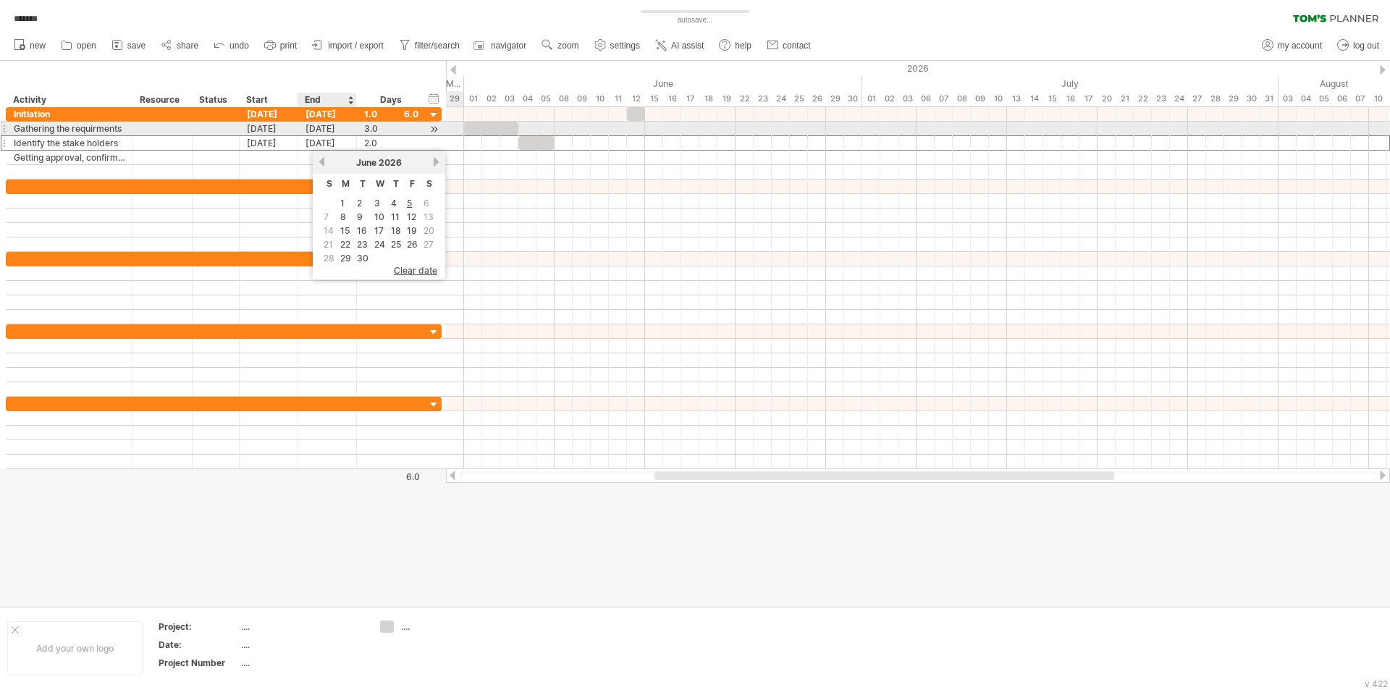
click at [333, 129] on div "[DATE]" at bounding box center [327, 129] width 59 height 14
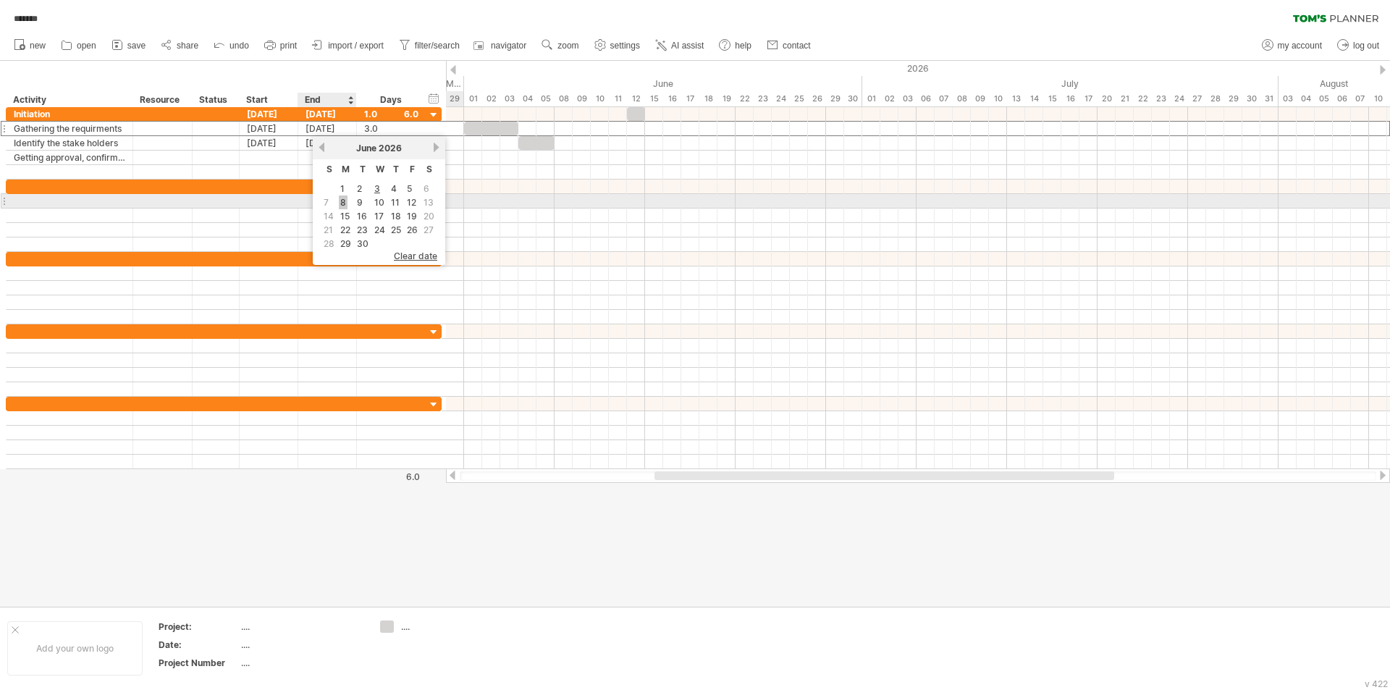
click at [345, 203] on link "8" at bounding box center [343, 202] width 9 height 14
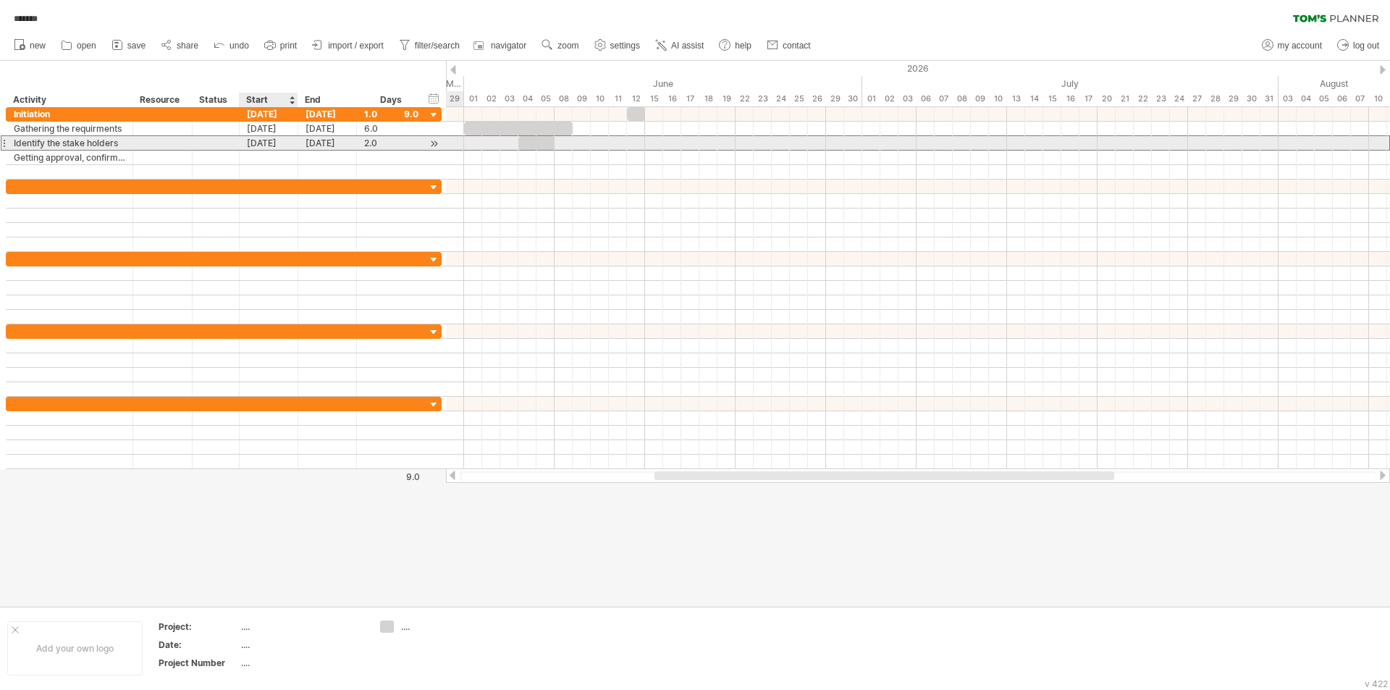
click at [275, 145] on div "[DATE]" at bounding box center [269, 143] width 59 height 14
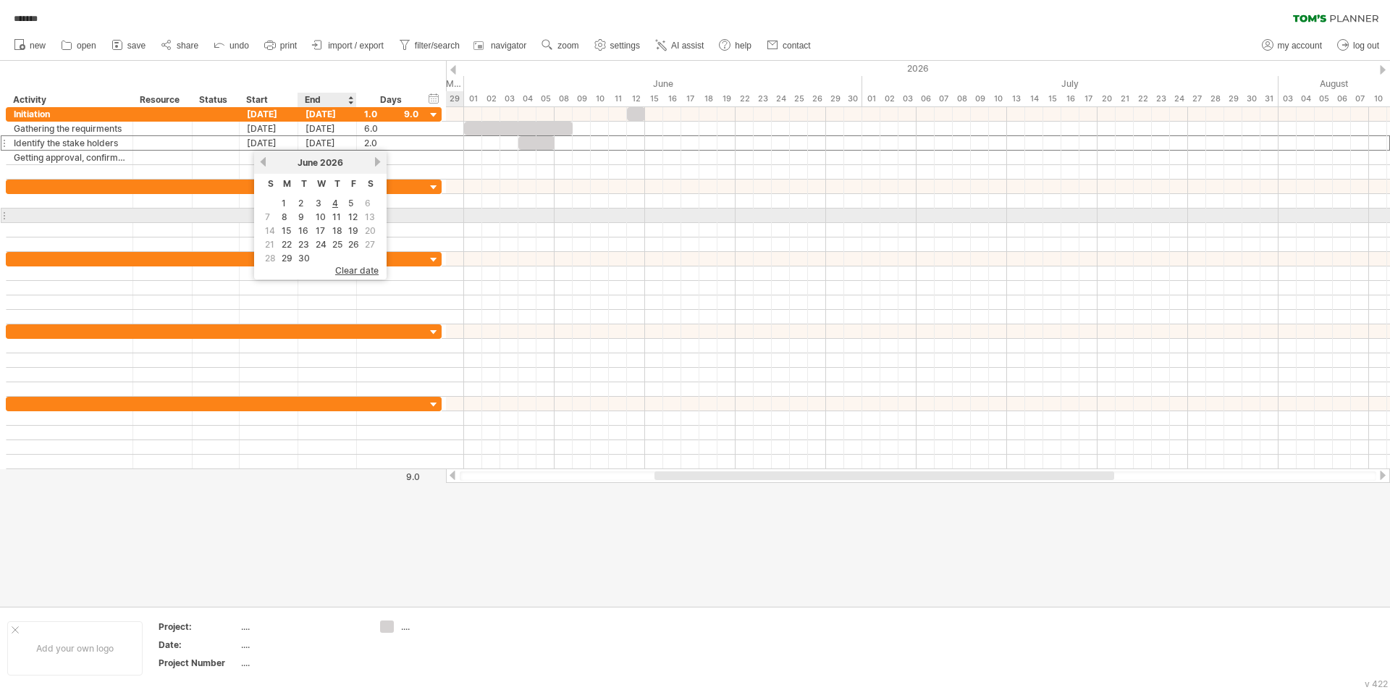
click at [300, 214] on link "9" at bounding box center [301, 217] width 9 height 14
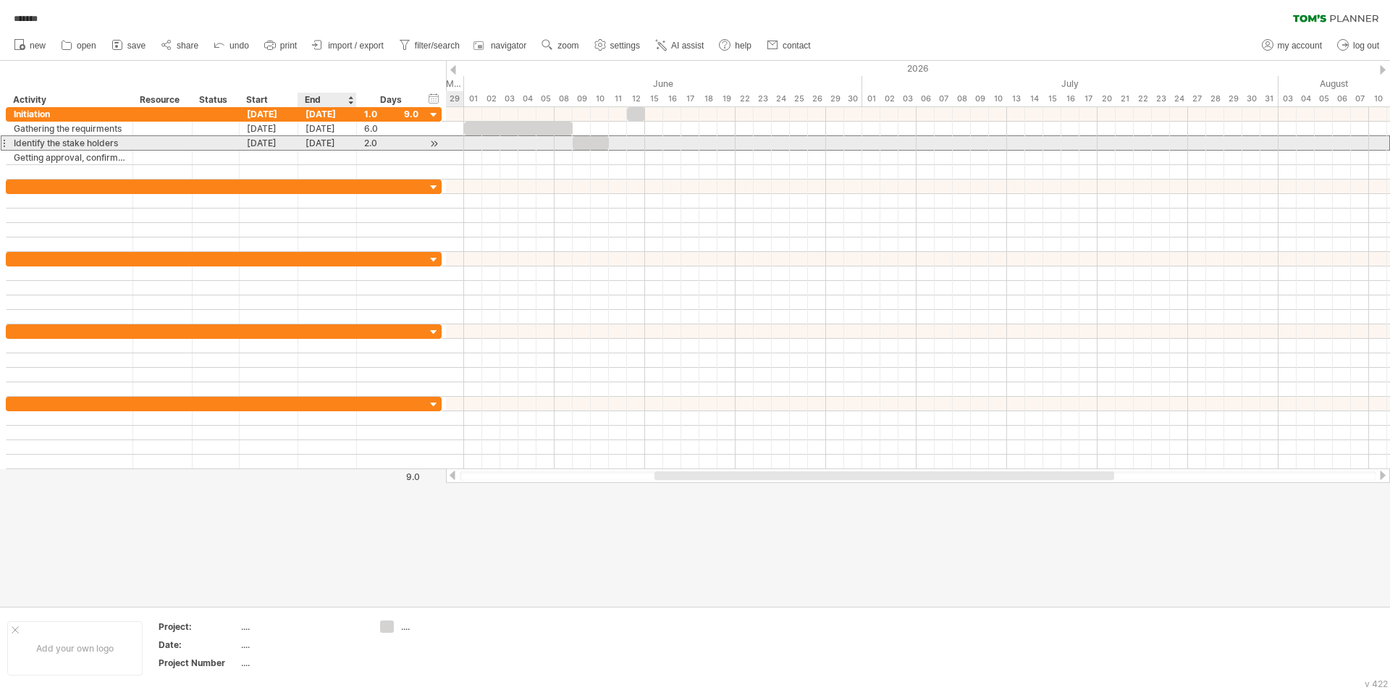
click at [334, 144] on div "[DATE]" at bounding box center [327, 143] width 59 height 14
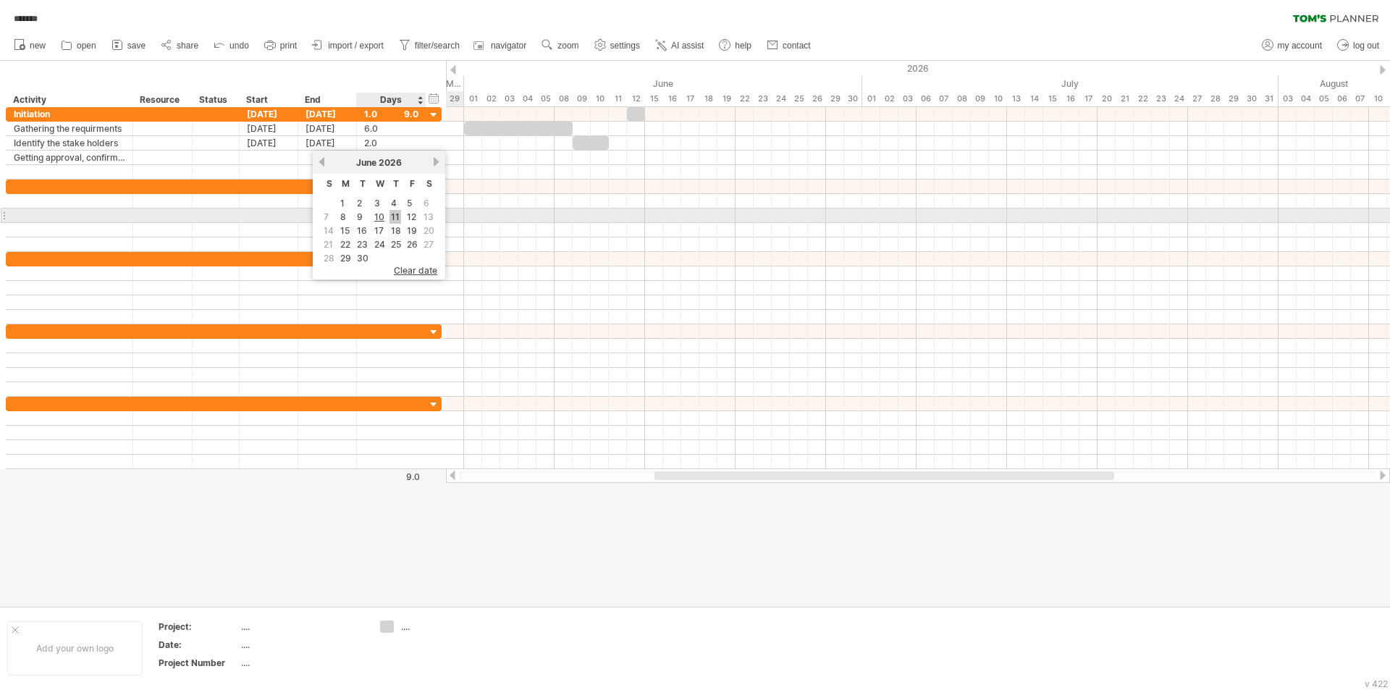
click at [397, 215] on link "11" at bounding box center [395, 217] width 12 height 14
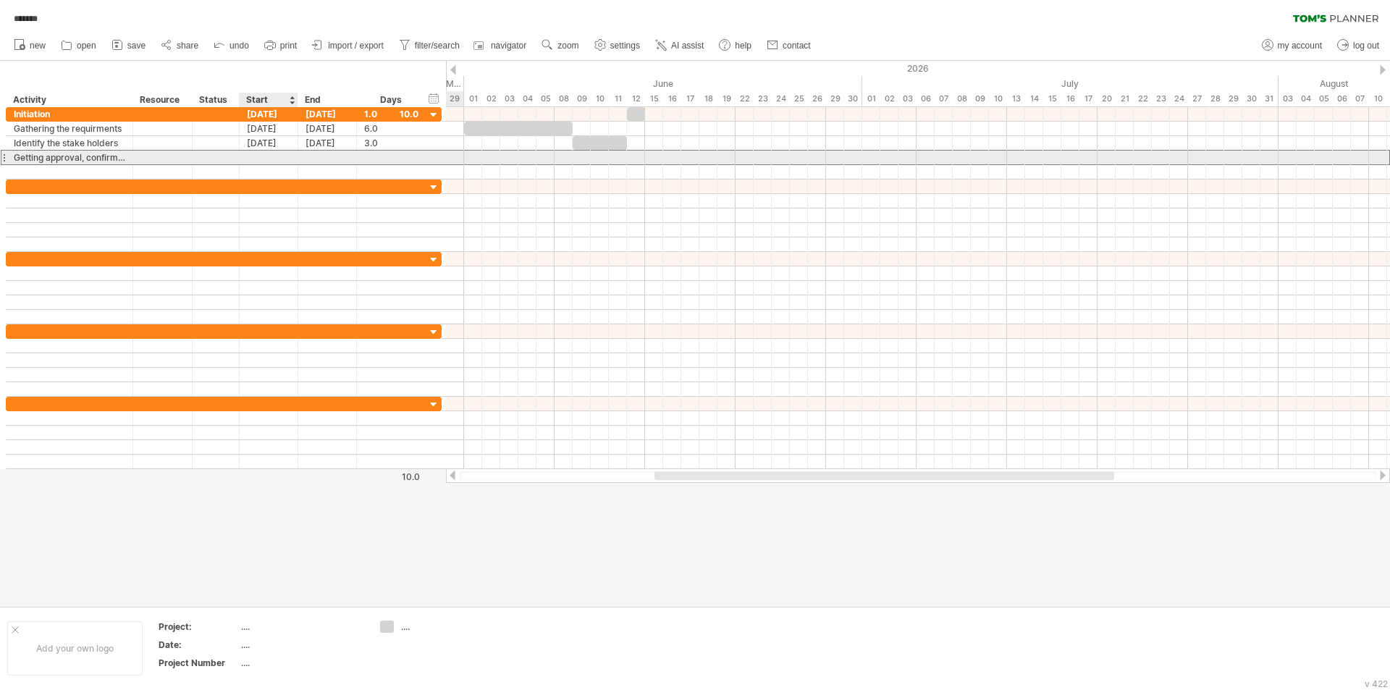
click at [282, 159] on div at bounding box center [269, 158] width 59 height 14
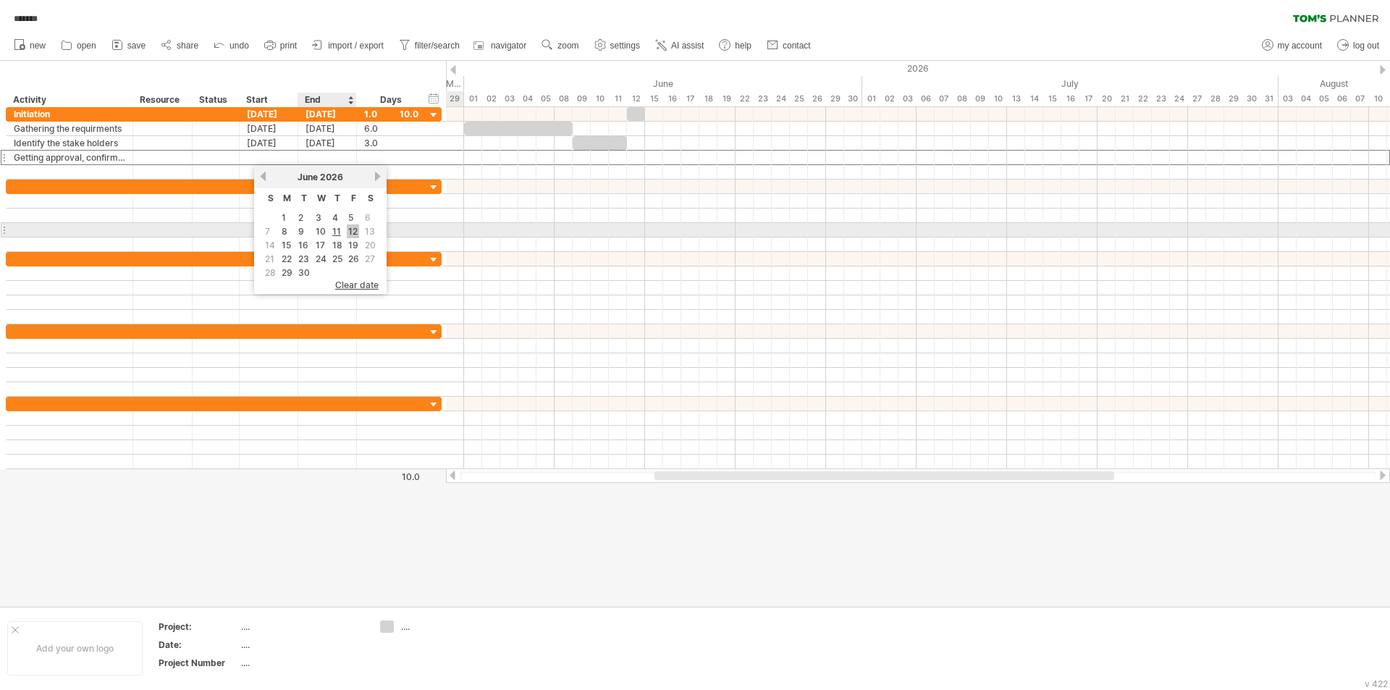
click at [350, 230] on link "12" at bounding box center [353, 231] width 12 height 14
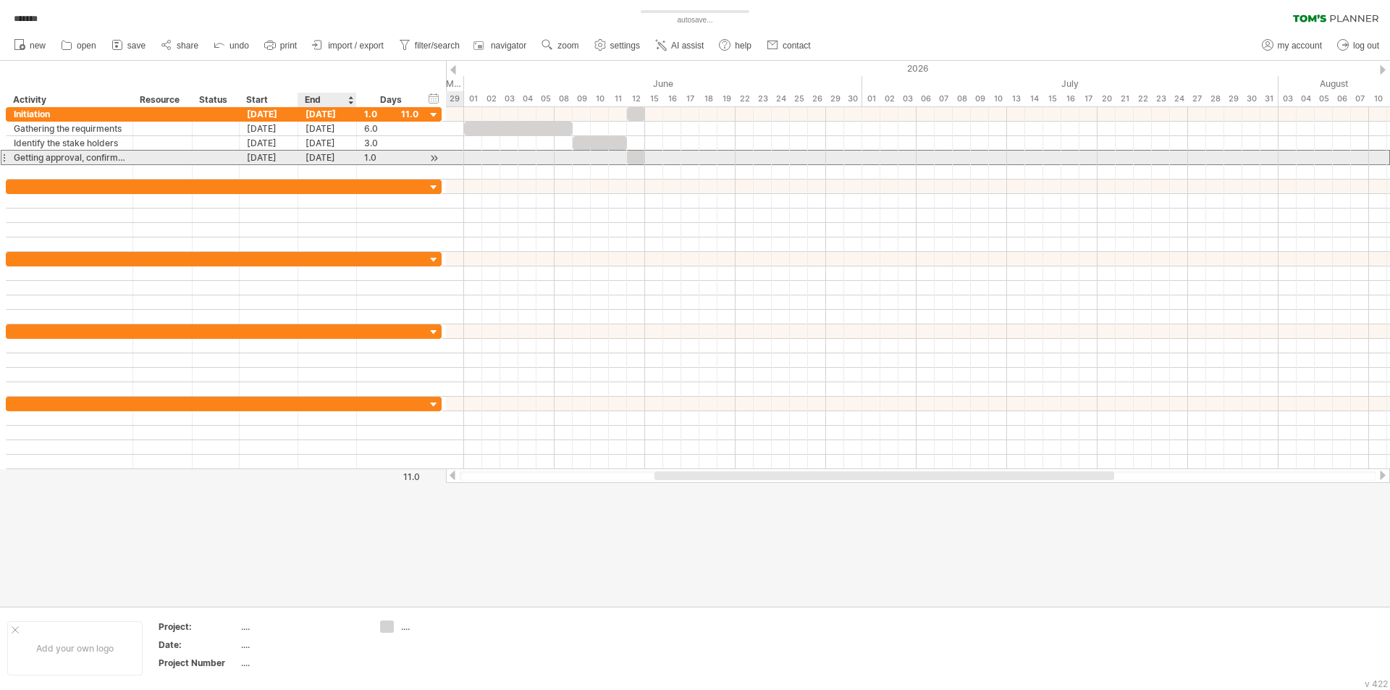
click at [325, 155] on div "[DATE]" at bounding box center [327, 158] width 59 height 14
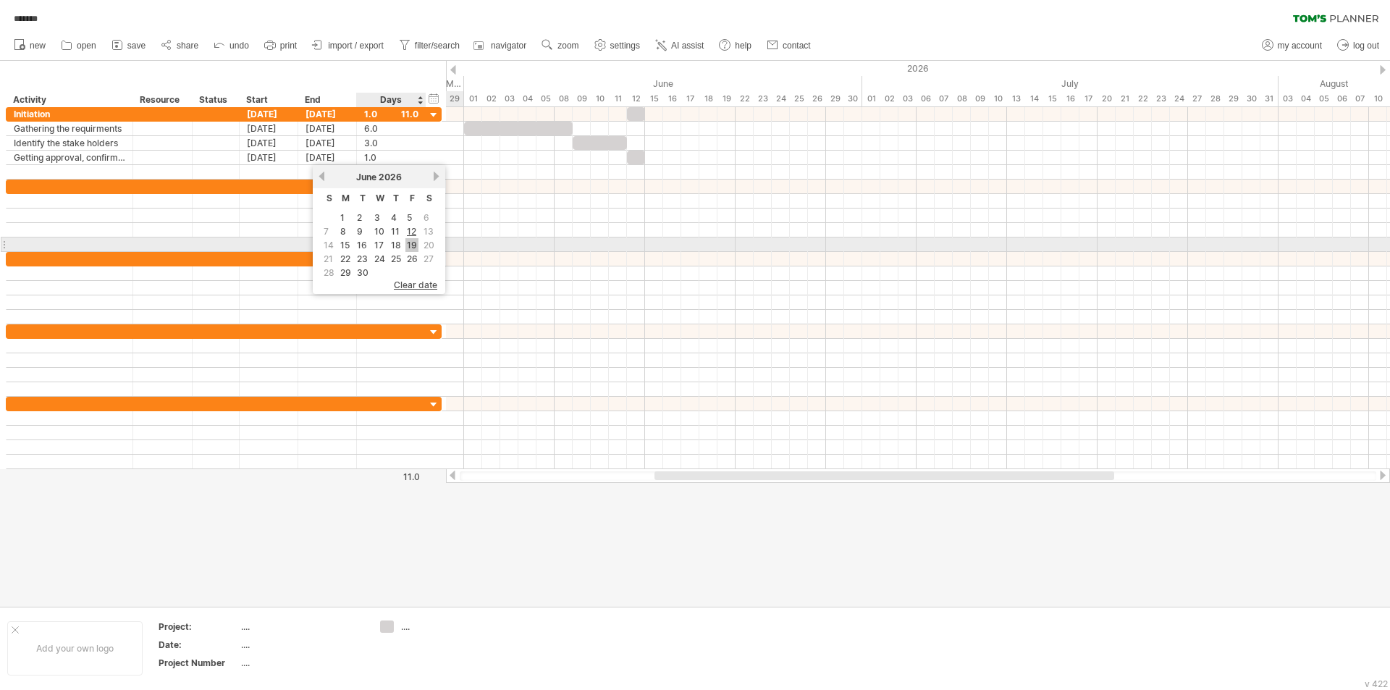
click at [408, 248] on link "19" at bounding box center [411, 245] width 13 height 14
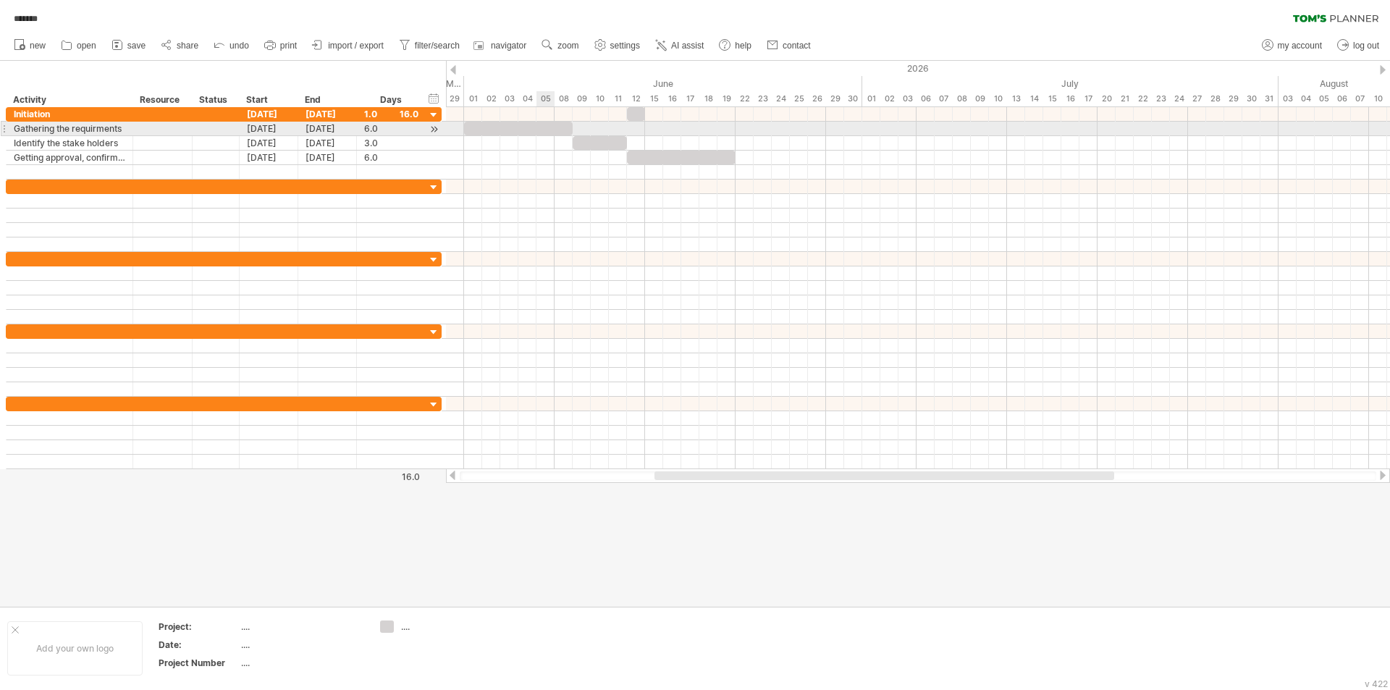
click at [546, 126] on div at bounding box center [518, 129] width 109 height 14
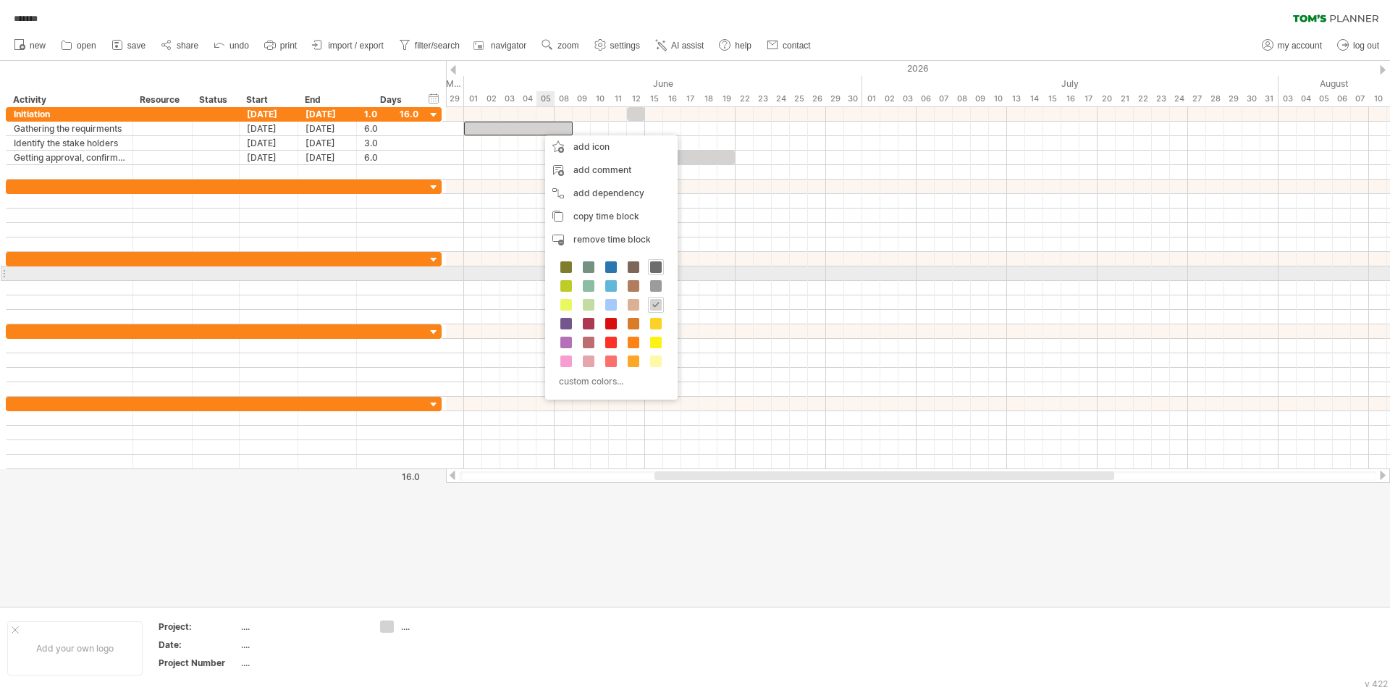
click at [655, 270] on span at bounding box center [656, 267] width 12 height 12
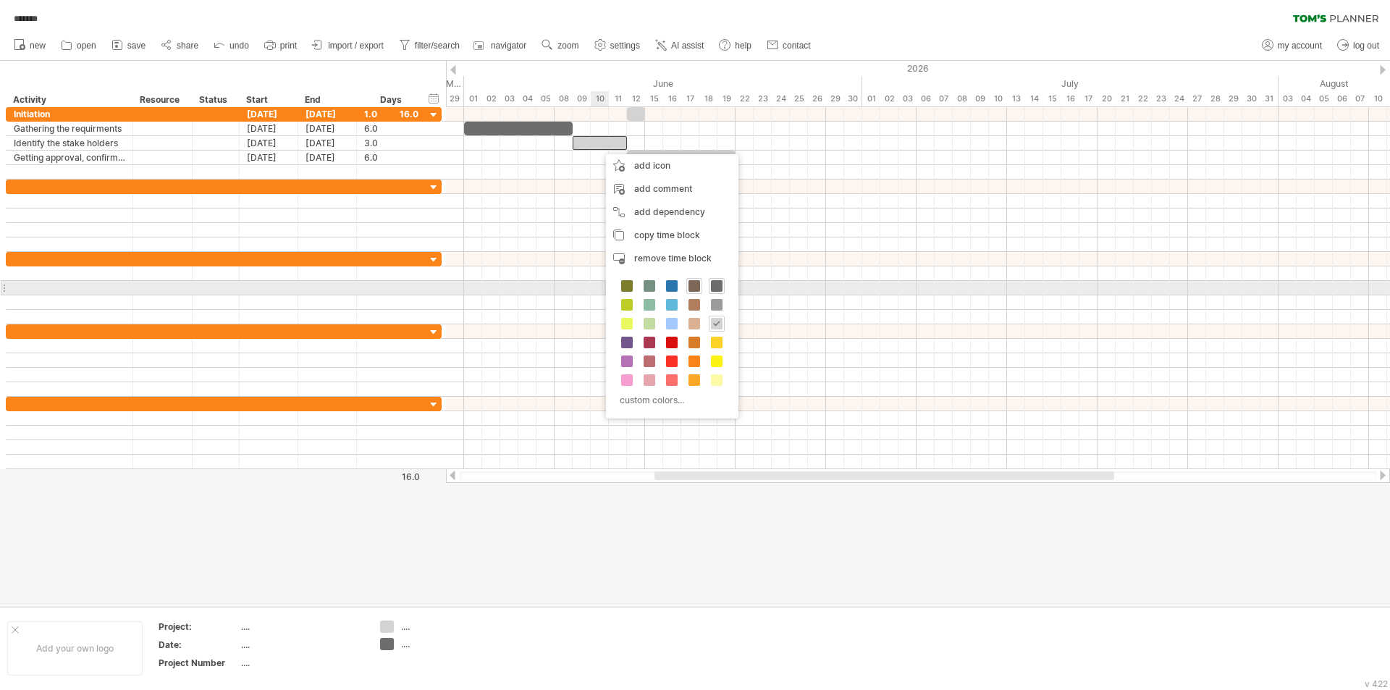
click at [687, 289] on div at bounding box center [694, 286] width 16 height 16
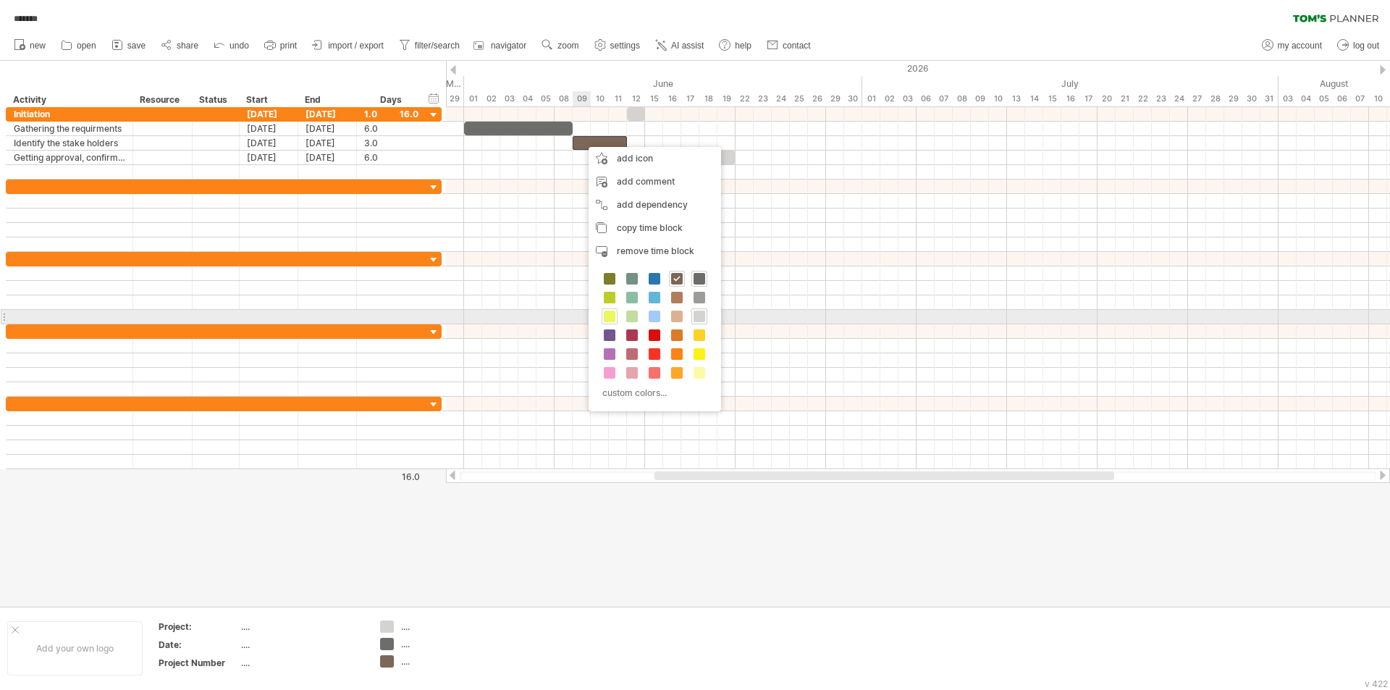
click at [612, 311] on span at bounding box center [610, 317] width 12 height 12
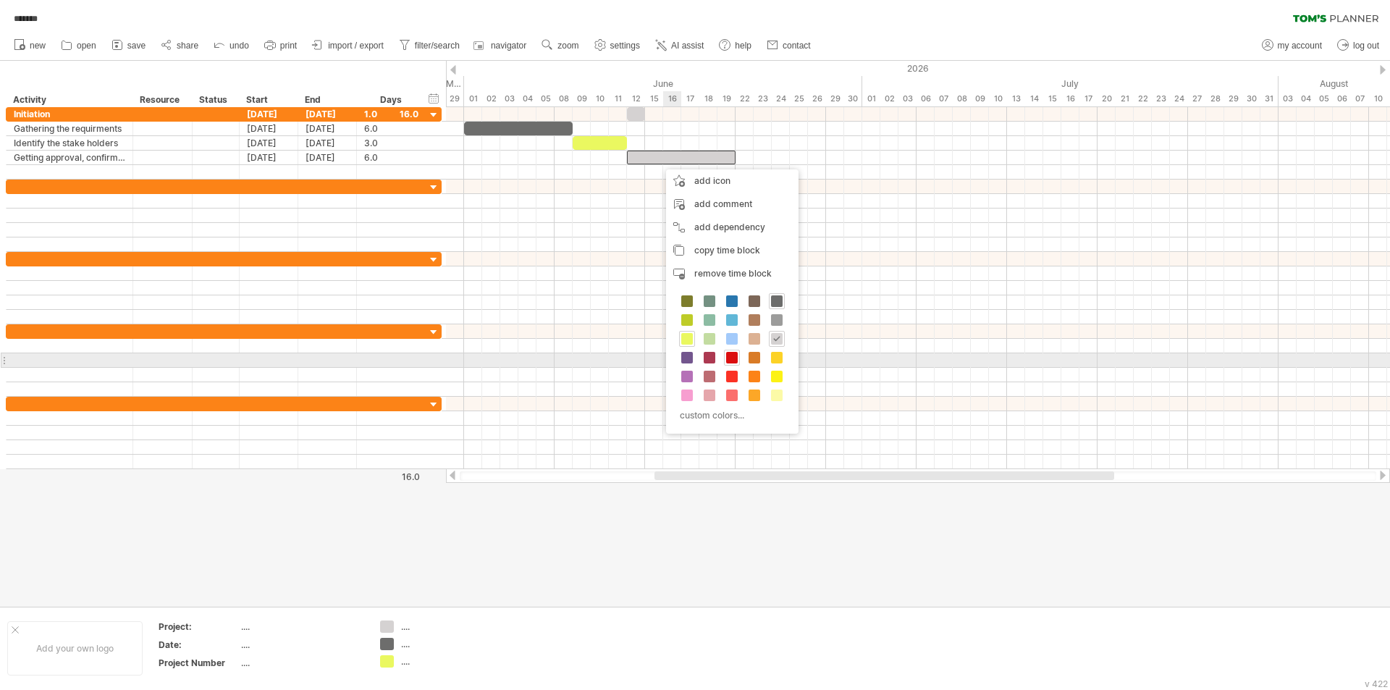
click at [730, 354] on span at bounding box center [732, 358] width 12 height 12
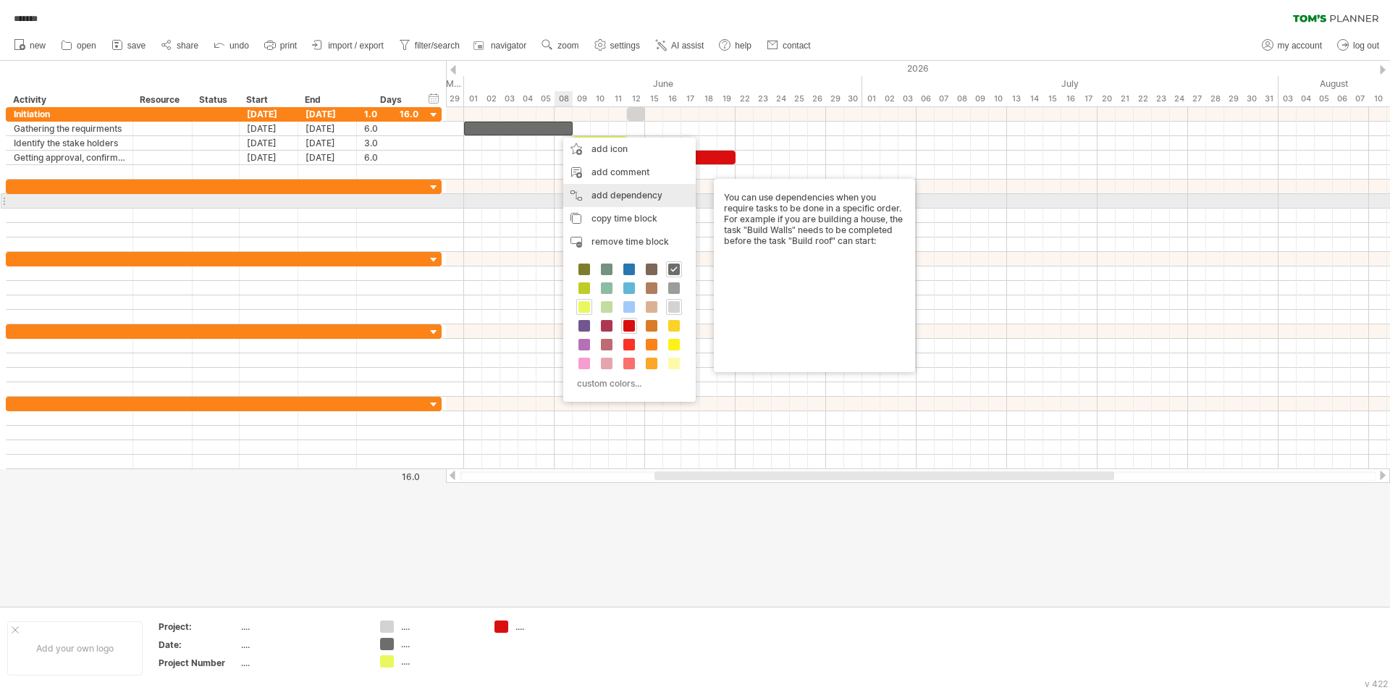
click at [619, 202] on div "add dependency You can use dependencies when you require tasks to be done in a …" at bounding box center [629, 195] width 132 height 23
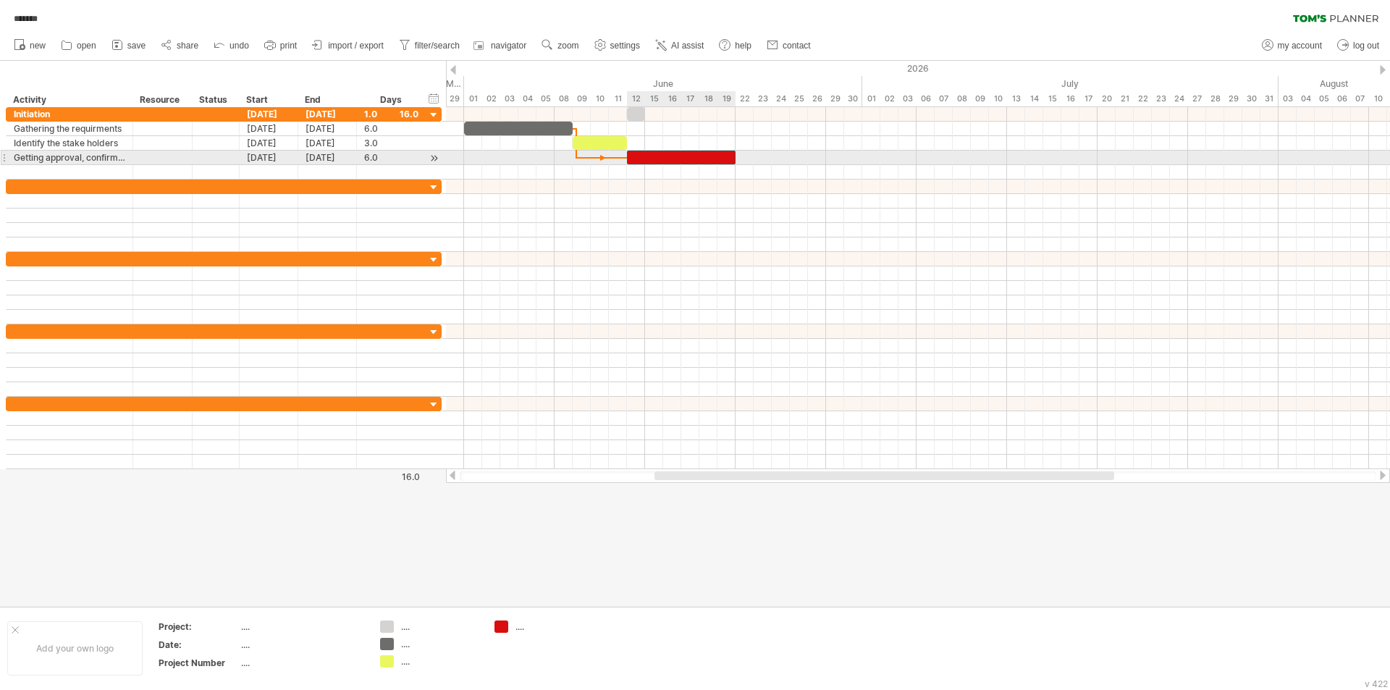
click at [642, 157] on div at bounding box center [681, 158] width 109 height 14
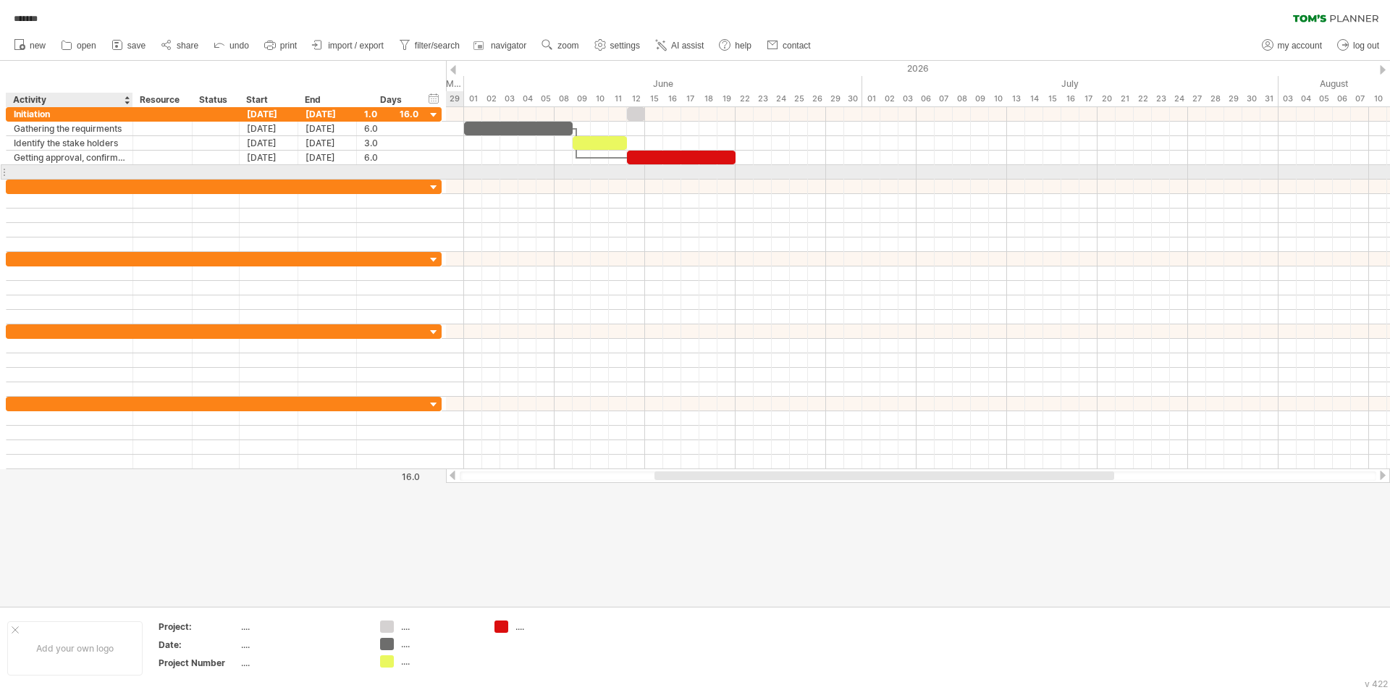
click at [93, 172] on div at bounding box center [69, 172] width 111 height 14
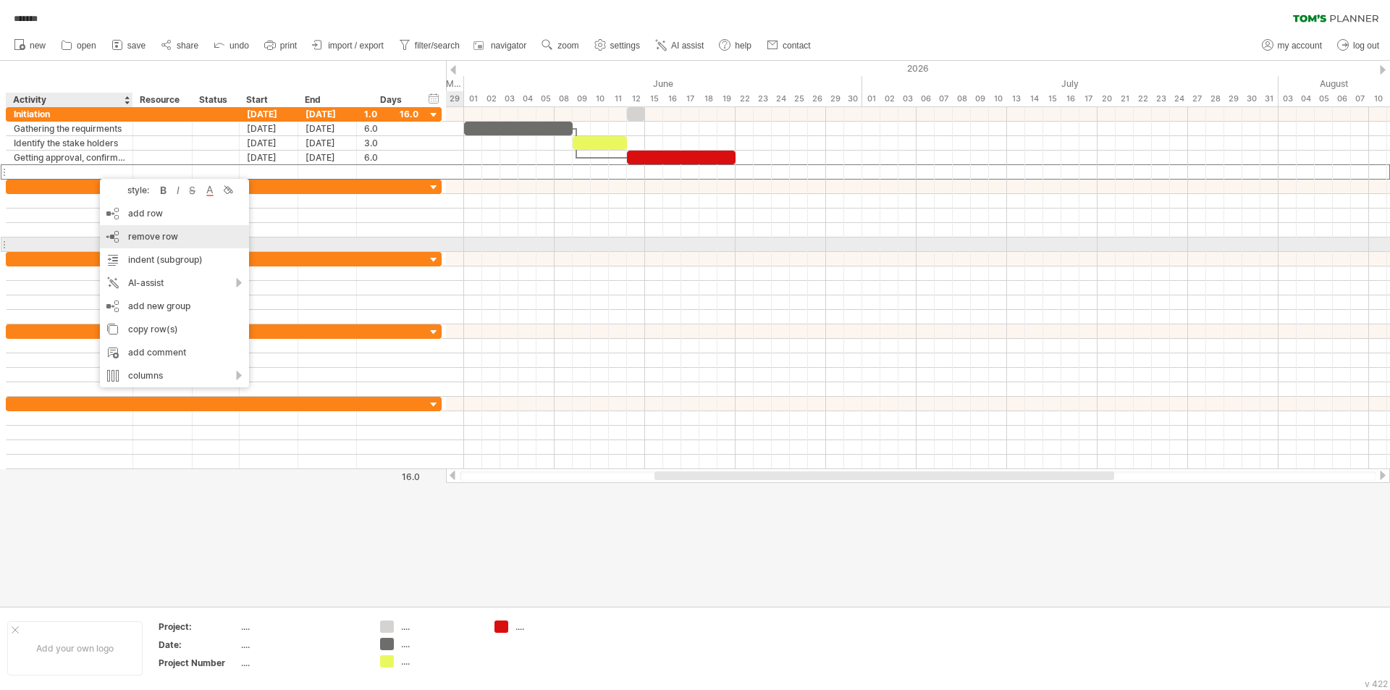
click at [176, 241] on span "remove row" at bounding box center [153, 236] width 50 height 11
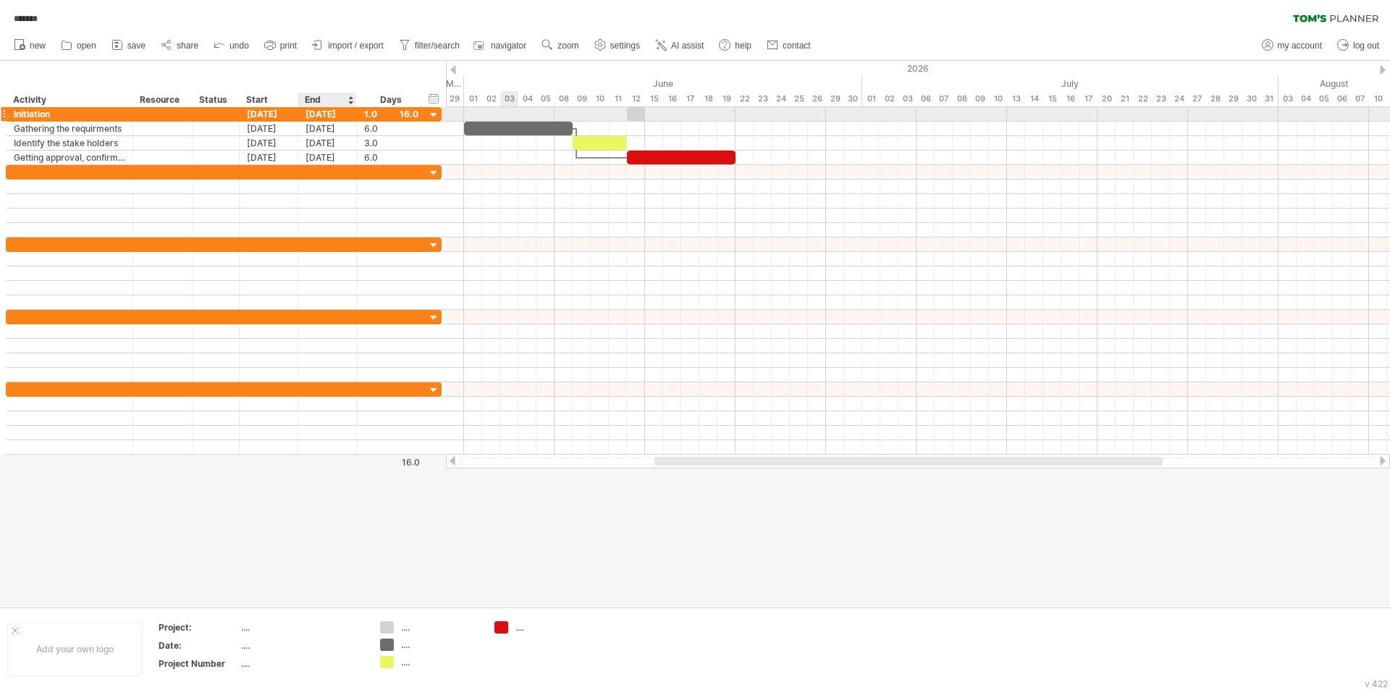
click at [334, 117] on div "[DATE]" at bounding box center [327, 114] width 59 height 14
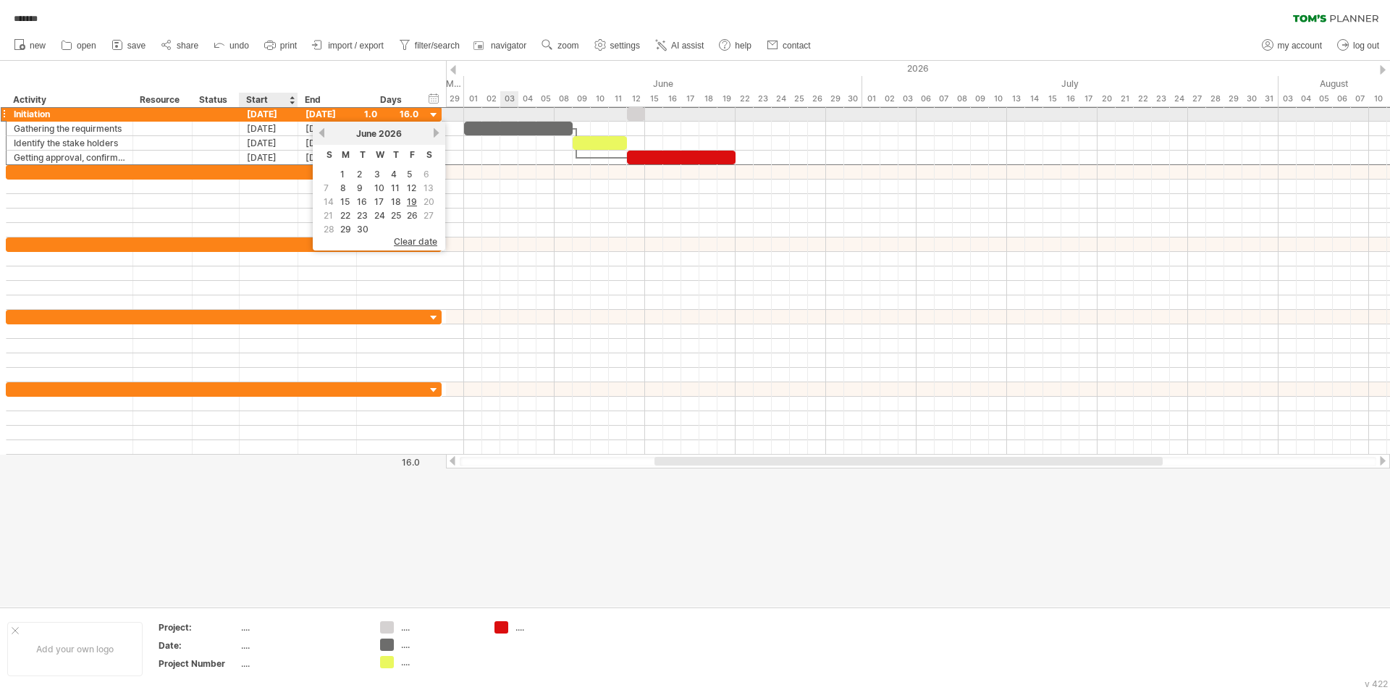
click at [260, 114] on div "[DATE]" at bounding box center [269, 114] width 59 height 14
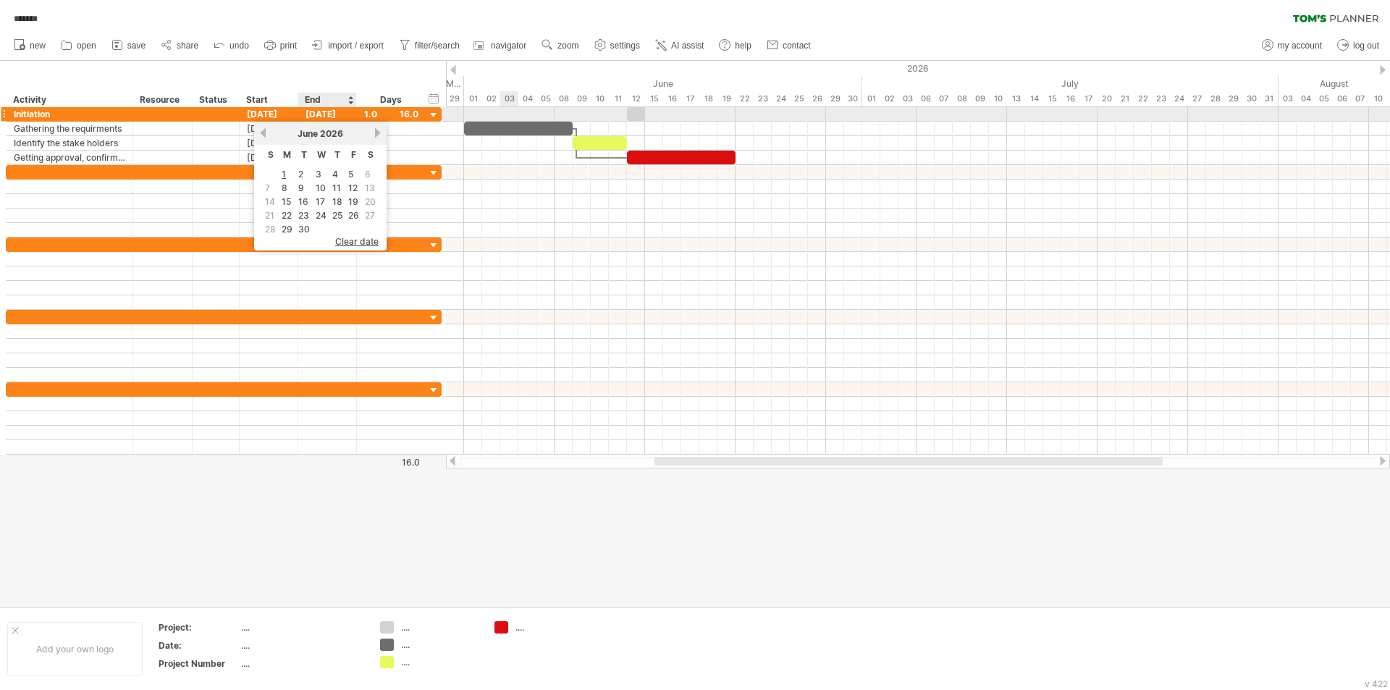
click at [314, 114] on div "[DATE]" at bounding box center [327, 114] width 59 height 14
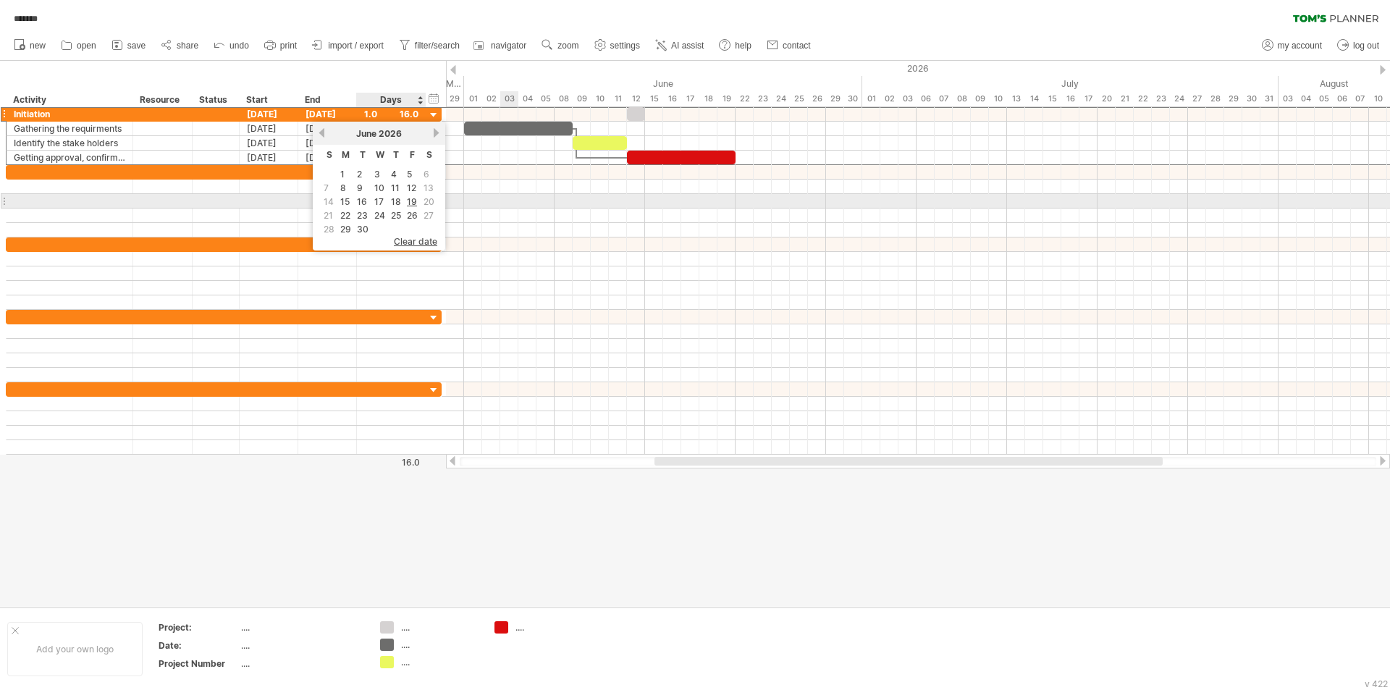
click at [411, 198] on link "19" at bounding box center [411, 202] width 13 height 14
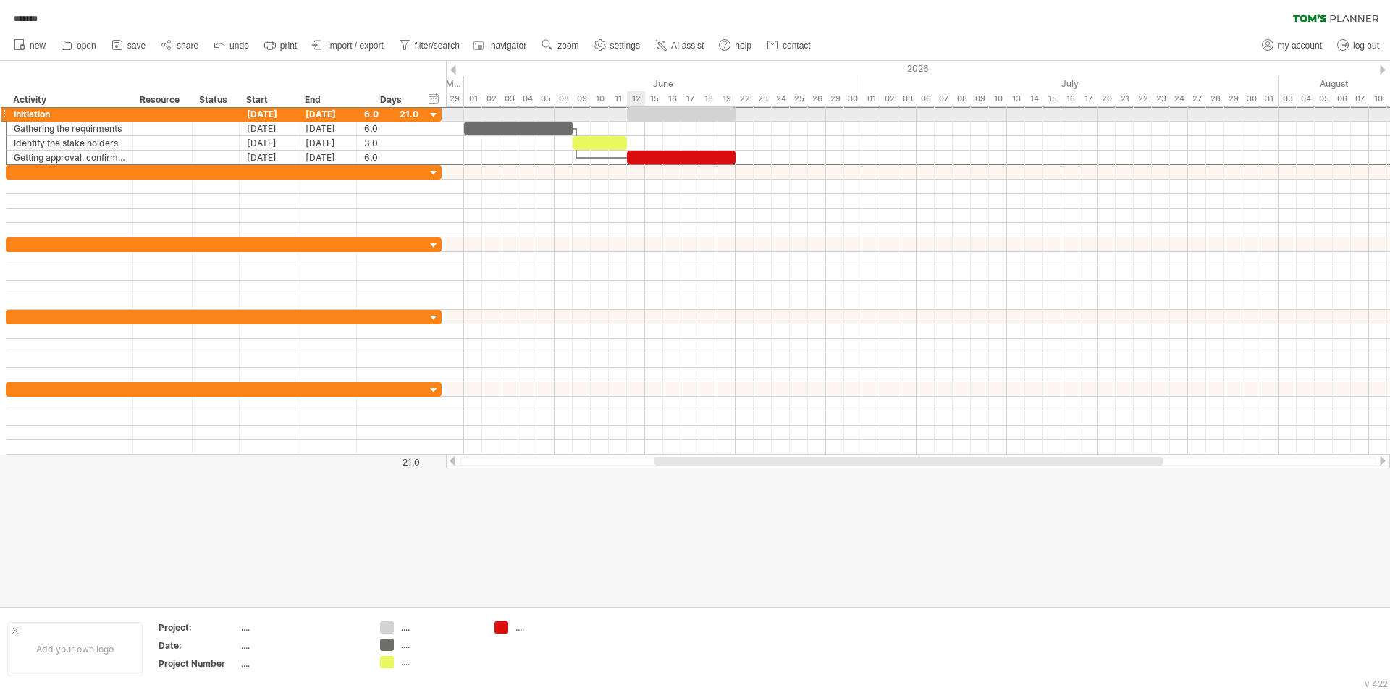
click at [644, 110] on div at bounding box center [681, 114] width 109 height 14
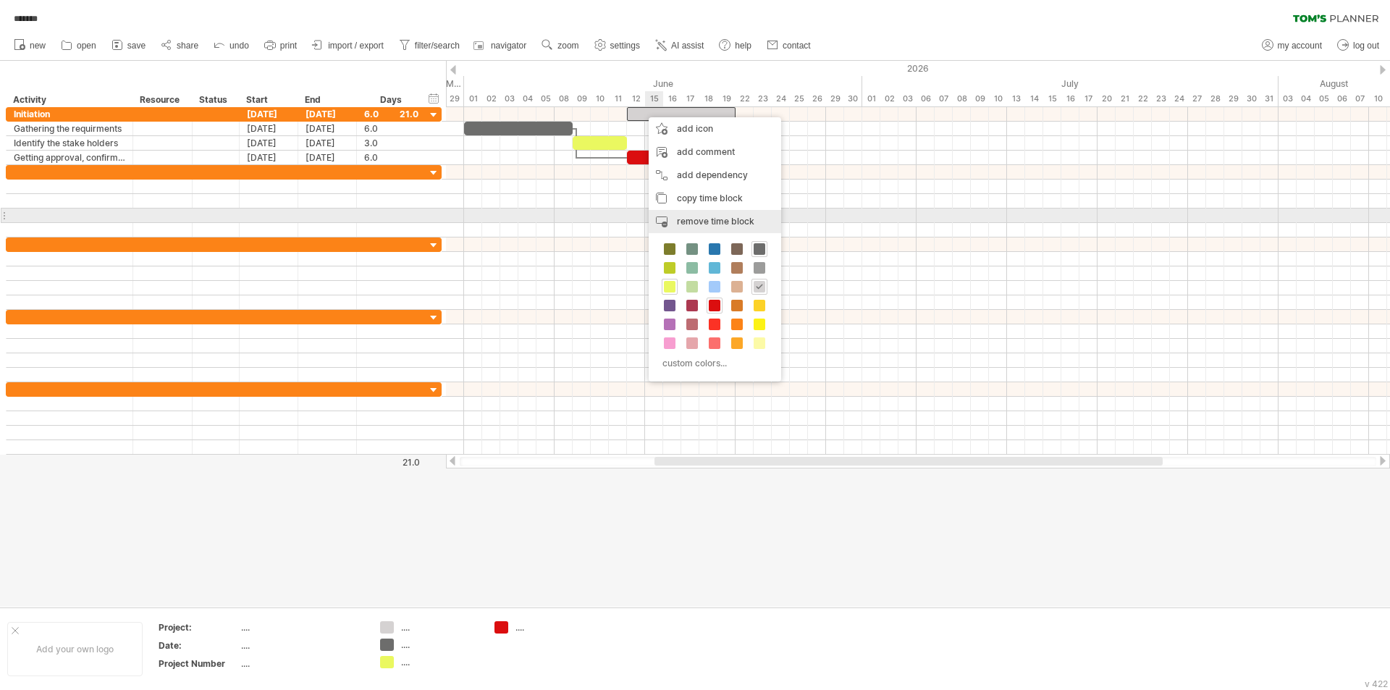
click at [689, 213] on div "remove time block remove selected items" at bounding box center [715, 221] width 132 height 23
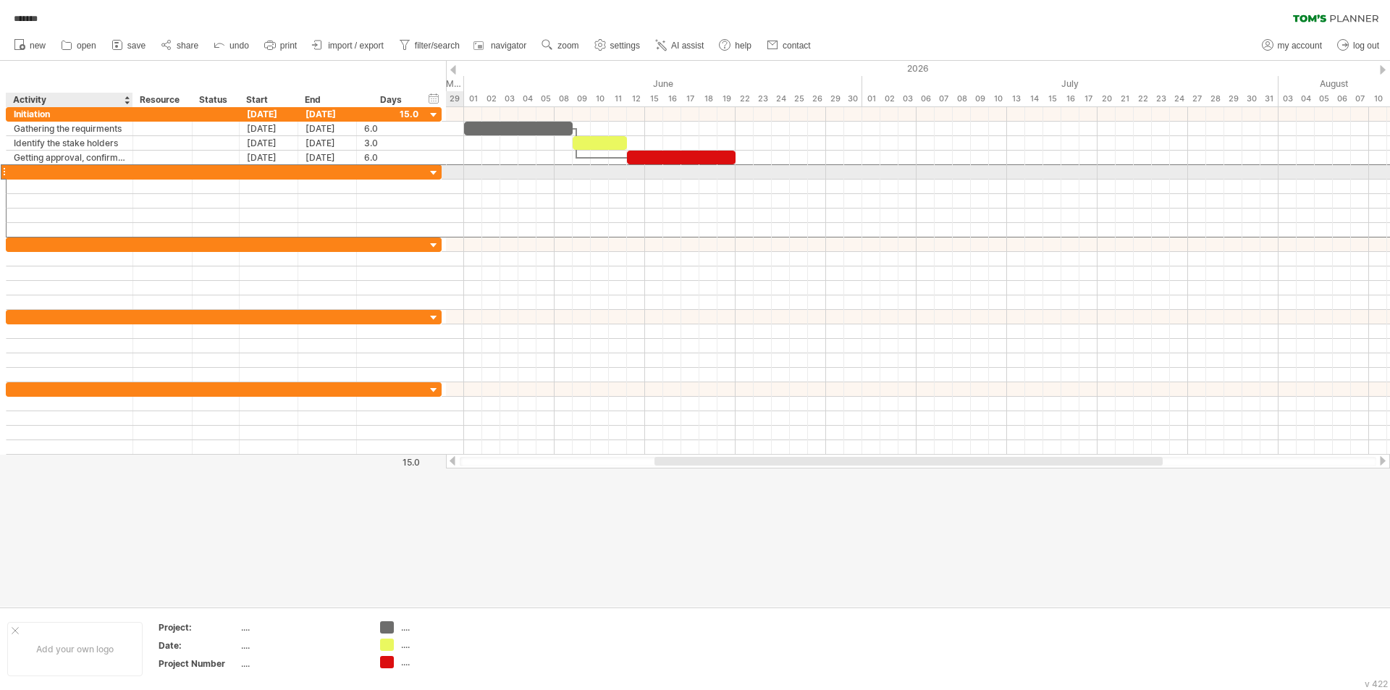
click at [44, 172] on div at bounding box center [69, 172] width 111 height 14
click at [45, 170] on div at bounding box center [69, 172] width 111 height 14
type input "******"
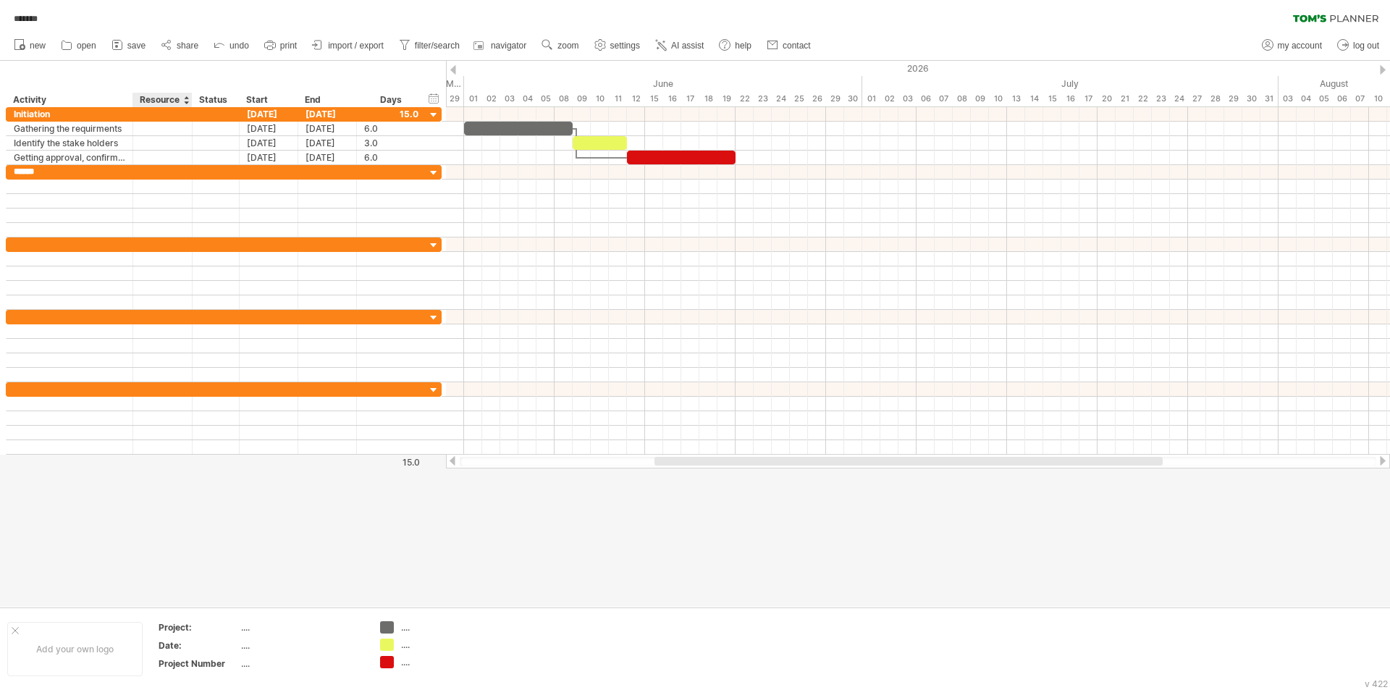
click at [184, 101] on div at bounding box center [186, 100] width 6 height 14
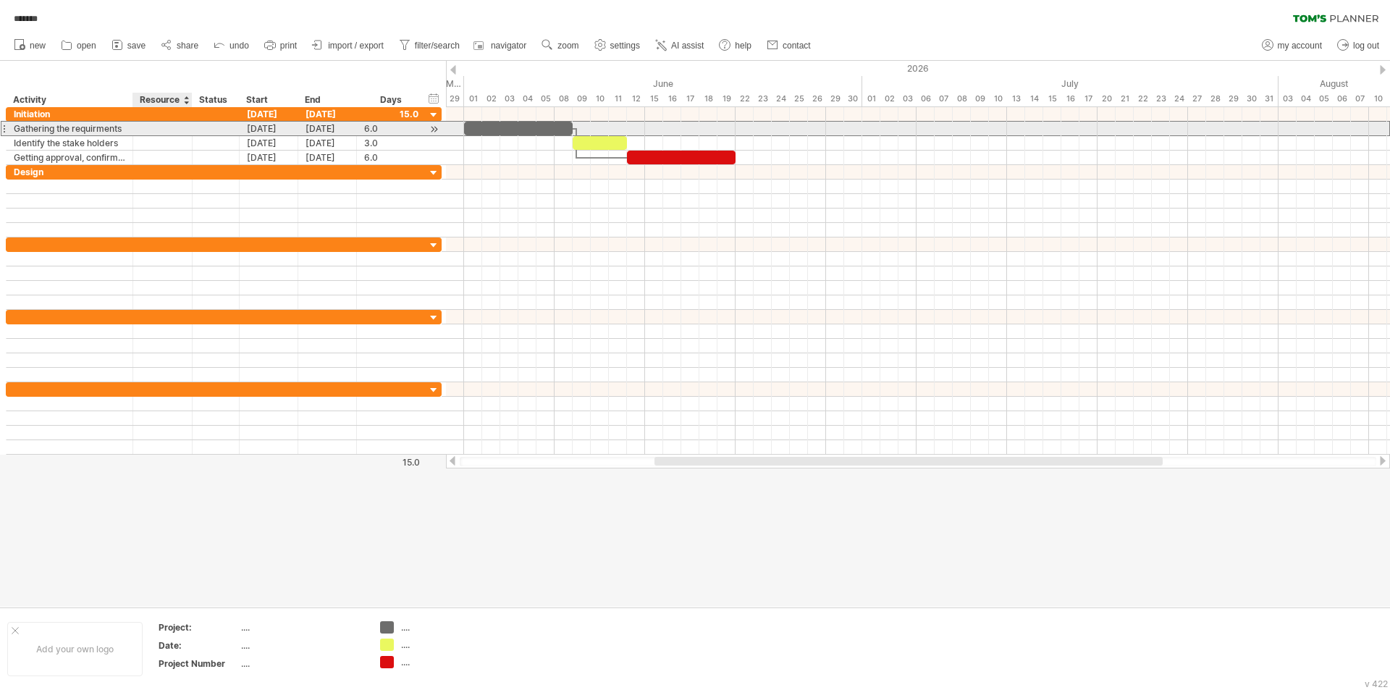
click at [146, 127] on div at bounding box center [162, 129] width 44 height 14
click at [153, 115] on div at bounding box center [162, 114] width 44 height 14
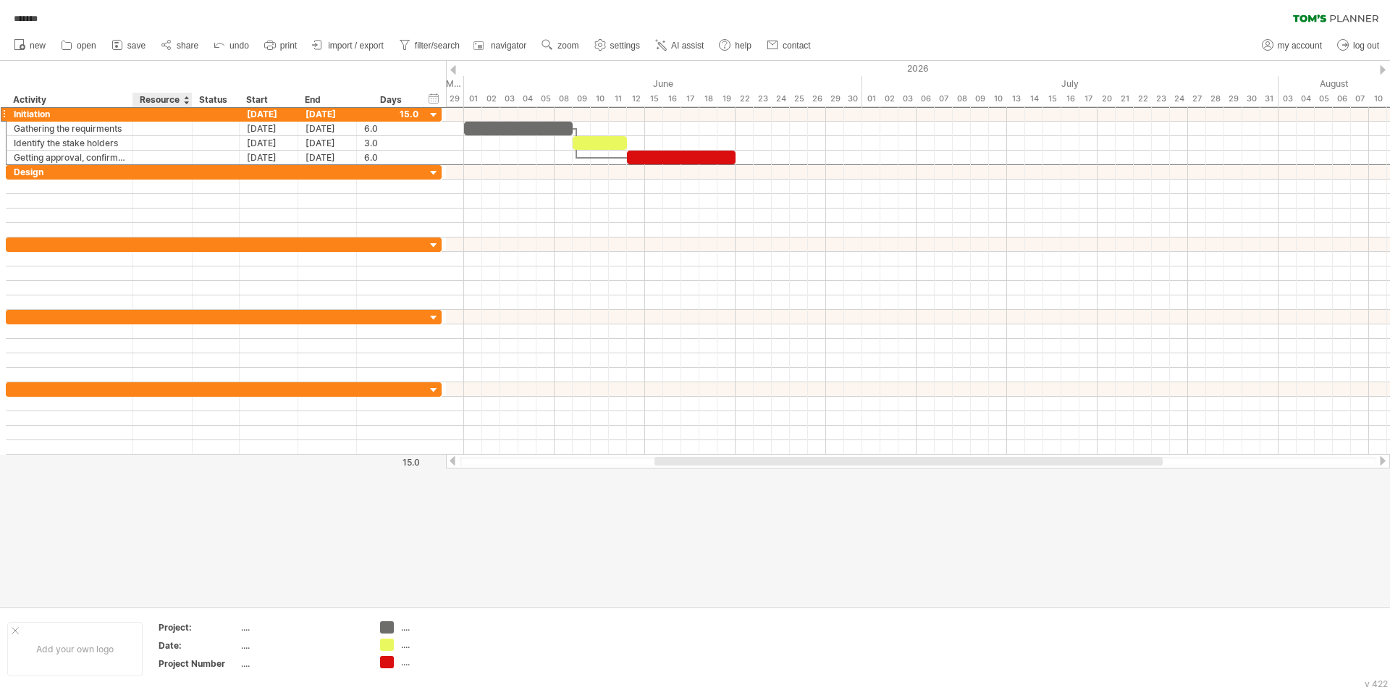
click at [154, 98] on div "Resource" at bounding box center [162, 100] width 44 height 14
click at [154, 98] on input "********" at bounding box center [162, 100] width 44 height 14
click at [232, 101] on div at bounding box center [233, 100] width 6 height 14
click at [214, 97] on div "Status" at bounding box center [215, 100] width 32 height 14
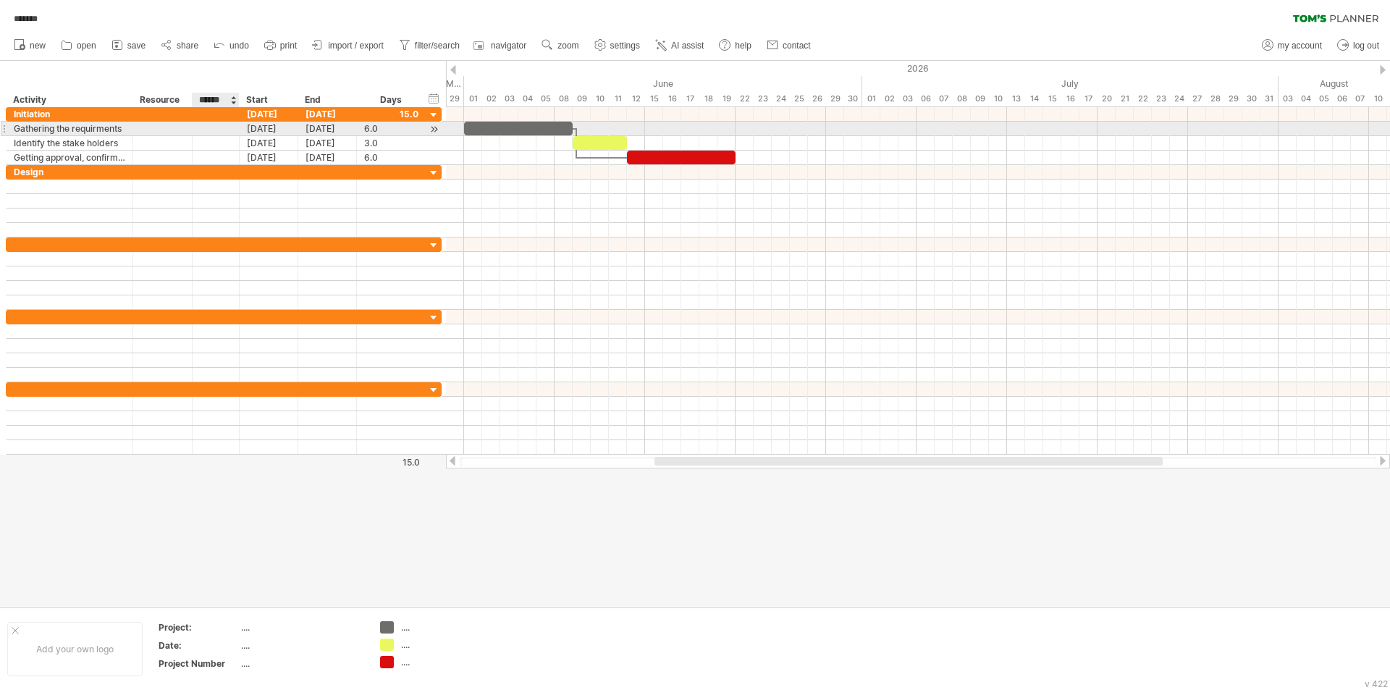
click at [224, 129] on div at bounding box center [216, 129] width 32 height 14
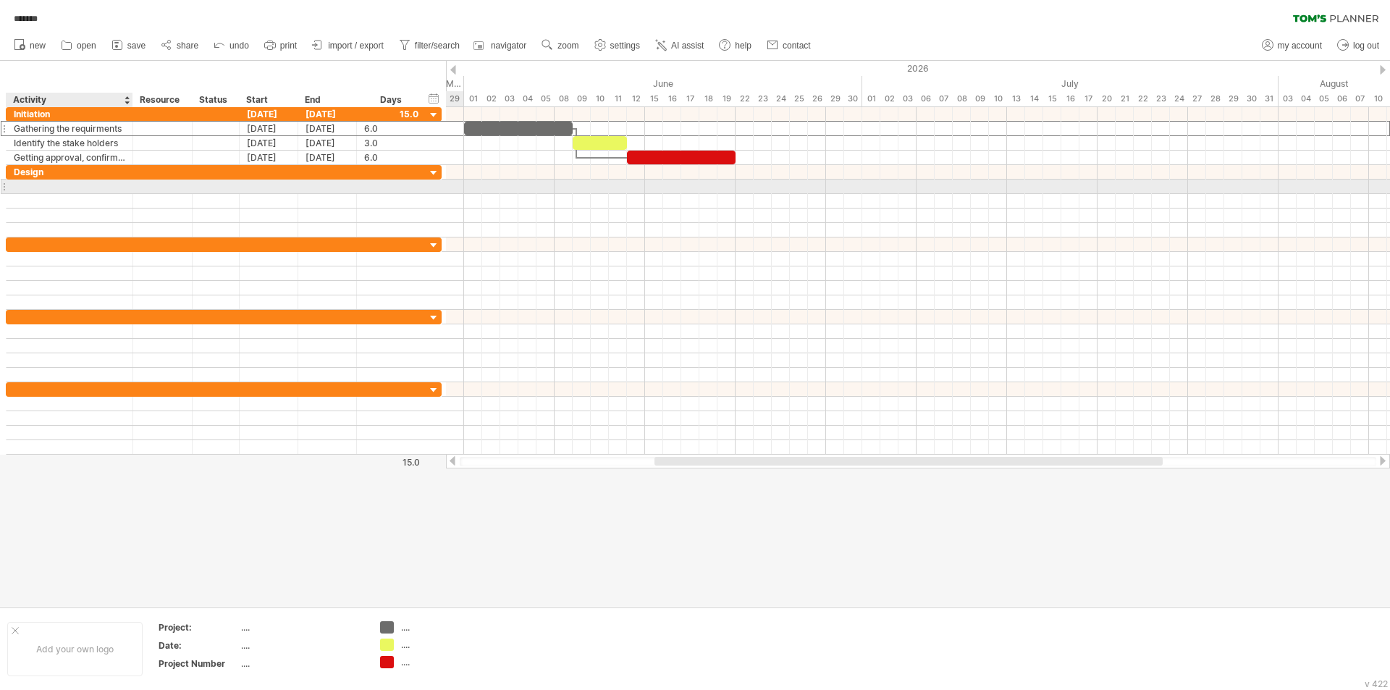
click at [81, 191] on div at bounding box center [69, 187] width 111 height 14
click at [57, 187] on div at bounding box center [69, 187] width 111 height 14
click at [0, 0] on input "text" at bounding box center [0, 0] width 0 height 0
paste input "**********"
type input "**********"
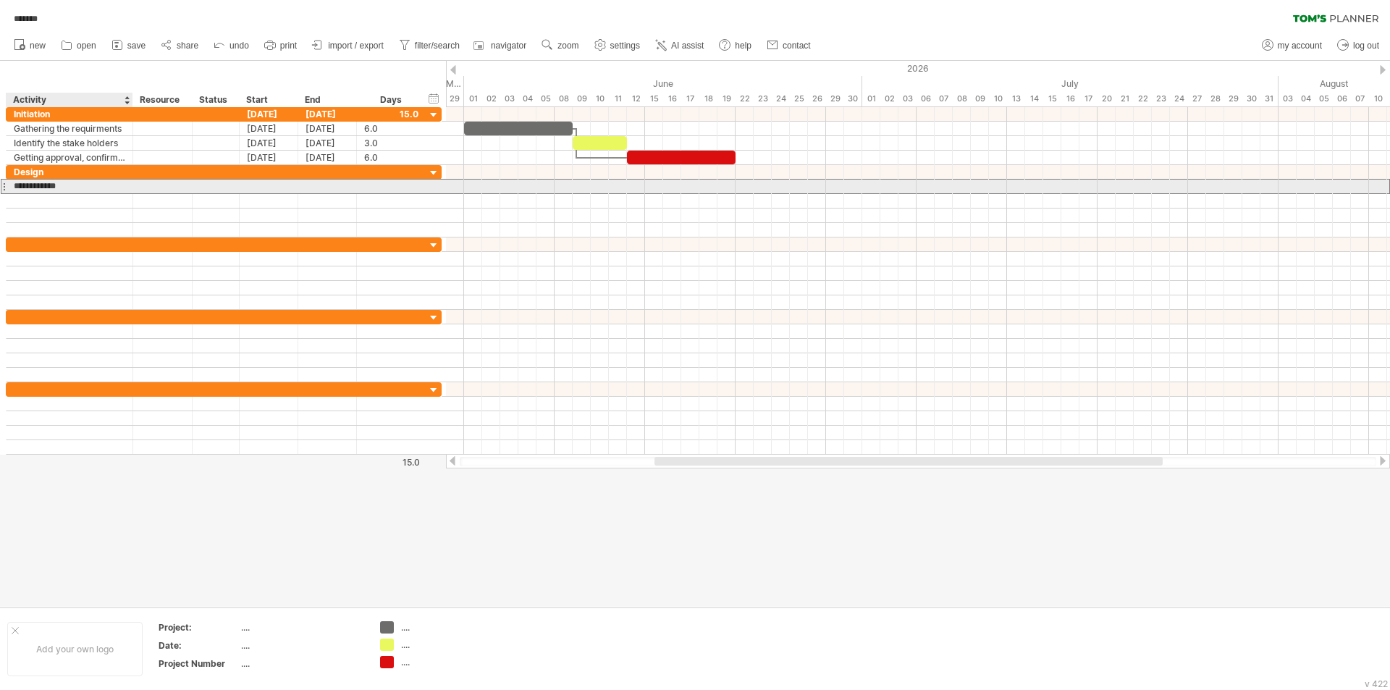
click at [25, 182] on input "**********" at bounding box center [69, 187] width 111 height 14
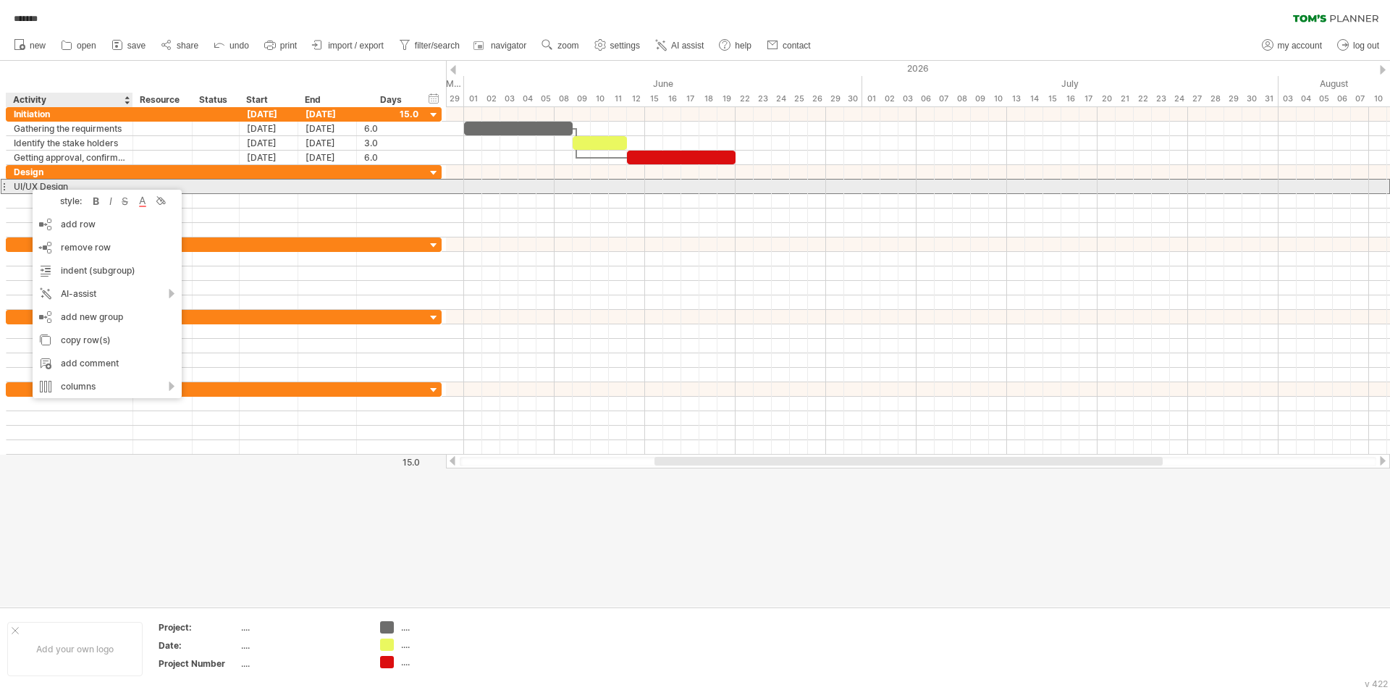
click at [250, 188] on div at bounding box center [269, 187] width 59 height 14
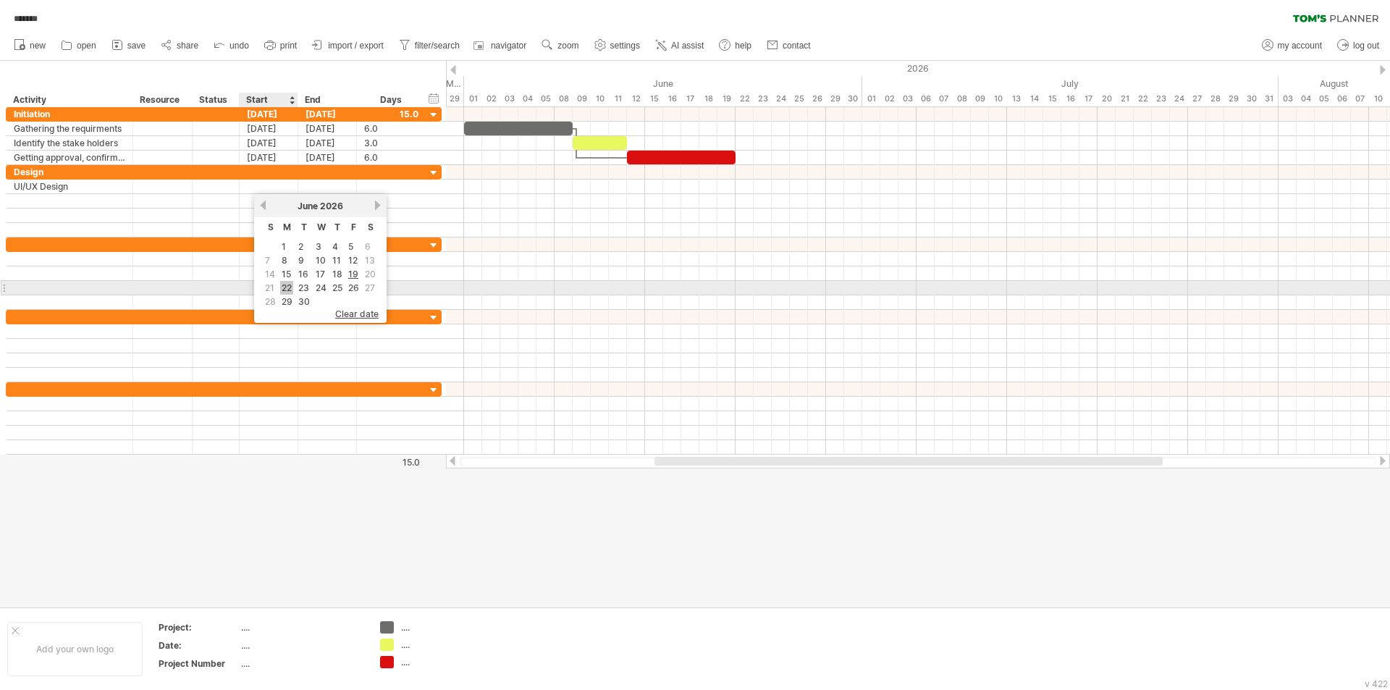
click at [289, 287] on link "22" at bounding box center [286, 288] width 13 height 14
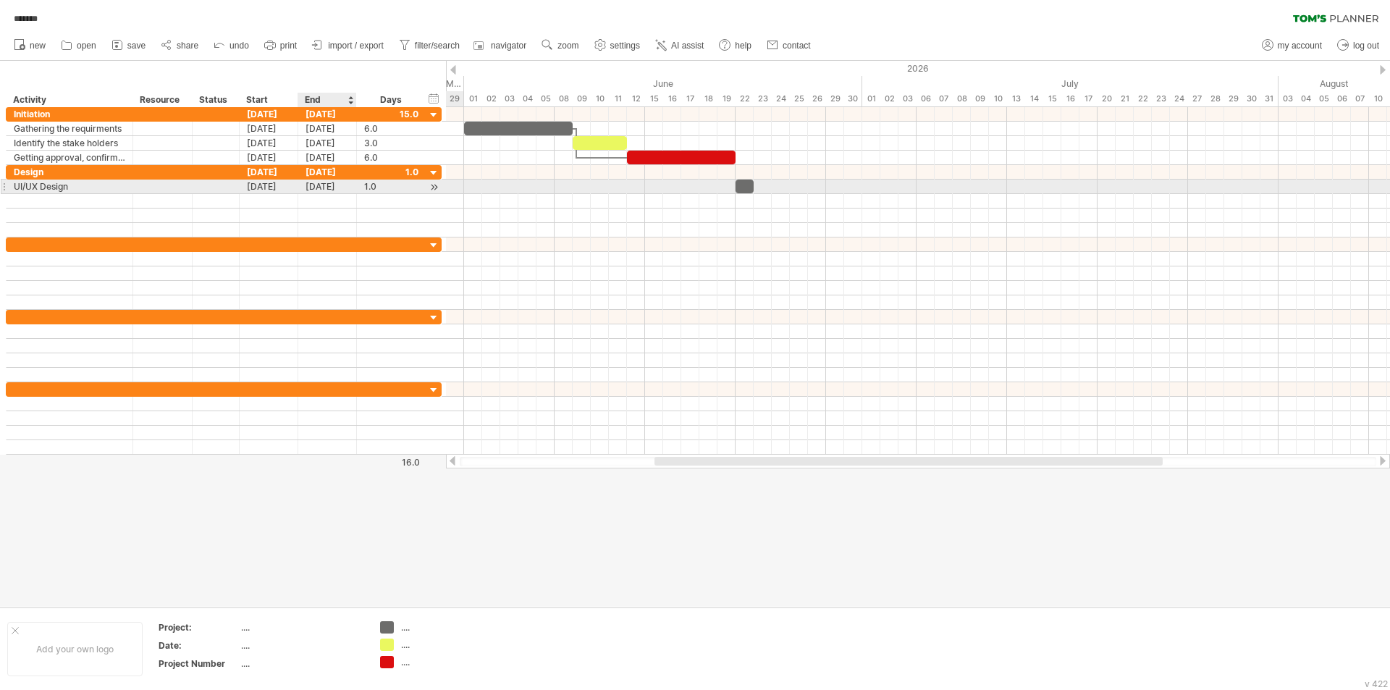
click at [321, 187] on div "[DATE]" at bounding box center [327, 187] width 59 height 14
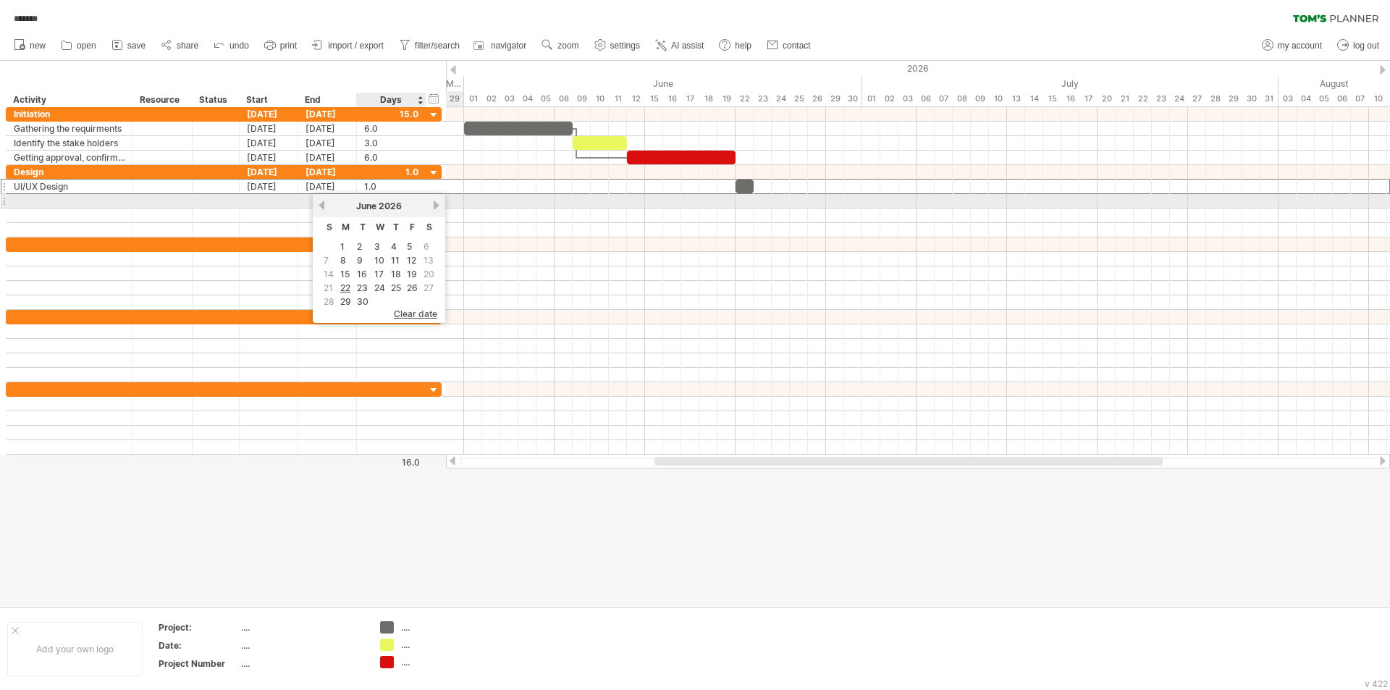
click at [434, 203] on link "next" at bounding box center [436, 205] width 11 height 11
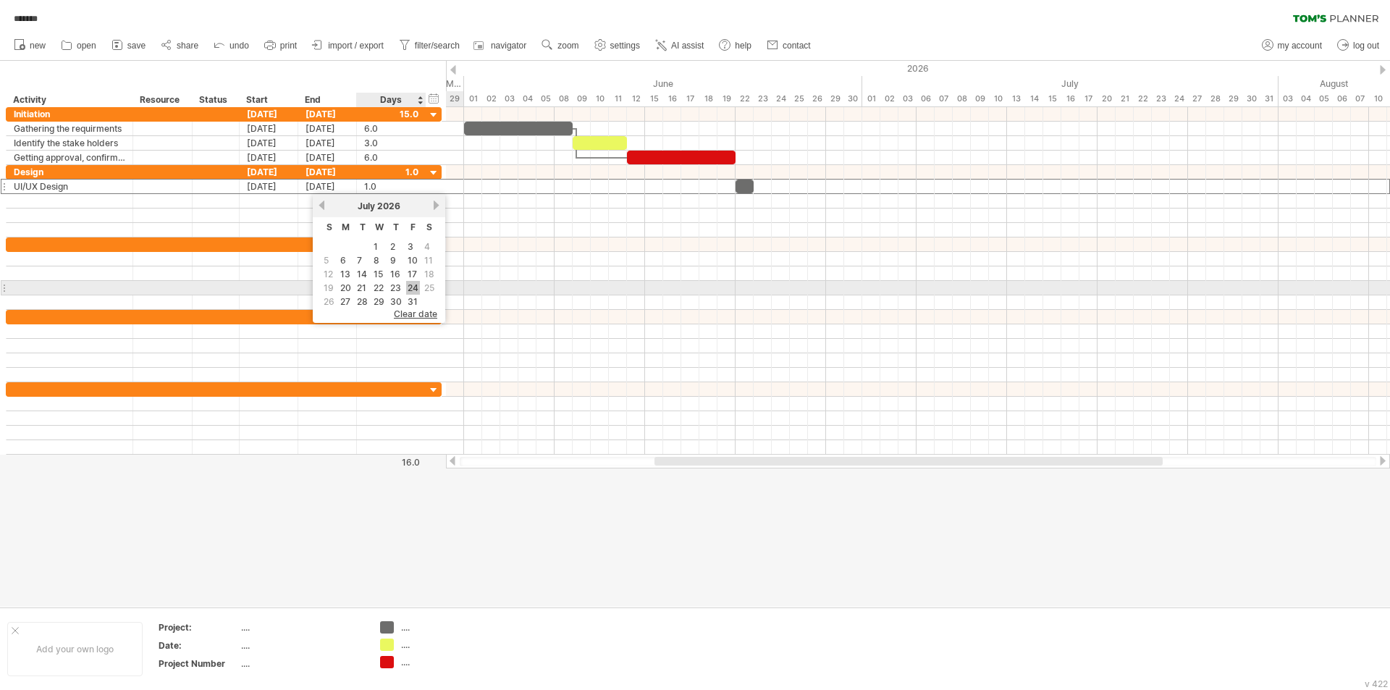
click at [416, 291] on link "24" at bounding box center [413, 288] width 14 height 14
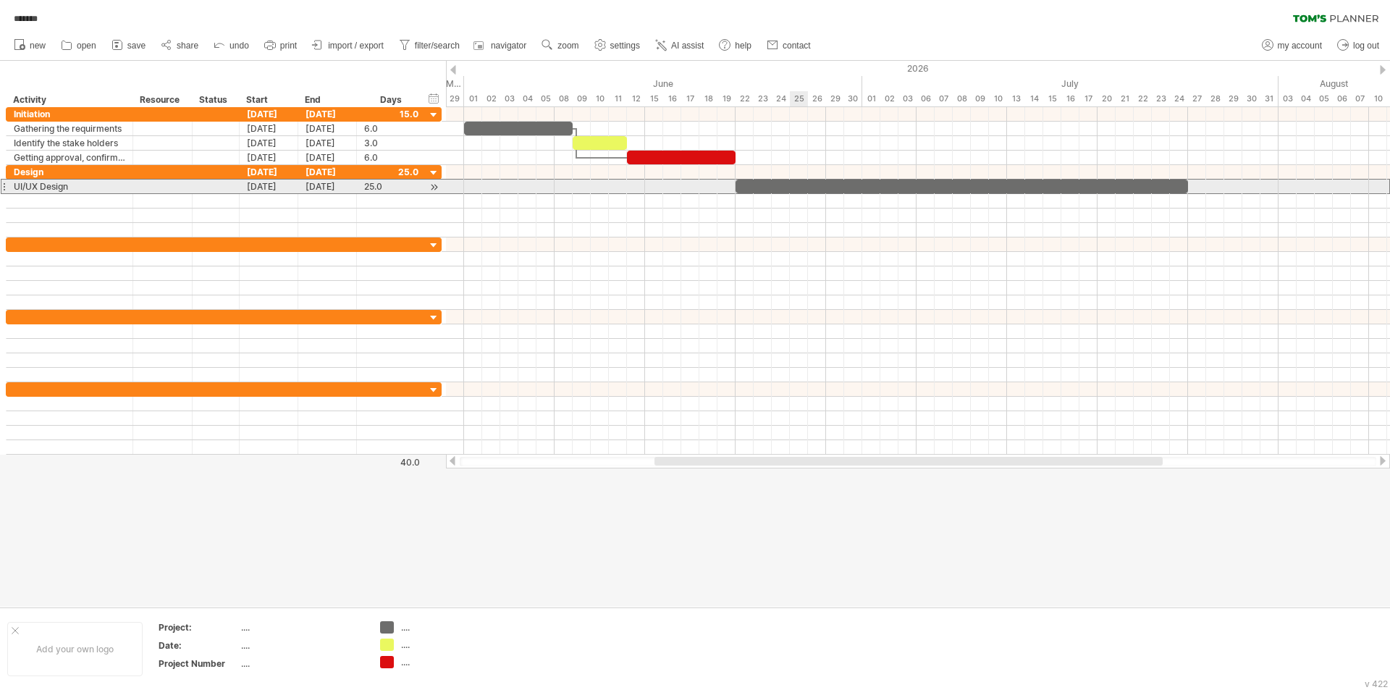
click at [794, 188] on div at bounding box center [962, 187] width 452 height 14
click at [781, 189] on div at bounding box center [962, 187] width 452 height 14
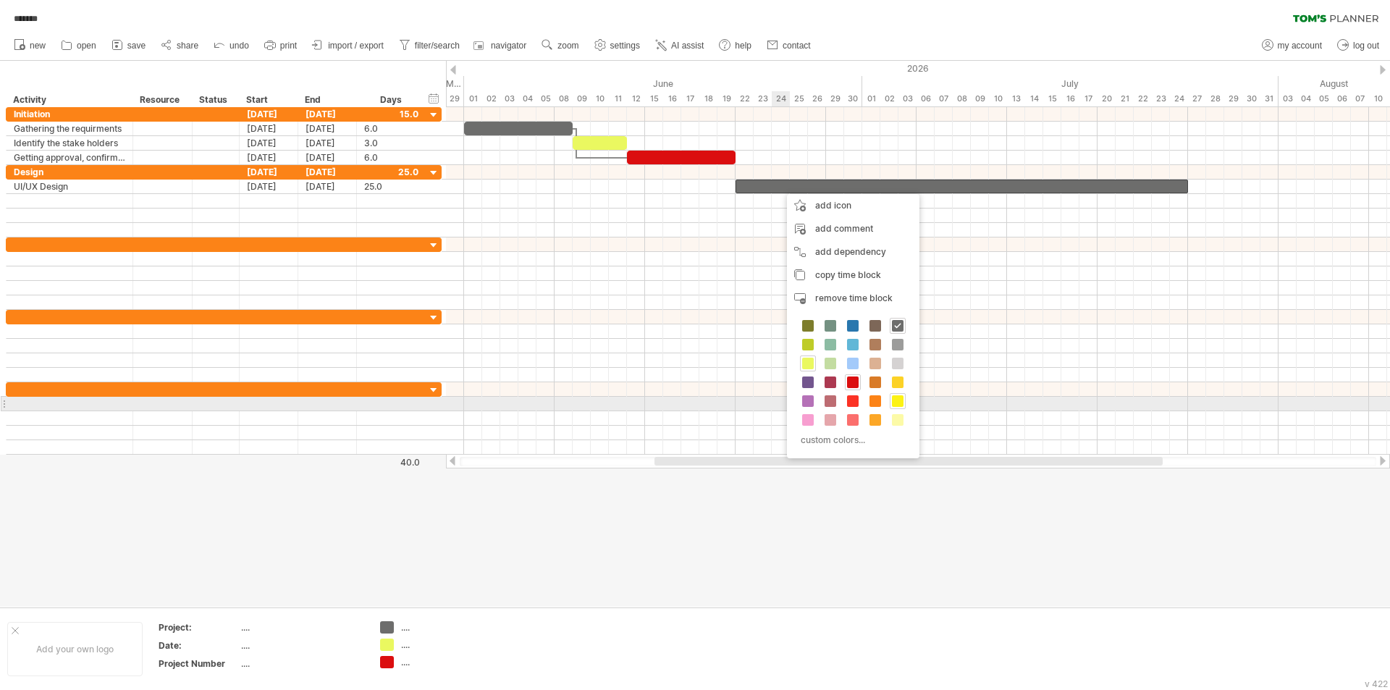
click at [898, 399] on span at bounding box center [898, 401] width 12 height 12
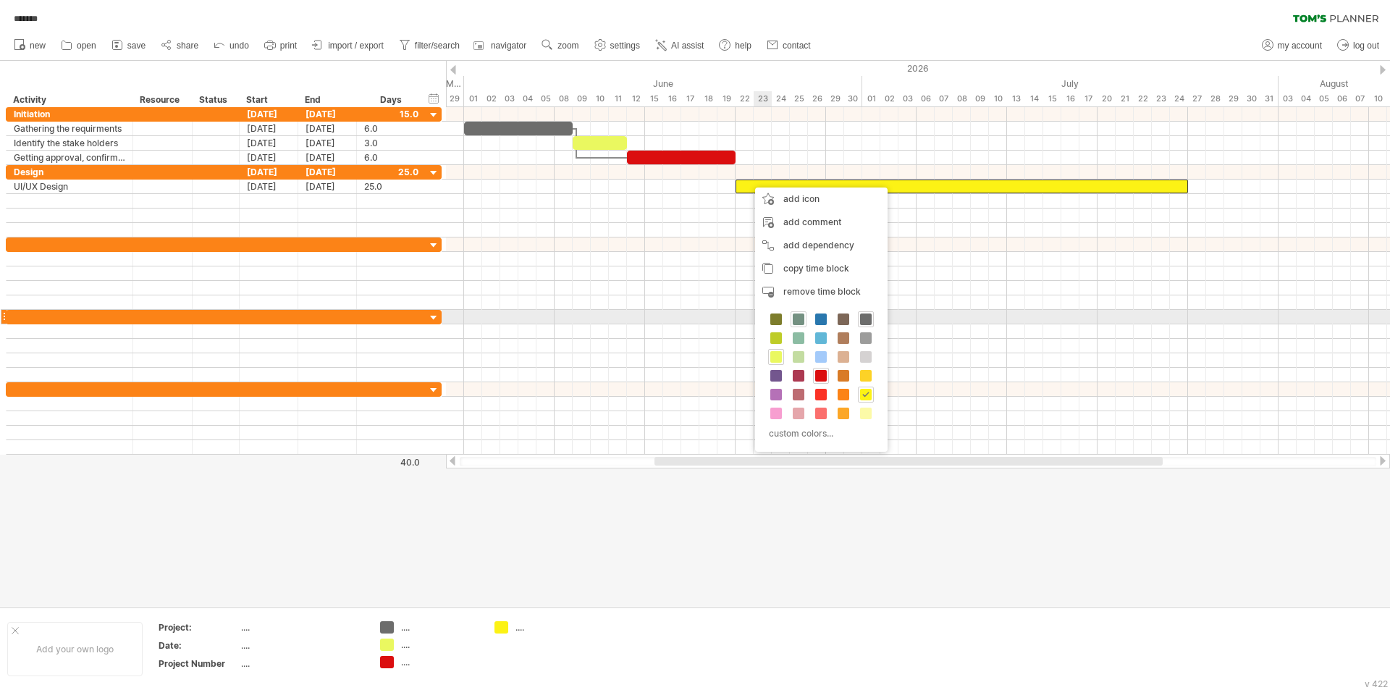
click at [799, 323] on span at bounding box center [799, 319] width 12 height 12
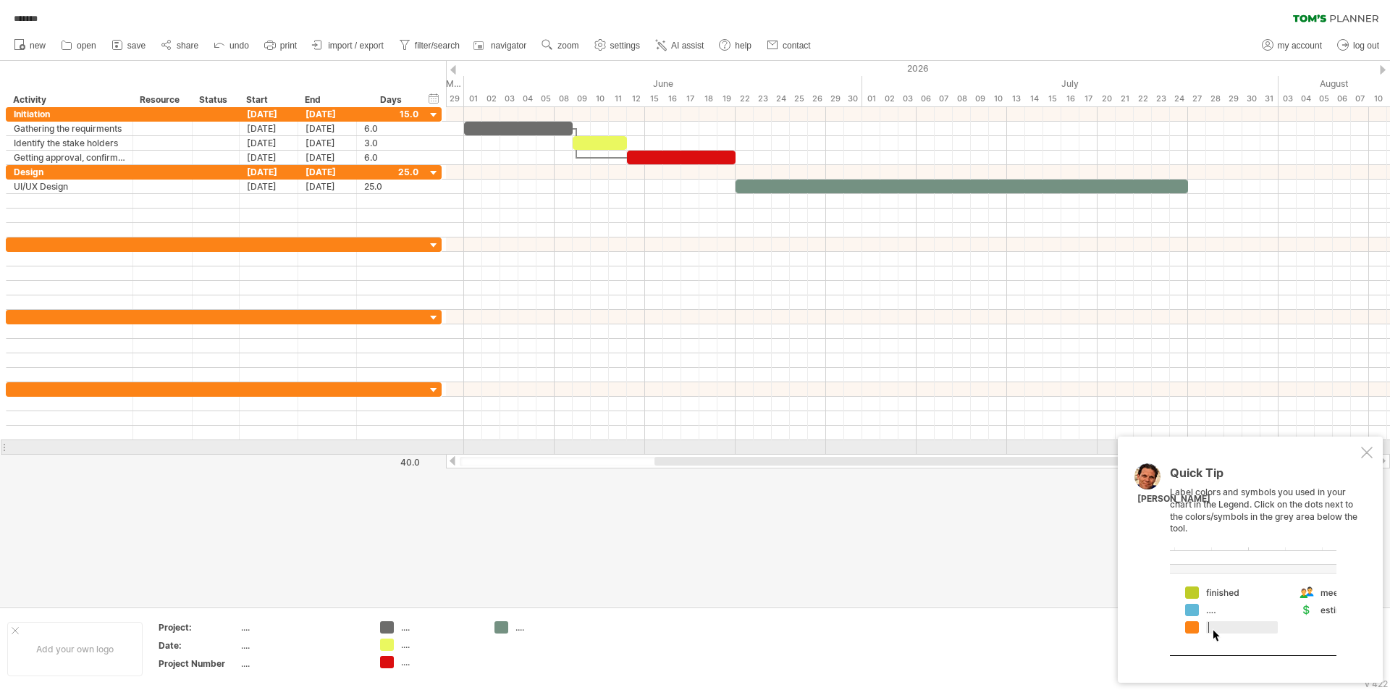
click at [1361, 452] on div at bounding box center [1367, 453] width 12 height 12
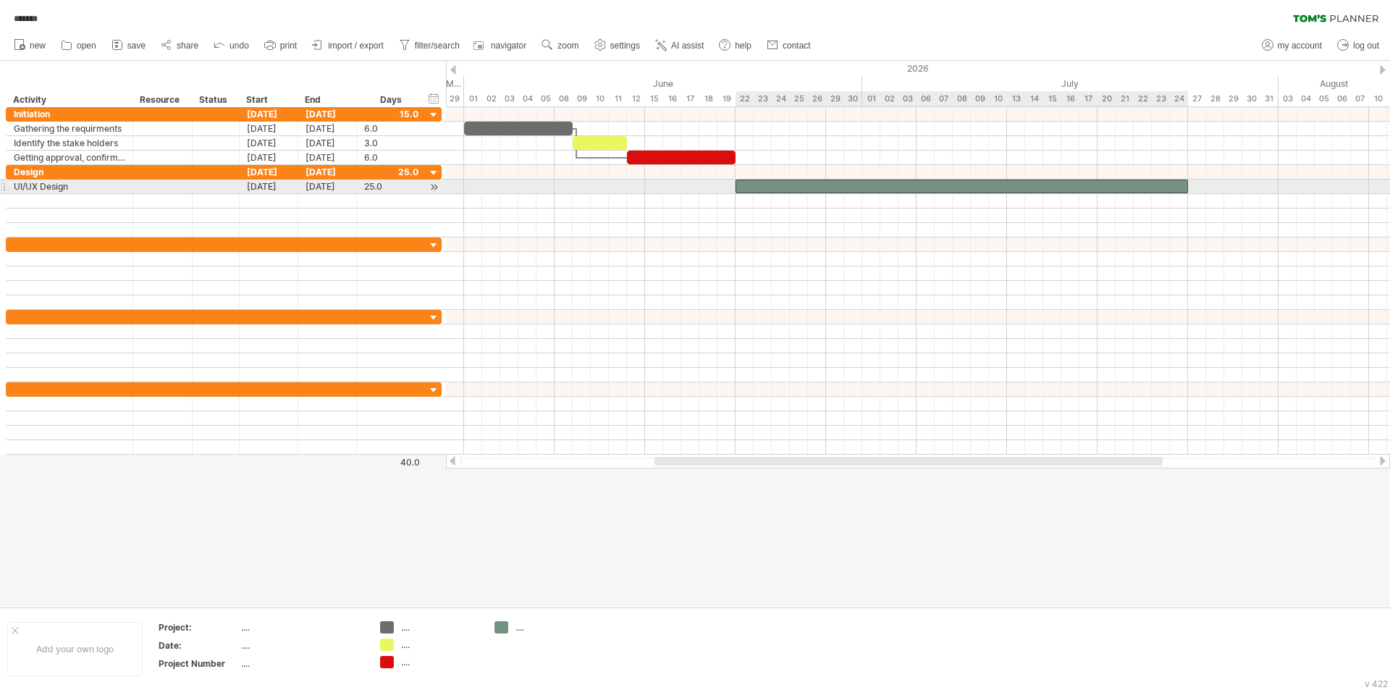
click at [776, 185] on div at bounding box center [962, 187] width 452 height 14
click at [337, 185] on div "[DATE]" at bounding box center [327, 187] width 59 height 14
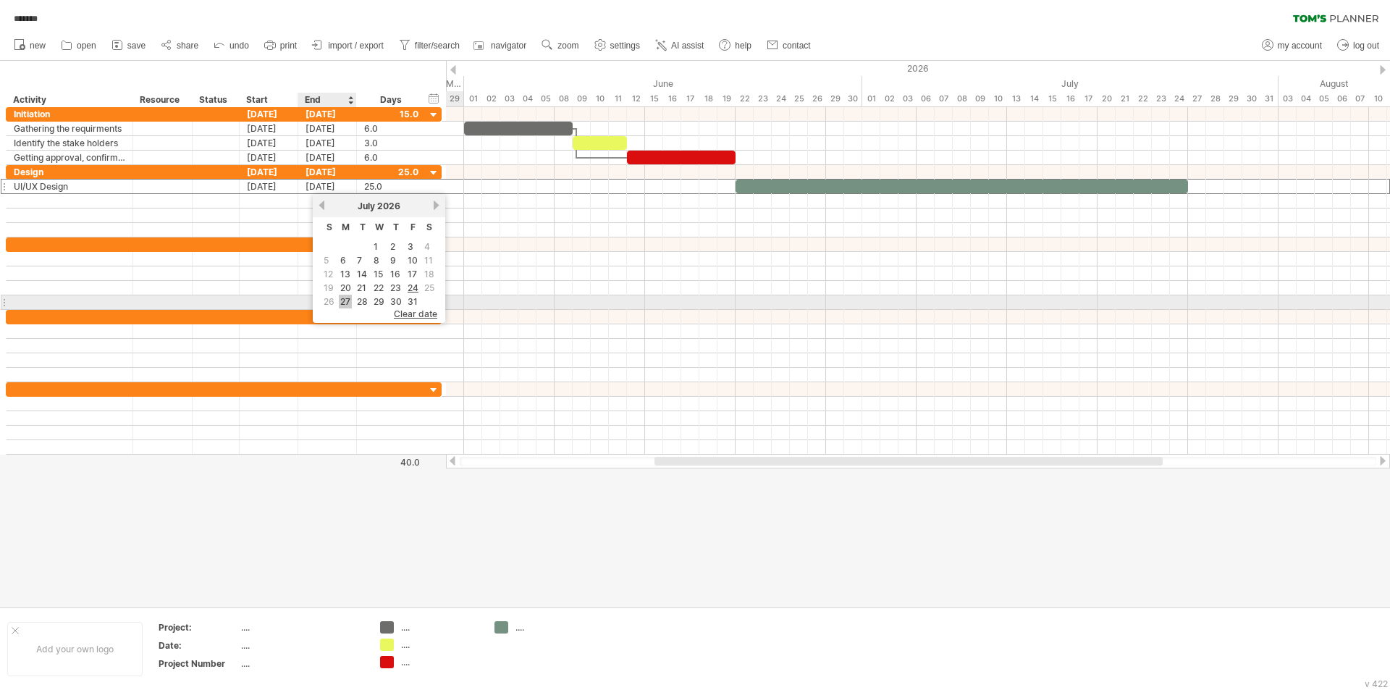
click at [345, 303] on link "27" at bounding box center [345, 302] width 13 height 14
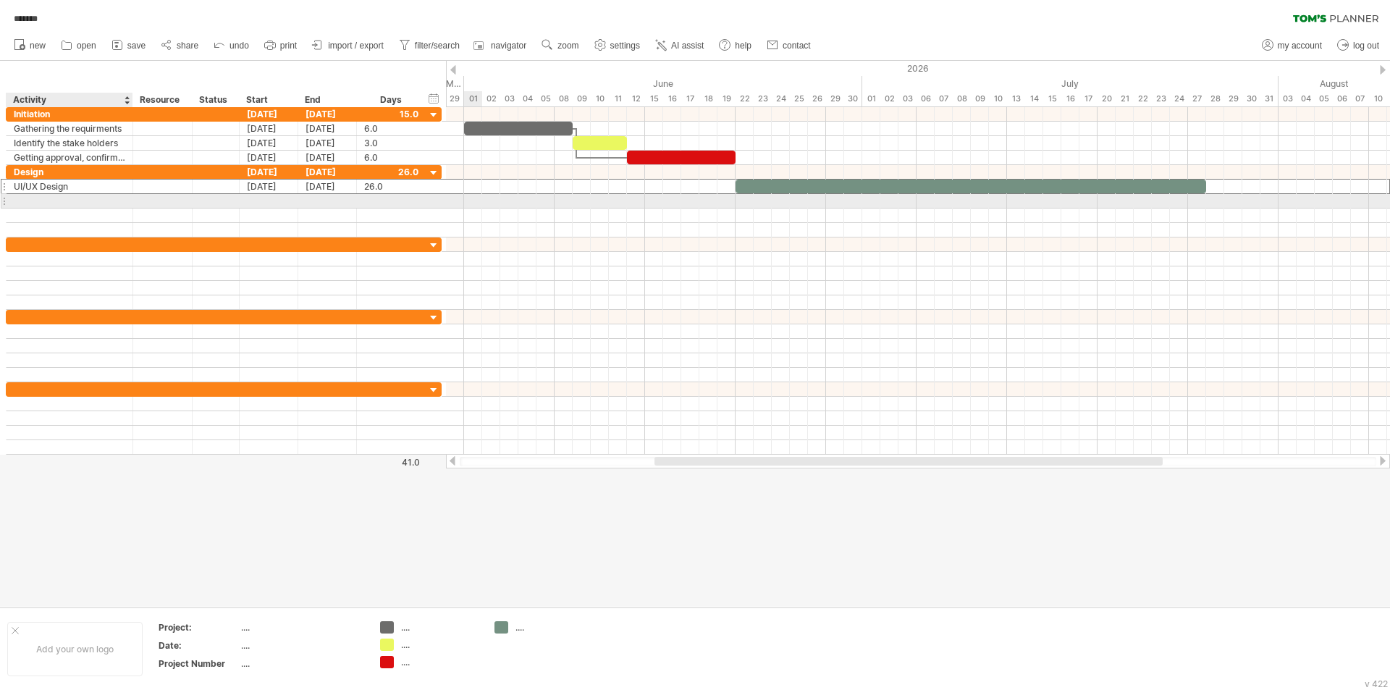
click at [60, 198] on div at bounding box center [69, 201] width 111 height 14
click at [77, 201] on div at bounding box center [69, 201] width 111 height 14
paste input "**********"
type input "**********"
click at [276, 199] on div at bounding box center [269, 201] width 59 height 14
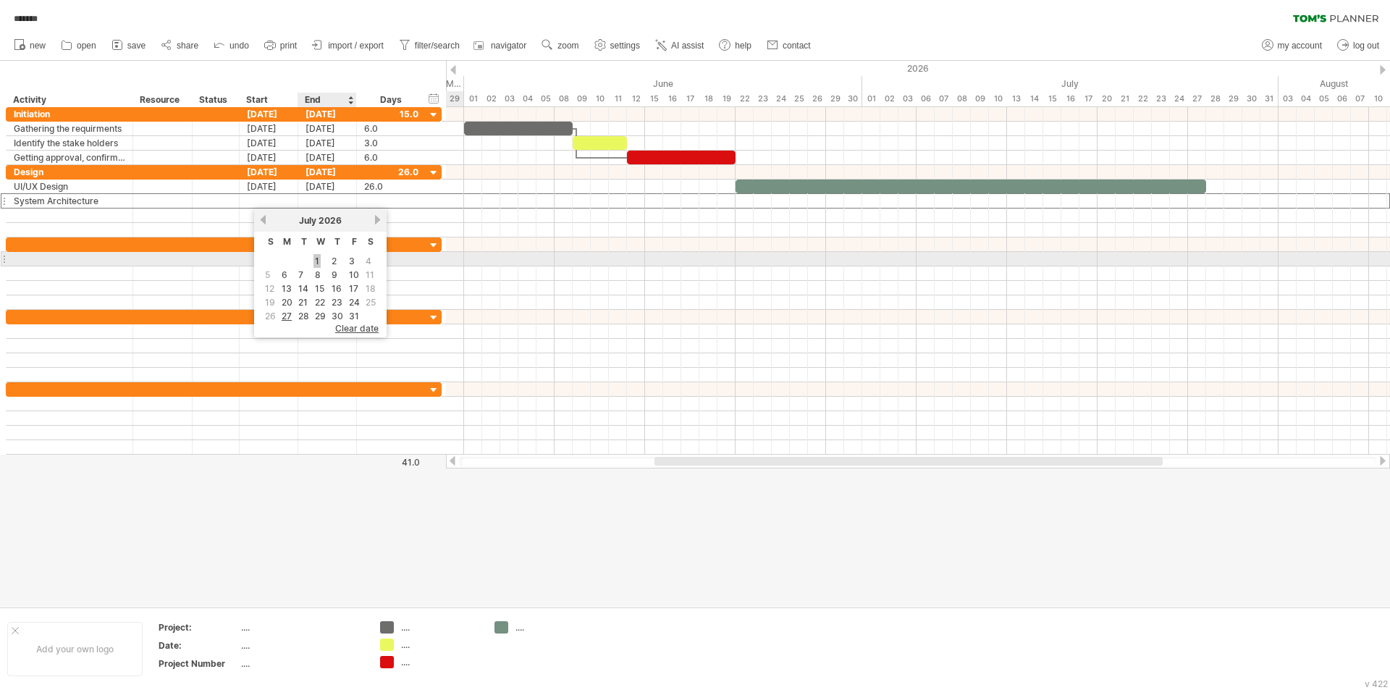
click at [317, 262] on link "1" at bounding box center [316, 261] width 7 height 14
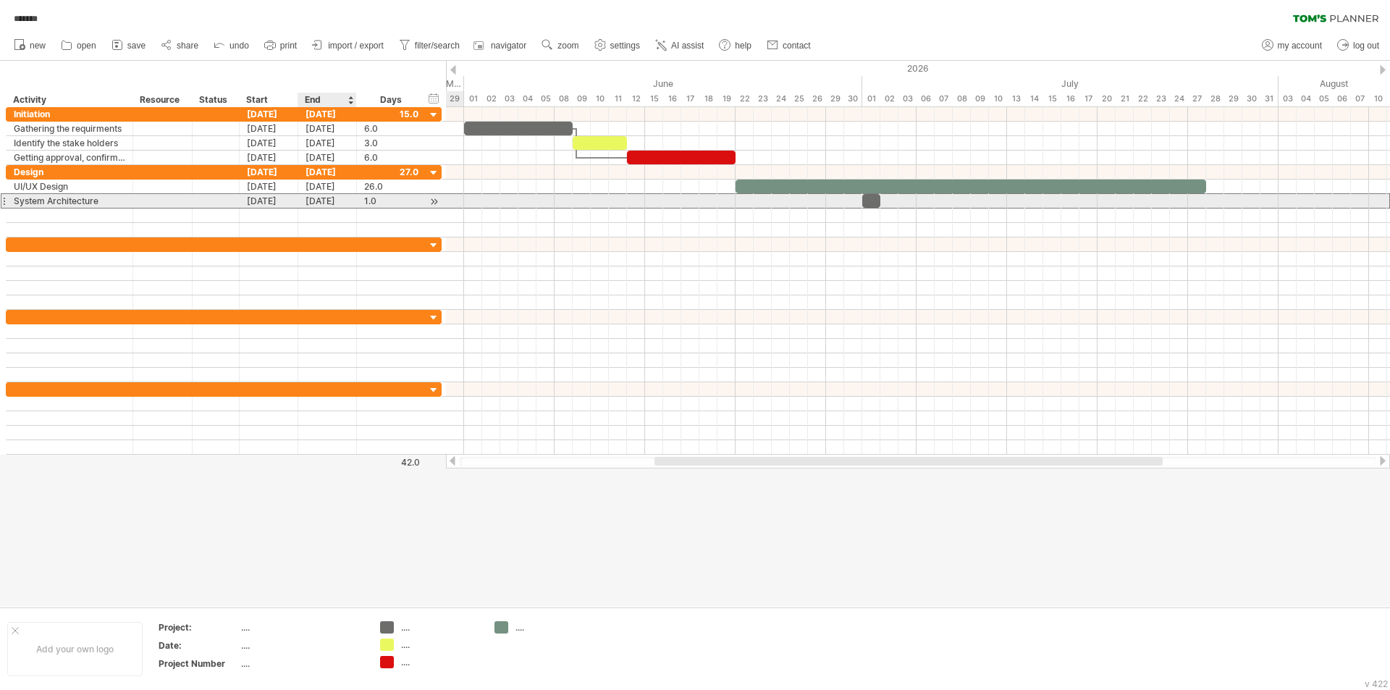
click at [336, 204] on div "[DATE]" at bounding box center [327, 201] width 59 height 14
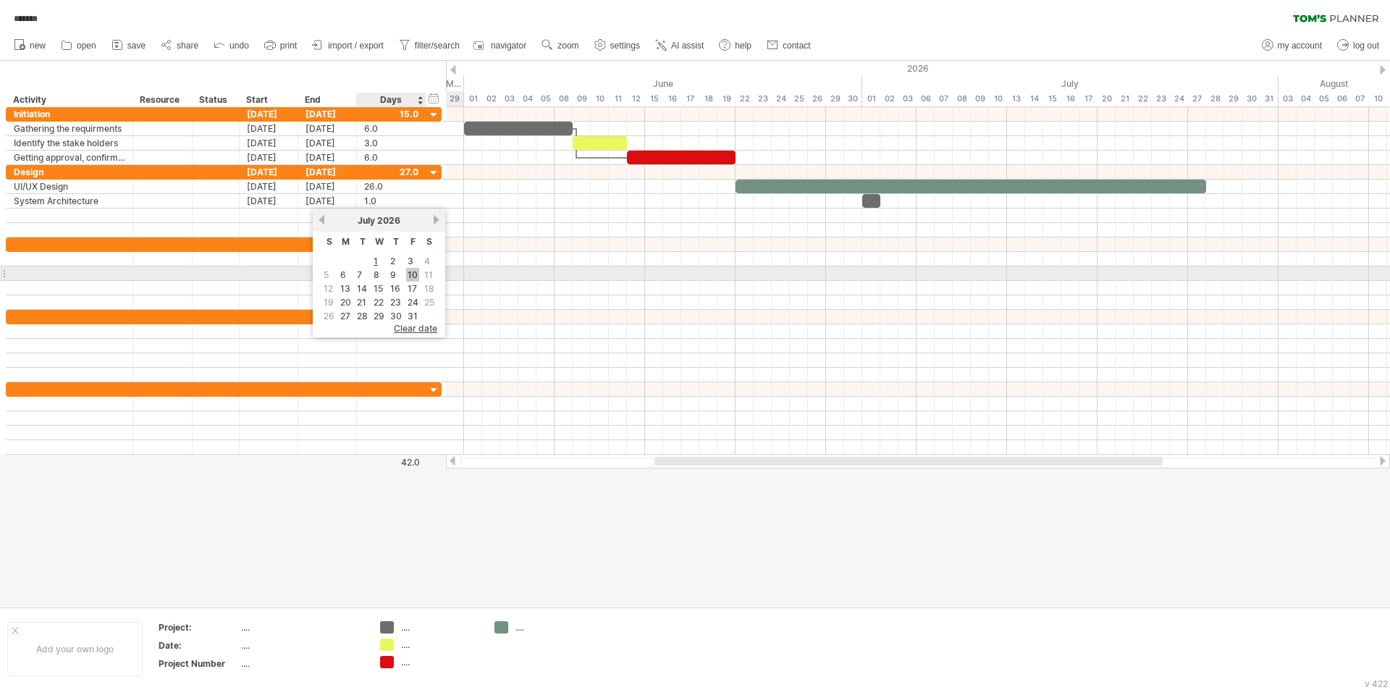
click at [410, 277] on link "10" at bounding box center [412, 275] width 13 height 14
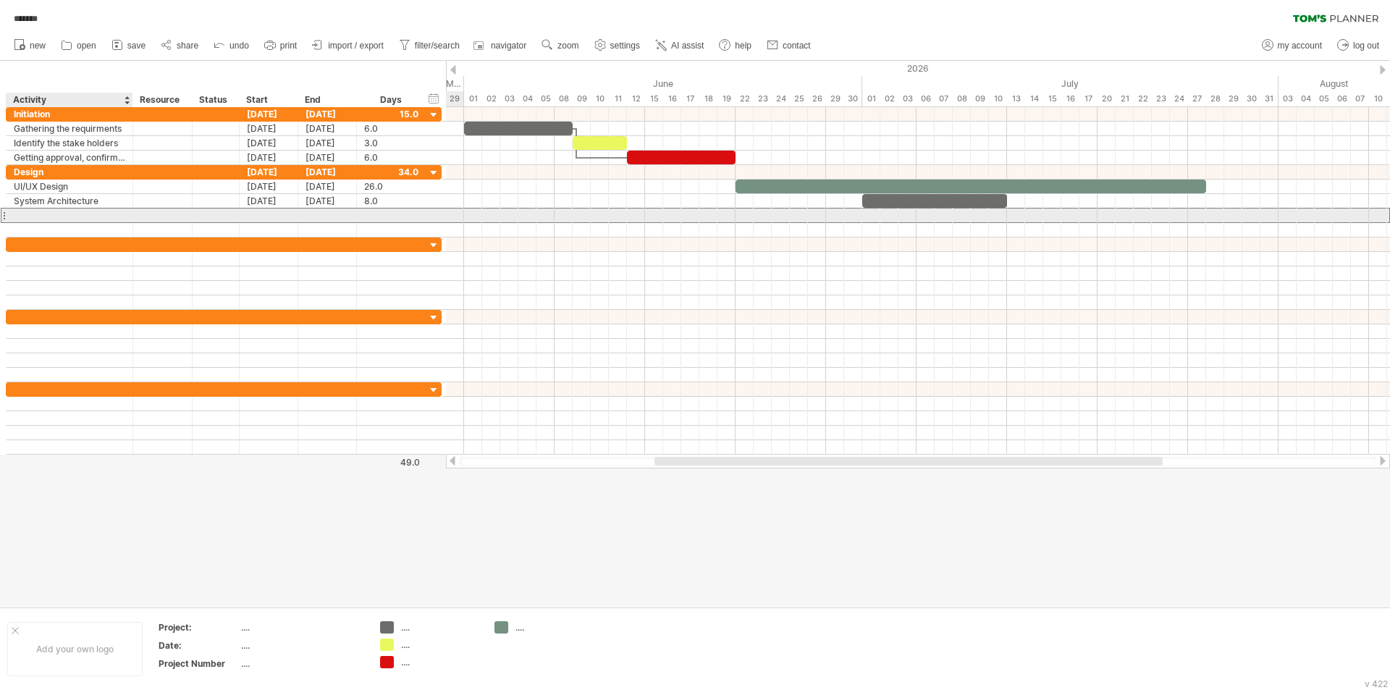
click at [59, 217] on div at bounding box center [69, 215] width 111 height 14
click at [62, 216] on div at bounding box center [69, 215] width 111 height 14
click at [54, 214] on div at bounding box center [69, 215] width 111 height 14
click at [54, 214] on input "text" at bounding box center [69, 215] width 111 height 14
paste input "**********"
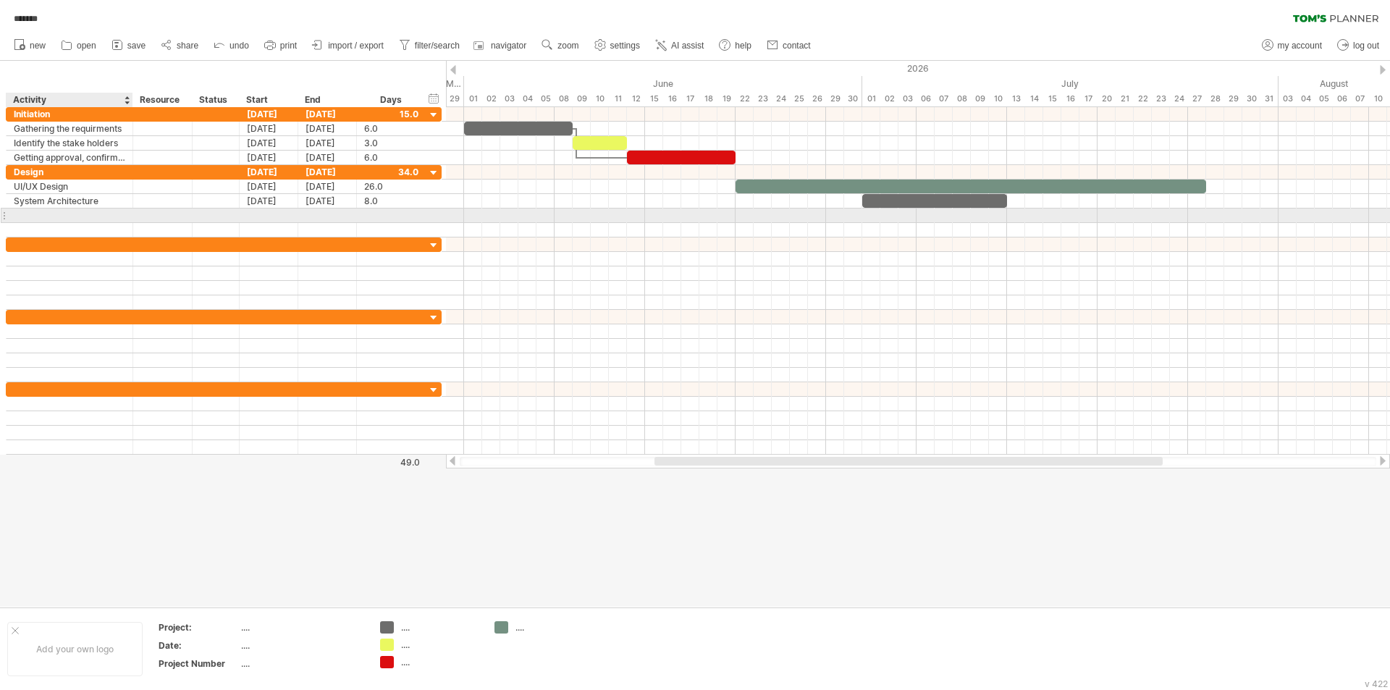
type input "**********"
click at [273, 217] on div at bounding box center [269, 215] width 59 height 14
